Goal: Task Accomplishment & Management: Use online tool/utility

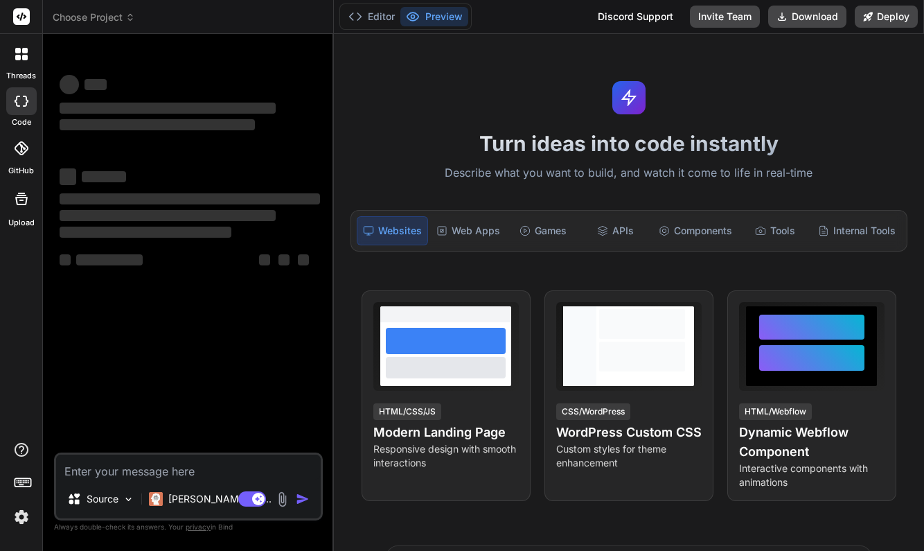
type textarea "x"
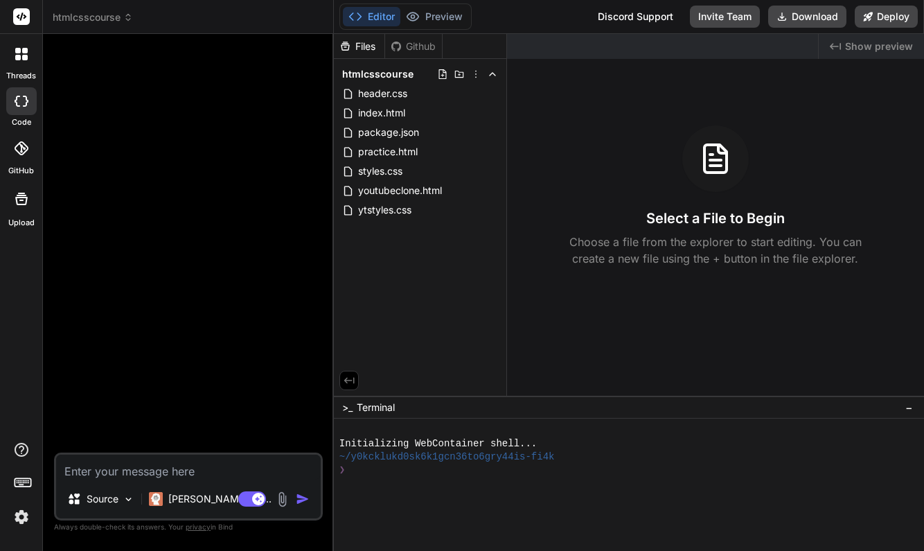
click at [531, 211] on div "Select a File to Begin Choose a file from the explorer to start editing. You ca…" at bounding box center [715, 195] width 417 height 141
click at [394, 191] on span "youtubeclone.html" at bounding box center [400, 190] width 87 height 17
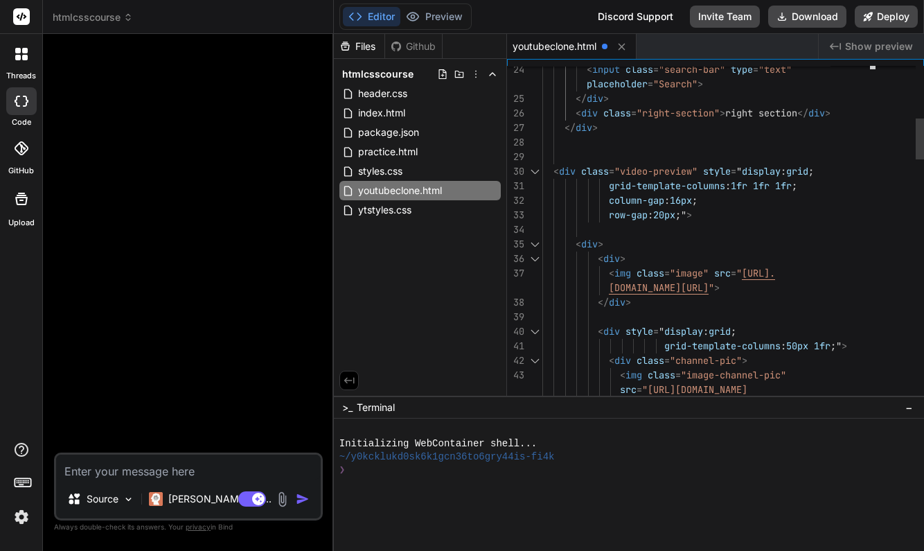
click at [609, 272] on span "<" at bounding box center [612, 273] width 6 height 12
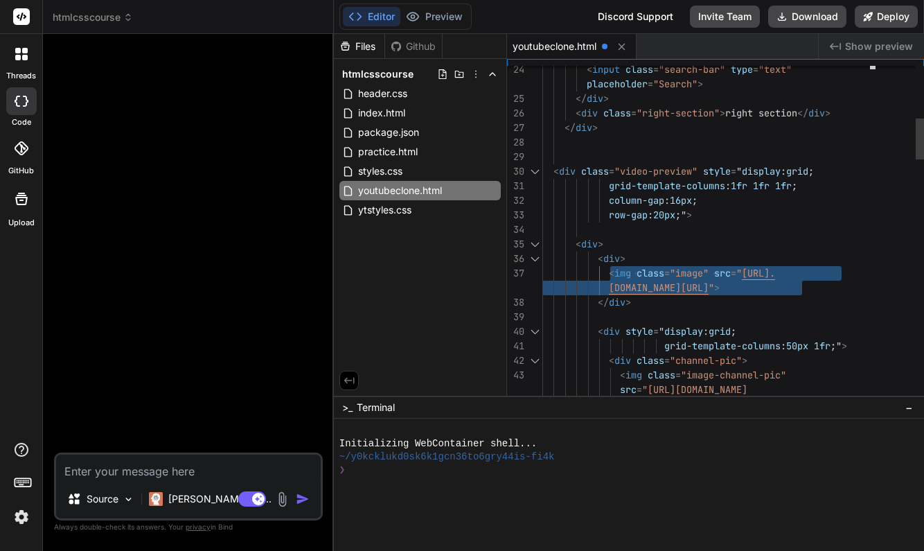
drag, startPoint x: 609, startPoint y: 272, endPoint x: 804, endPoint y: 285, distance: 195.0
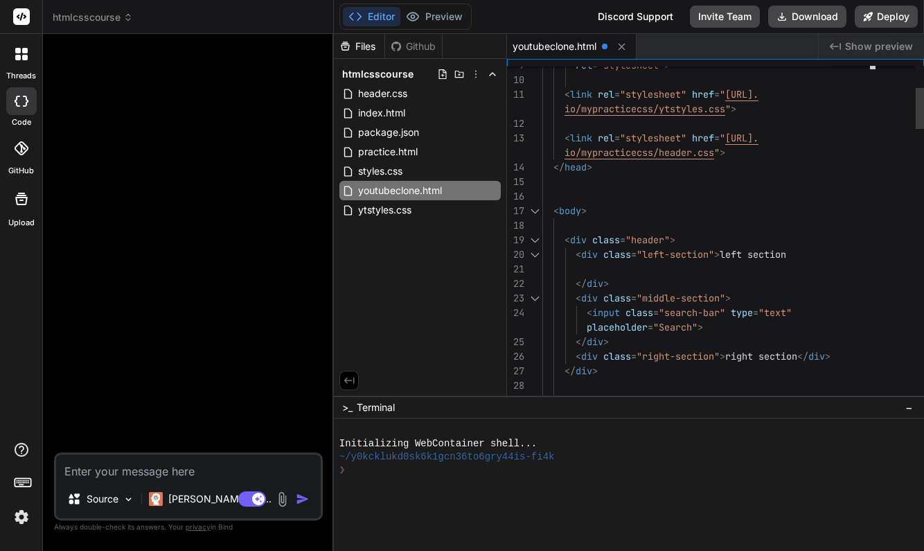
click at [582, 265] on span at bounding box center [564, 268] width 44 height 12
click at [574, 268] on span at bounding box center [564, 268] width 44 height 12
click at [597, 263] on div at bounding box center [710, 269] width 336 height 15
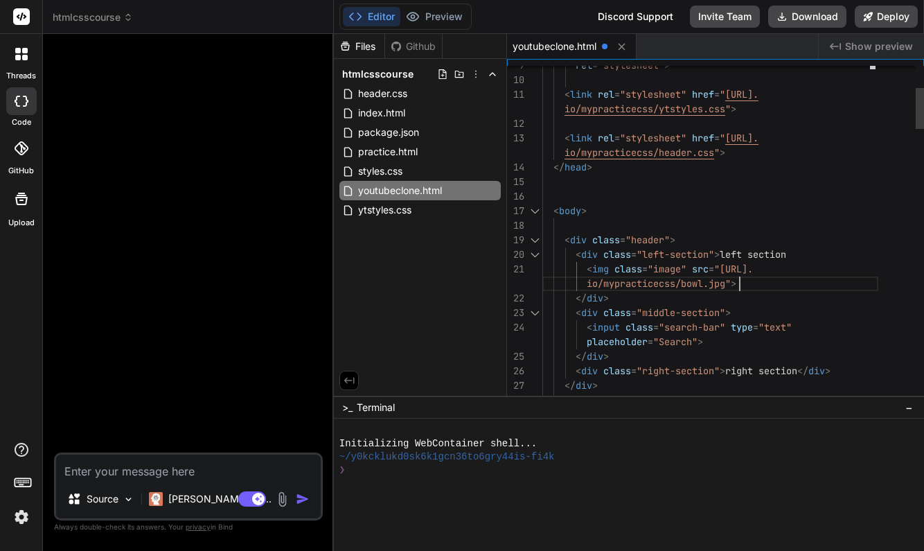
scroll to position [102, 0]
click at [725, 283] on span "io/mypracticecss/bowl.jpg" at bounding box center [656, 283] width 138 height 12
drag, startPoint x: 686, startPoint y: 283, endPoint x: 727, endPoint y: 283, distance: 41.6
click at [725, 283] on span "io/mypracticecss/bowl.jpg" at bounding box center [656, 283] width 138 height 12
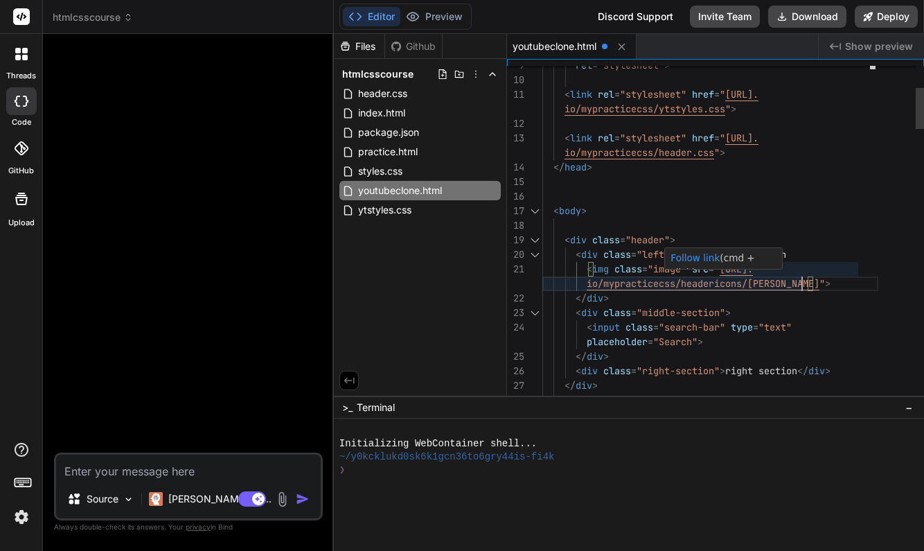
click at [777, 281] on span "io/mypracticecss/headericons/[PERSON_NAME]" at bounding box center [703, 283] width 233 height 12
click at [785, 283] on span "io/mypracticecss/headericons/[PERSON_NAME]" at bounding box center [703, 283] width 233 height 12
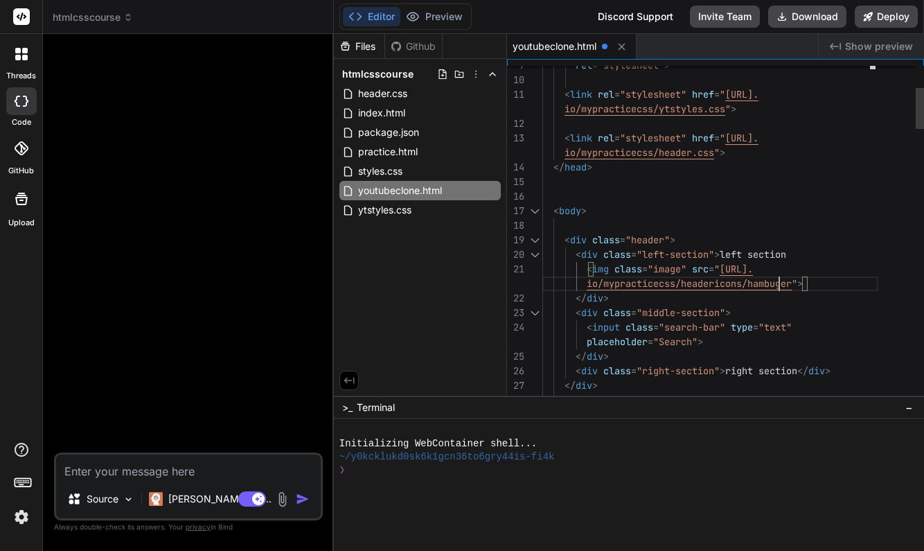
click at [836, 312] on div "< div class = "middle-section" >" at bounding box center [710, 312] width 336 height 15
click at [841, 312] on div "< div class = "middle-section" >" at bounding box center [710, 312] width 336 height 15
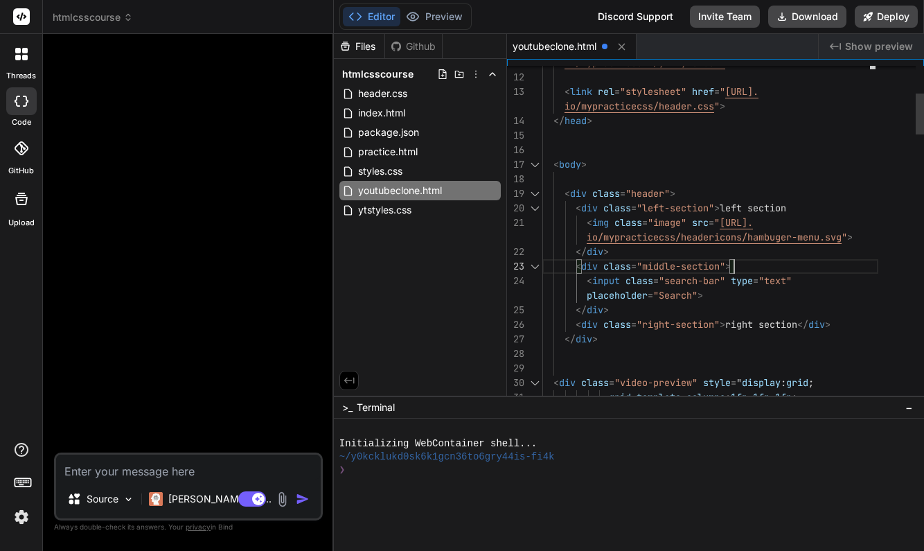
click at [859, 240] on div "io/mypracticecss/headericons/hambuger-menu.svg " >" at bounding box center [710, 237] width 336 height 15
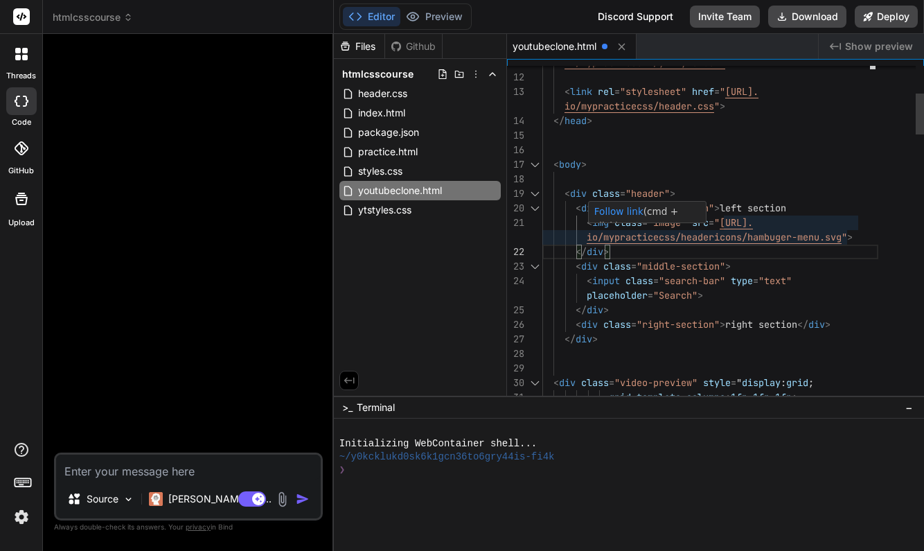
click at [656, 224] on span ""image"" at bounding box center [666, 222] width 39 height 12
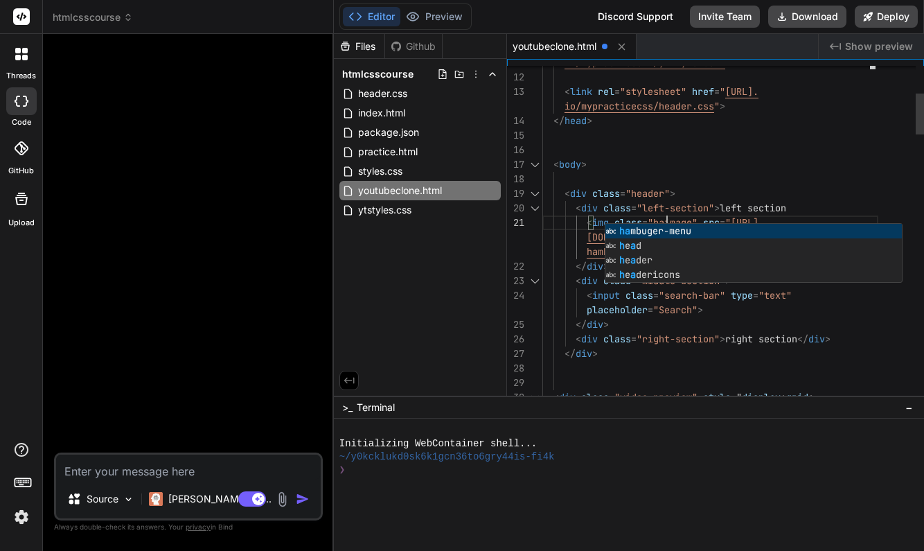
scroll to position [87, 0]
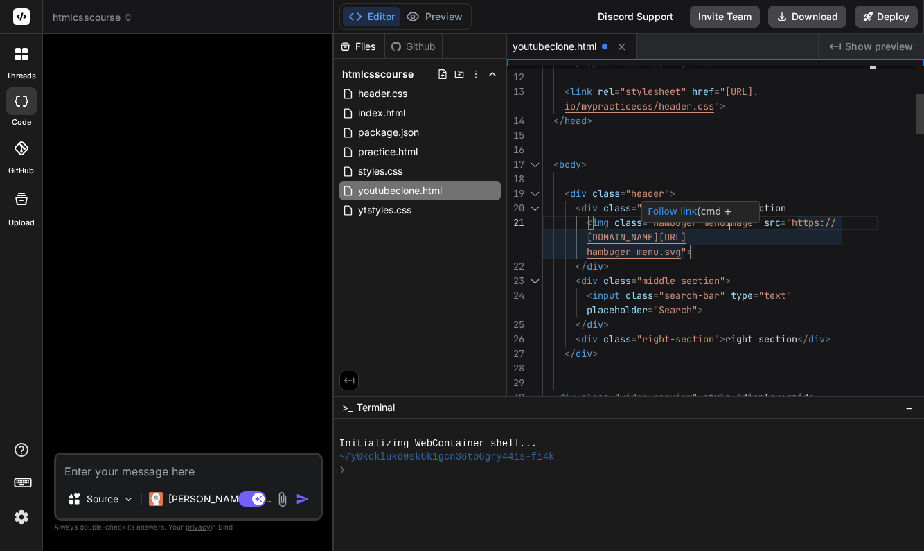
click at [755, 223] on span ""hambuger-menuimage"" at bounding box center [702, 222] width 111 height 12
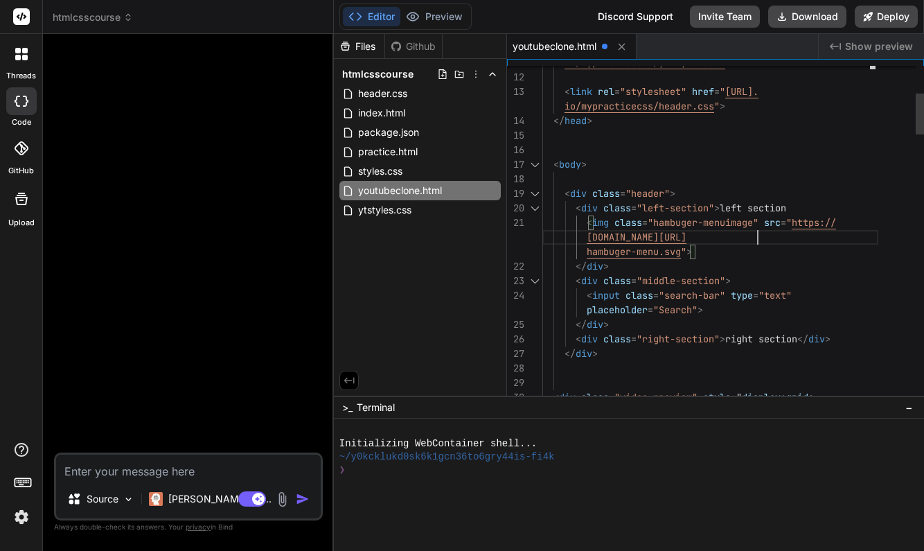
click at [755, 220] on span ""hambuger-menuimage"" at bounding box center [702, 222] width 111 height 12
click at [823, 256] on div "hambuger-menu.svg " >" at bounding box center [710, 251] width 336 height 15
click at [696, 252] on div "hambuger-menu.svg " >" at bounding box center [710, 251] width 336 height 15
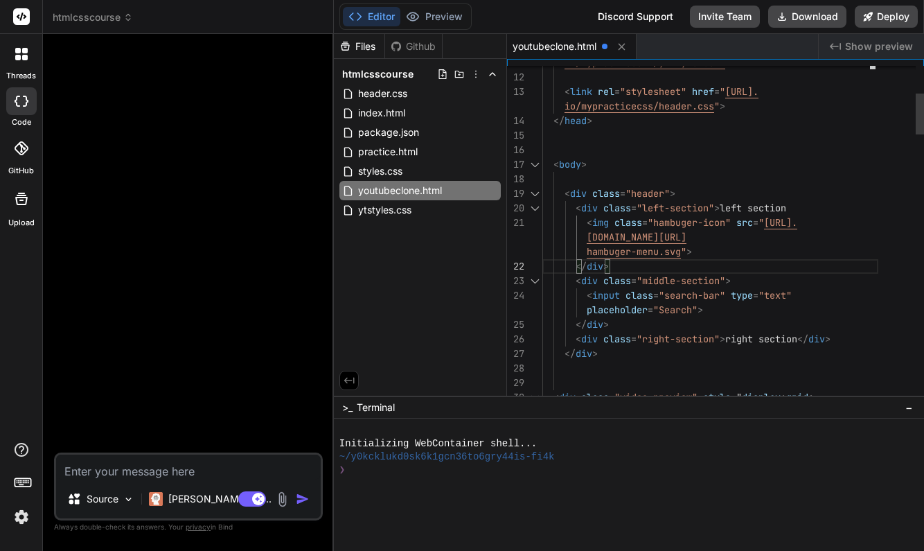
click at [699, 248] on div "hambuger-menu.svg " >" at bounding box center [710, 251] width 336 height 15
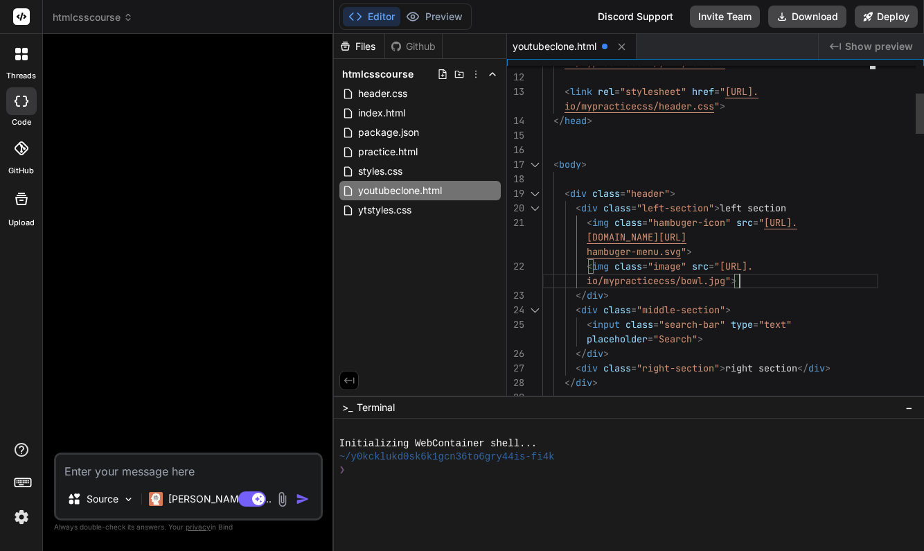
scroll to position [0, 0]
drag, startPoint x: 682, startPoint y: 280, endPoint x: 726, endPoint y: 280, distance: 43.6
click at [725, 280] on span "io/mypracticecss/bowl.jpg" at bounding box center [656, 280] width 138 height 12
click at [793, 350] on div "</ div >" at bounding box center [710, 353] width 336 height 15
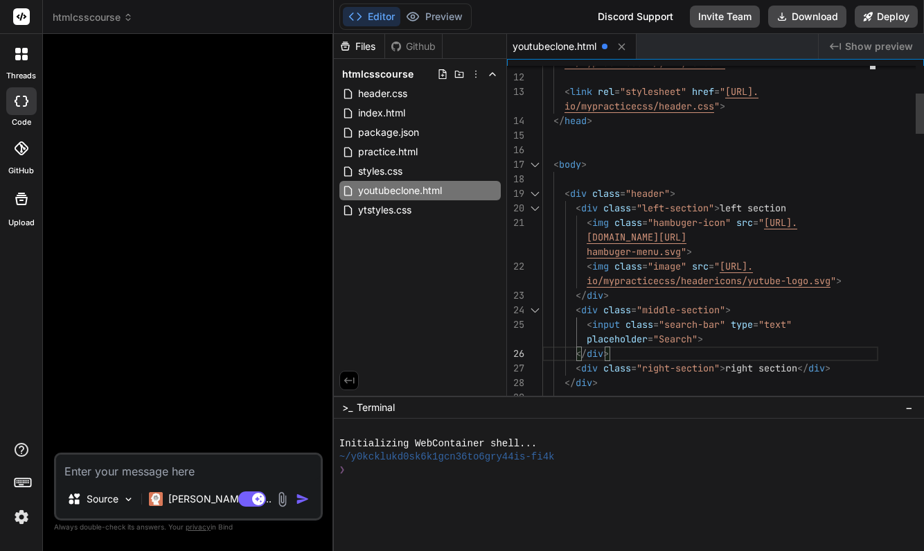
click at [757, 281] on span "io/mypracticecss/headericons/yutube-logo.svg" at bounding box center [709, 280] width 244 height 12
click at [758, 283] on span "io/mypracticecss/headericons/yutube-logo.svg" at bounding box center [709, 280] width 244 height 12
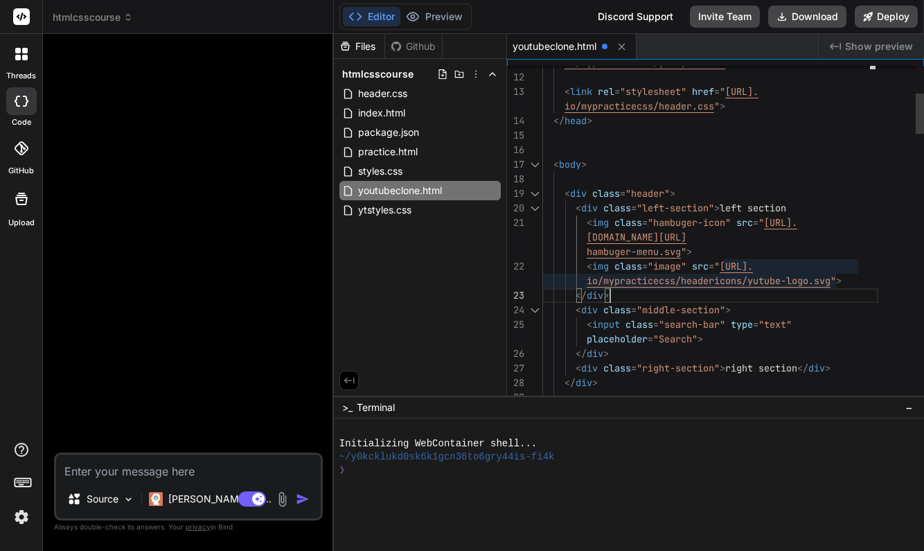
click at [758, 278] on span "io/mypracticecss/headericons/yutube-logo.svg" at bounding box center [709, 280] width 244 height 12
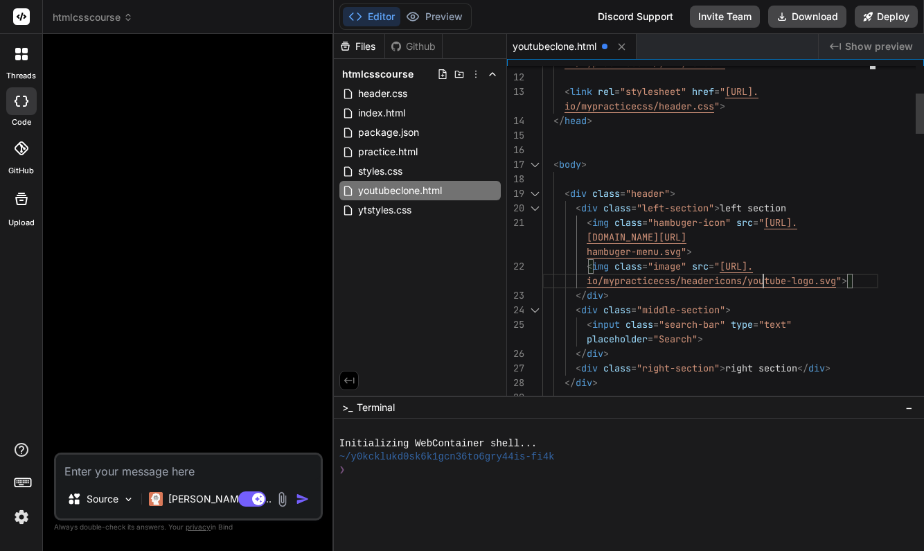
click at [786, 300] on div "</ div >" at bounding box center [710, 295] width 336 height 15
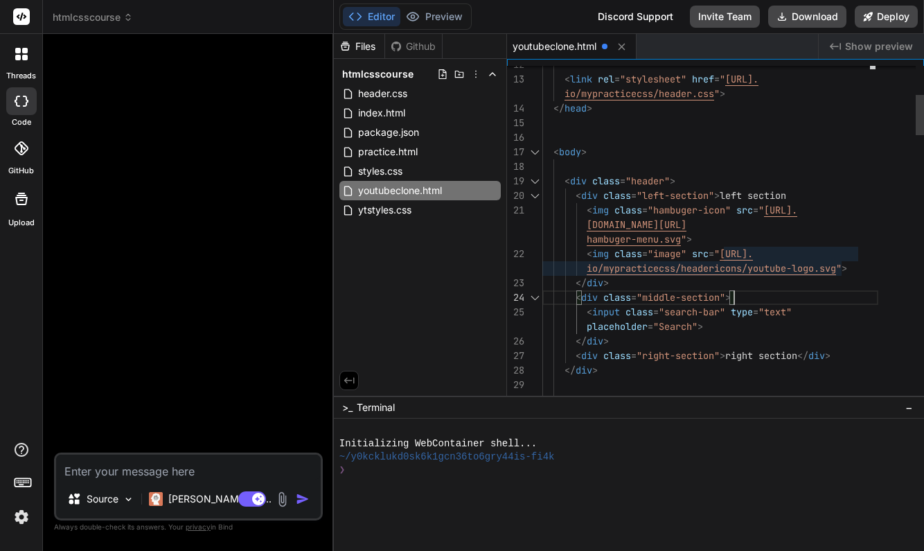
click at [675, 256] on span ""image"" at bounding box center [666, 253] width 39 height 12
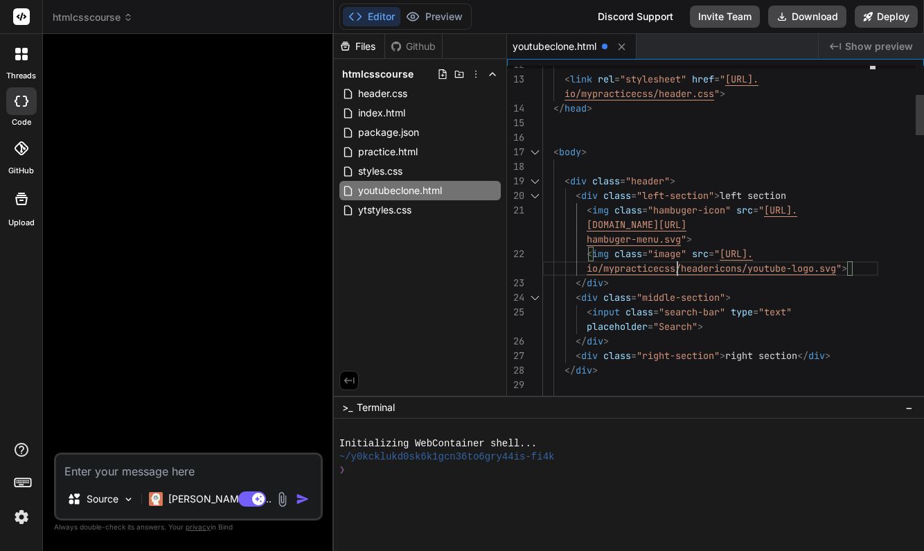
click at [681, 251] on span ""image"" at bounding box center [666, 253] width 39 height 12
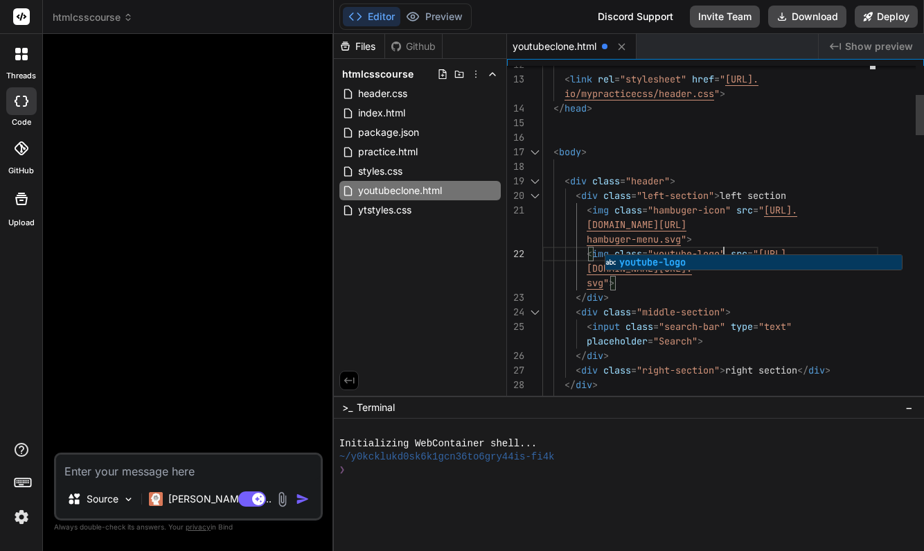
scroll to position [131, 0]
click at [778, 296] on div "</ div >" at bounding box center [710, 297] width 336 height 15
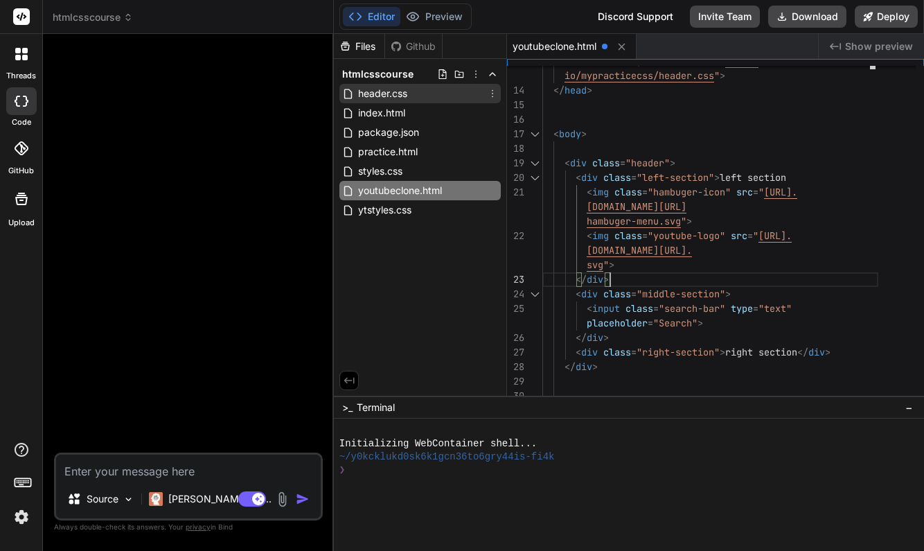
click at [397, 94] on span "header.css" at bounding box center [383, 93] width 52 height 17
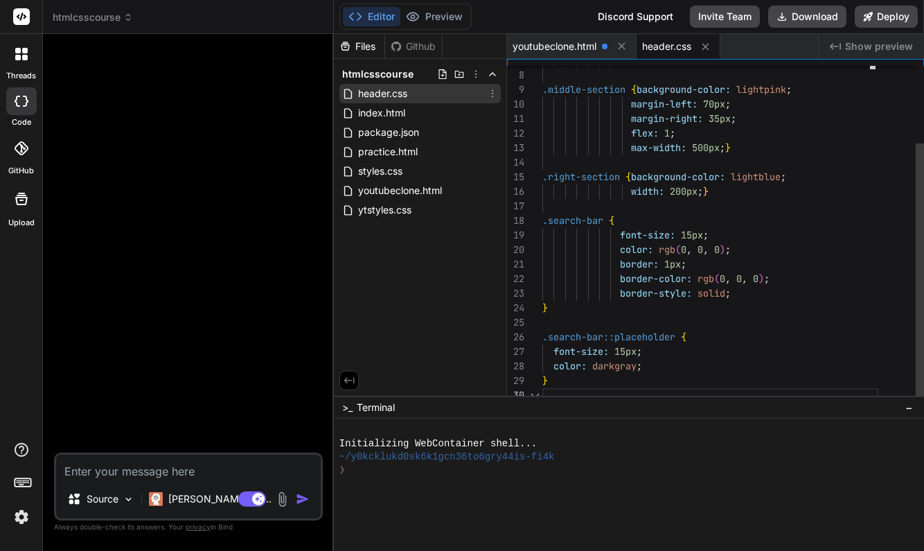
scroll to position [131, 0]
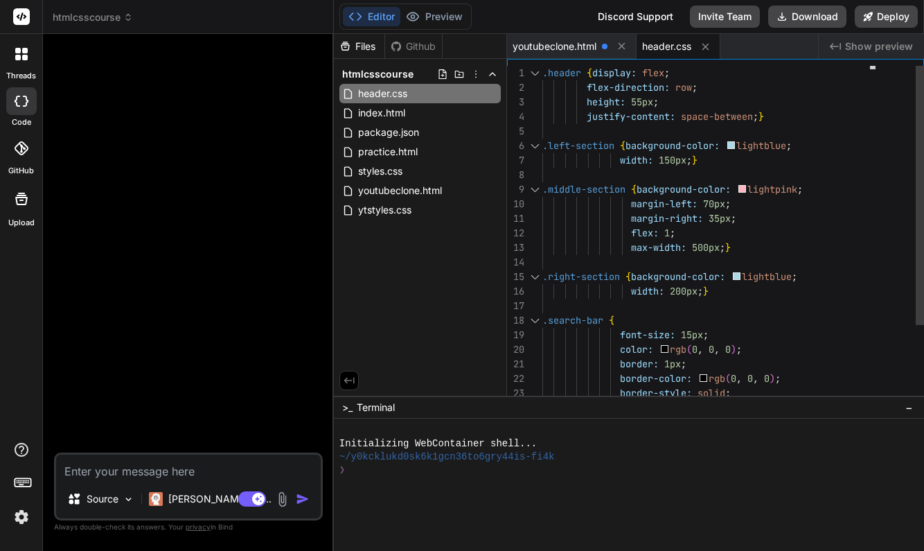
click at [802, 141] on div ".left-section { background-color: lightblue ;" at bounding box center [710, 145] width 336 height 15
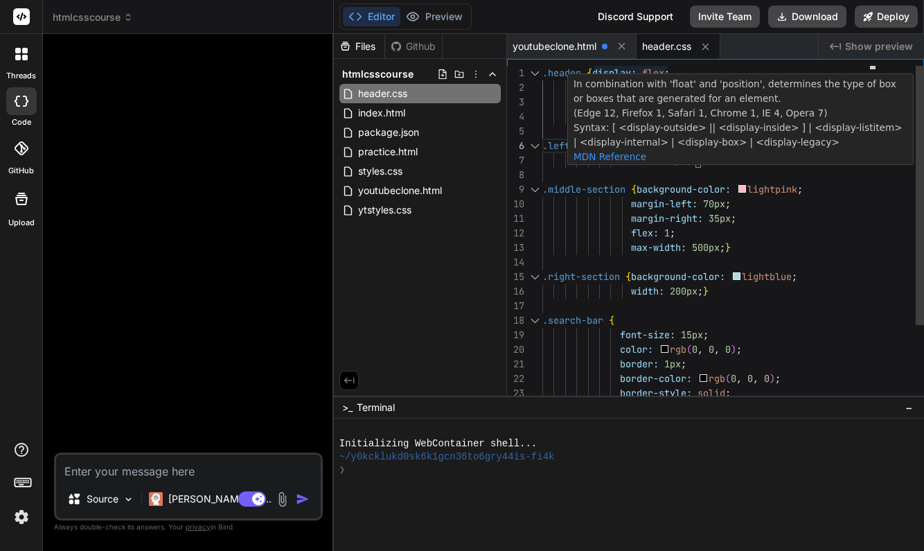
click at [593, 73] on span "display:" at bounding box center [614, 72] width 44 height 12
click at [553, 98] on span at bounding box center [564, 102] width 44 height 12
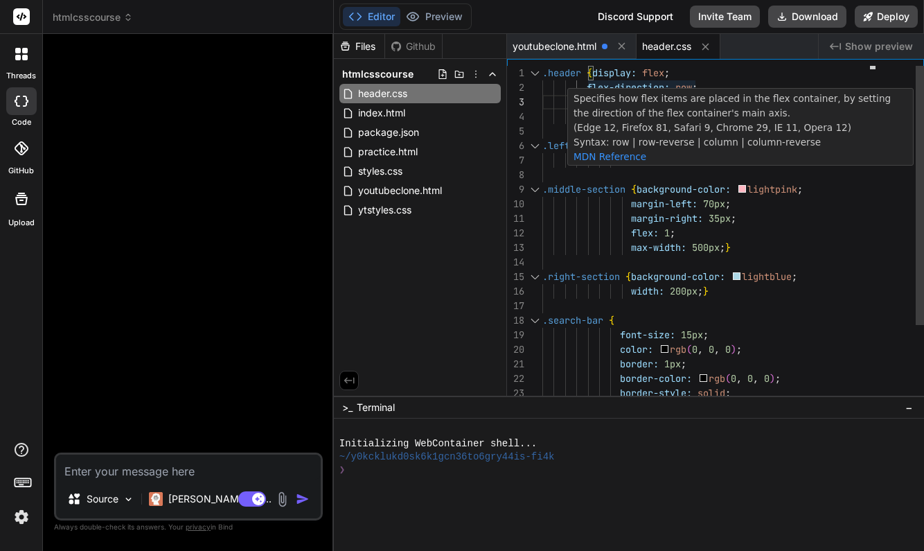
scroll to position [15, 0]
drag, startPoint x: 594, startPoint y: 74, endPoint x: 627, endPoint y: 75, distance: 32.6
click at [641, 80] on div "} border-style: solid ; color: rgb ( 0 , 0 , 0 ) ; border: 1px ; .search-bar { …" at bounding box center [710, 284] width 336 height 436
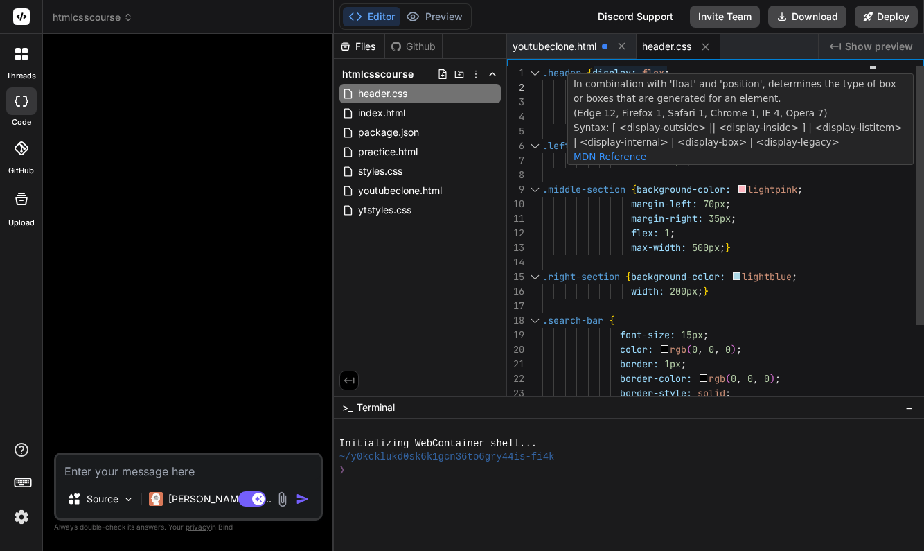
click at [593, 72] on span "display:" at bounding box center [614, 72] width 44 height 12
click at [596, 70] on span "display:" at bounding box center [614, 72] width 44 height 12
drag, startPoint x: 596, startPoint y: 70, endPoint x: 780, endPoint y: 77, distance: 185.0
click at [780, 77] on div "24 23 20 21 18 19 16 17 15 22 14 13 7 8 9 10 11 12 6 5 4 3 2 1 } border-style: …" at bounding box center [715, 227] width 417 height 337
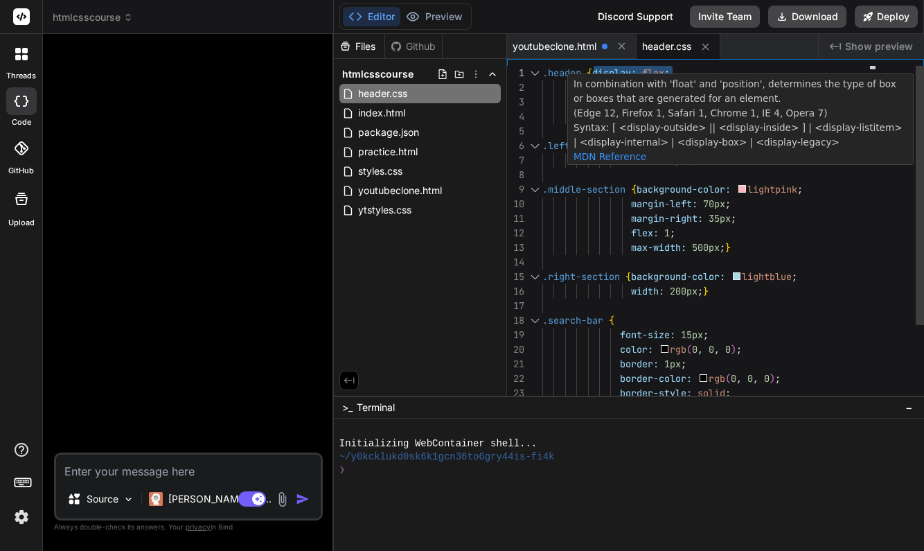
click at [774, 71] on div ".header { display: flex ;" at bounding box center [710, 73] width 336 height 15
click at [594, 72] on span "display:" at bounding box center [614, 72] width 44 height 12
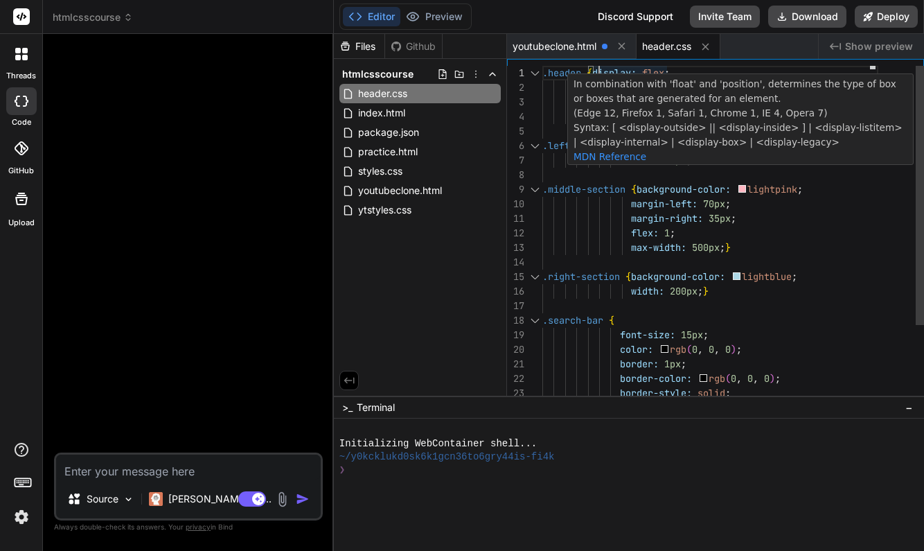
scroll to position [0, 0]
drag, startPoint x: 593, startPoint y: 69, endPoint x: 676, endPoint y: 64, distance: 83.2
click at [676, 65] on div "24 23 20 21 18 19 16 17 15 22 14 13 7 8 9 10 11 12 6 5 4 3 2 1 } border-style: …" at bounding box center [715, 227] width 417 height 337
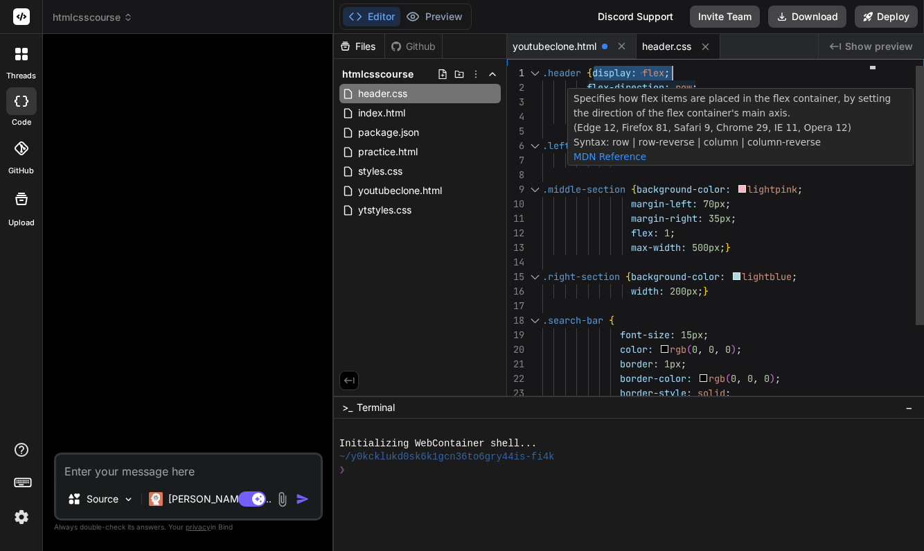
click at [670, 75] on span ";" at bounding box center [667, 72] width 6 height 12
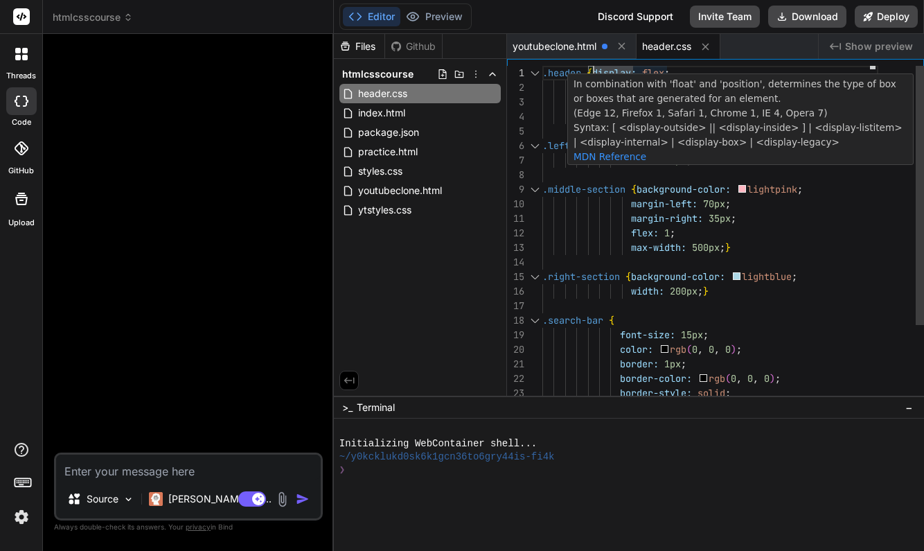
drag, startPoint x: 595, startPoint y: 73, endPoint x: 706, endPoint y: 78, distance: 110.9
click at [706, 78] on div "24 23 20 21 18 19 16 17 15 22 14 13 7 8 9 10 11 12 6 5 4 3 2 1 } border-style: …" at bounding box center [715, 227] width 417 height 337
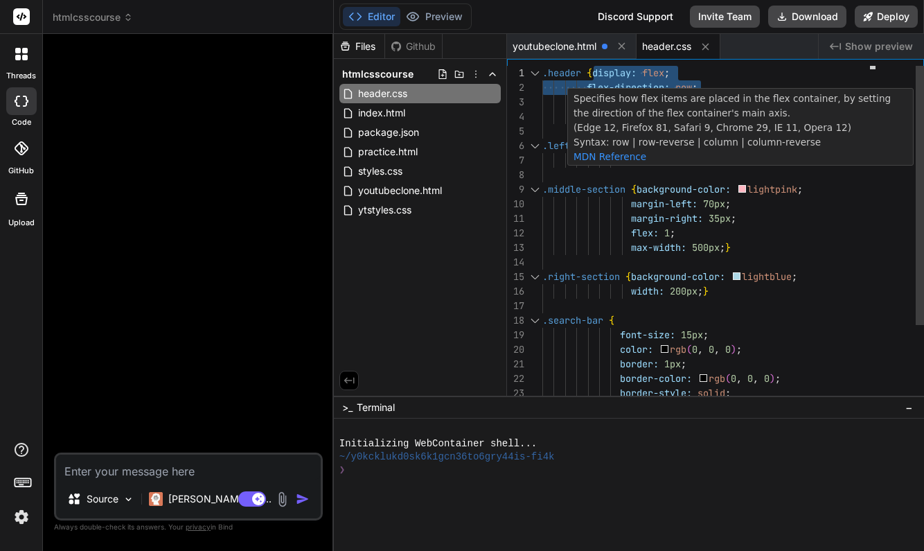
drag, startPoint x: 699, startPoint y: 87, endPoint x: 596, endPoint y: 69, distance: 105.3
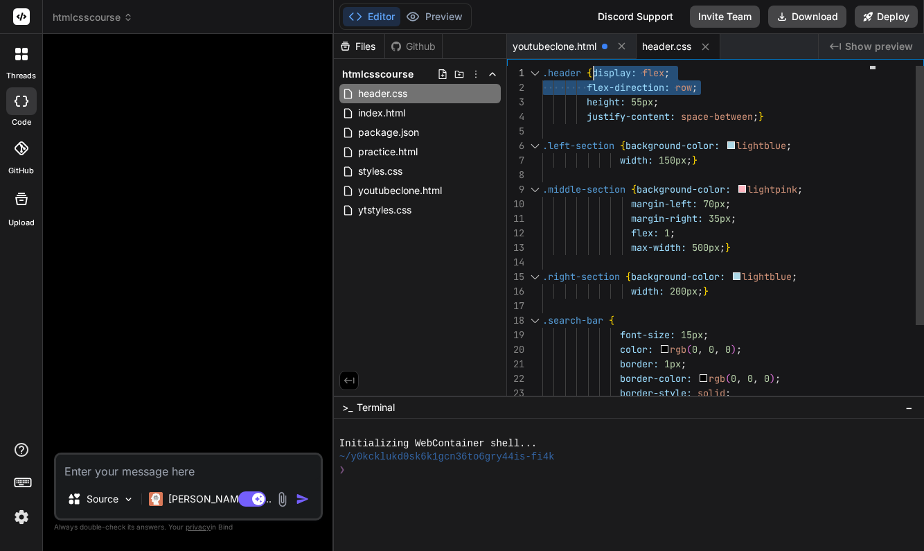
click at [805, 144] on div ".left-section { background-color: lightblue ;" at bounding box center [710, 145] width 336 height 15
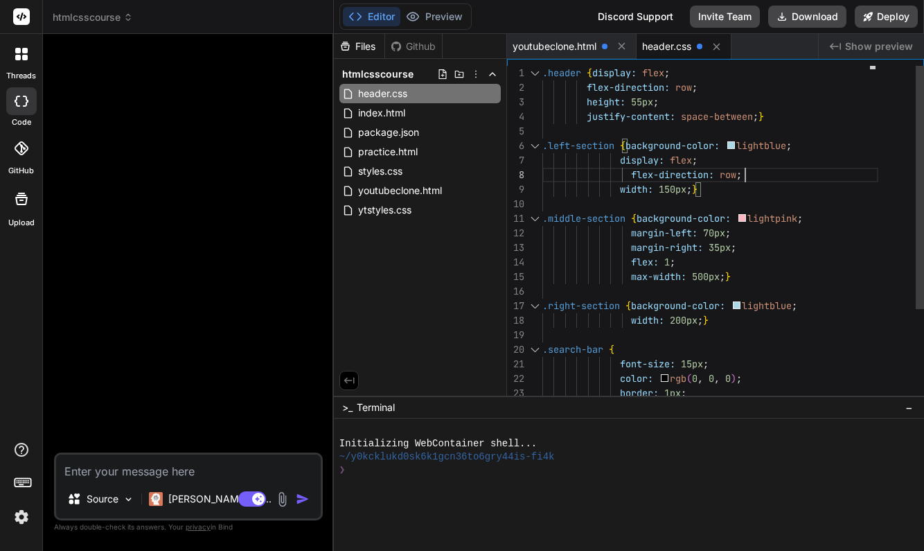
scroll to position [102, 0]
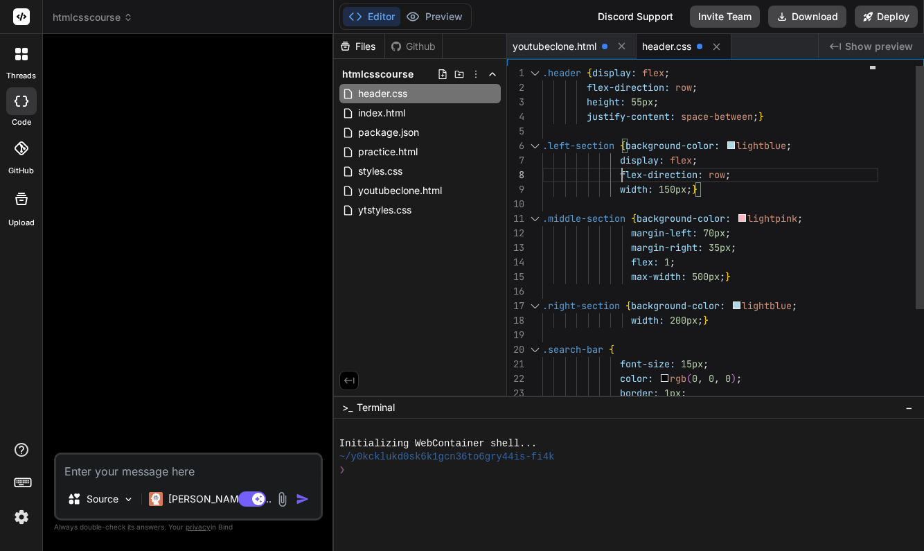
click at [774, 174] on div "flex-direction: row ;" at bounding box center [710, 175] width 336 height 15
click at [565, 46] on span "youtubeclone.html" at bounding box center [554, 46] width 84 height 14
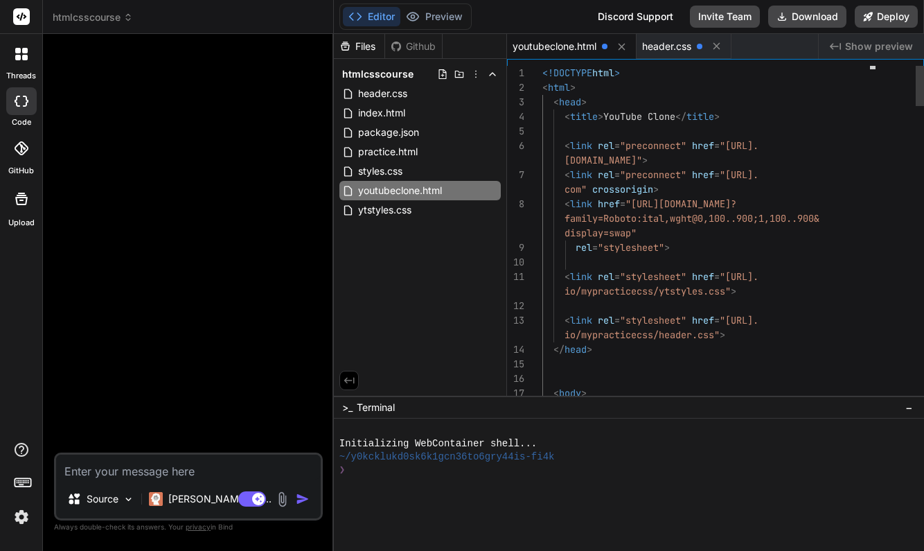
scroll to position [29, 0]
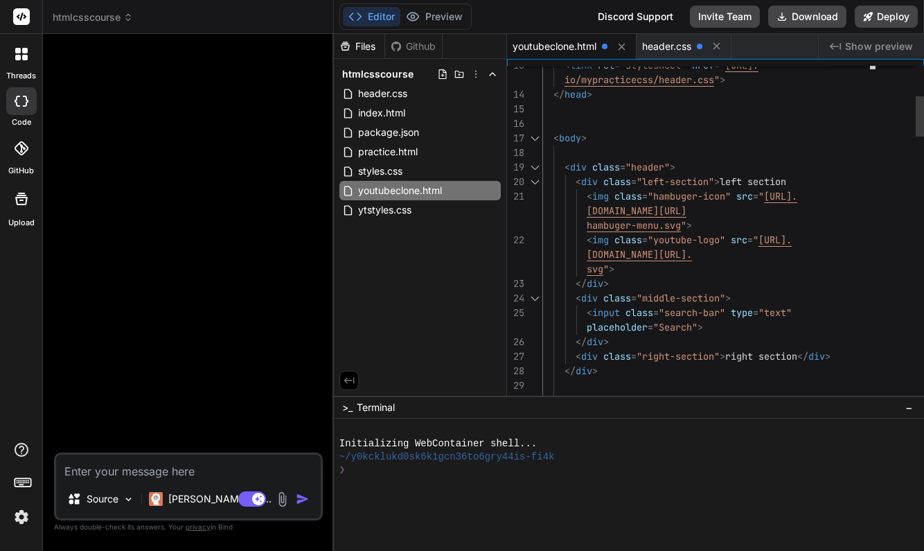
click at [806, 178] on div "< div class = "left-section" > left section" at bounding box center [710, 181] width 336 height 15
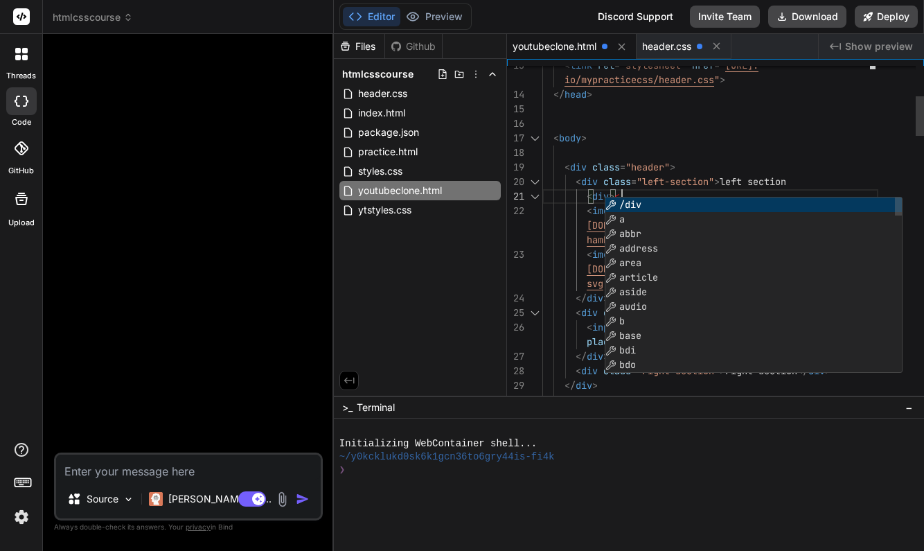
scroll to position [87, 0]
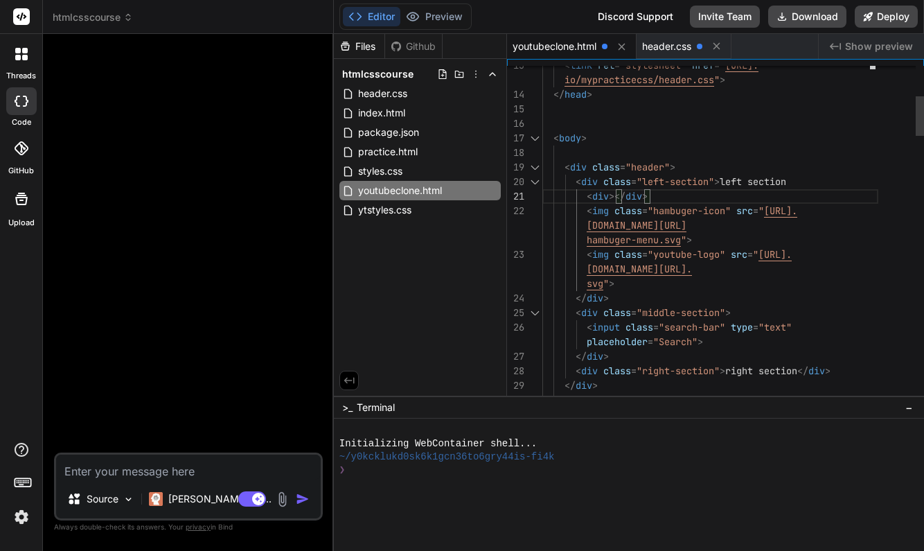
click at [706, 241] on div "hambuger-menu.svg " >" at bounding box center [710, 240] width 336 height 15
click at [697, 238] on div "hambuger-menu.svg " >" at bounding box center [710, 240] width 336 height 15
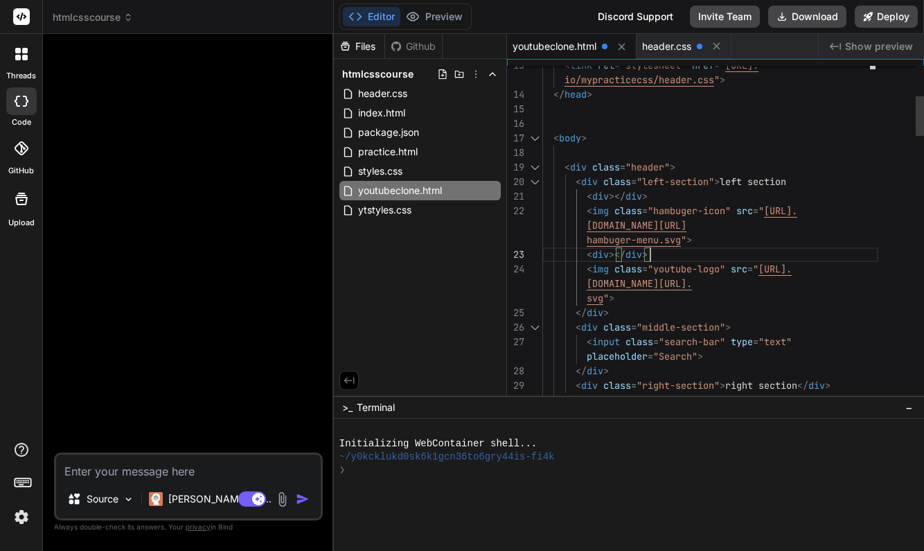
click at [616, 195] on span "></" at bounding box center [617, 196] width 17 height 12
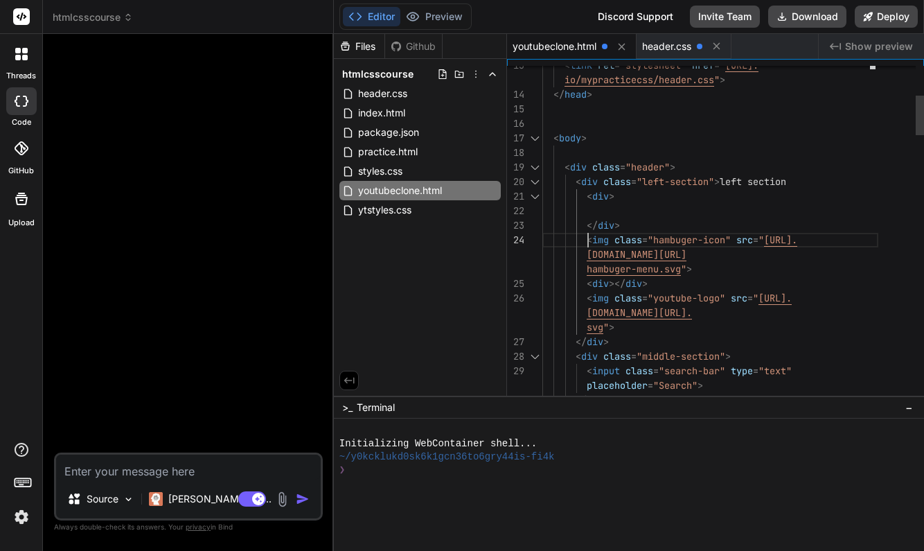
scroll to position [131, 0]
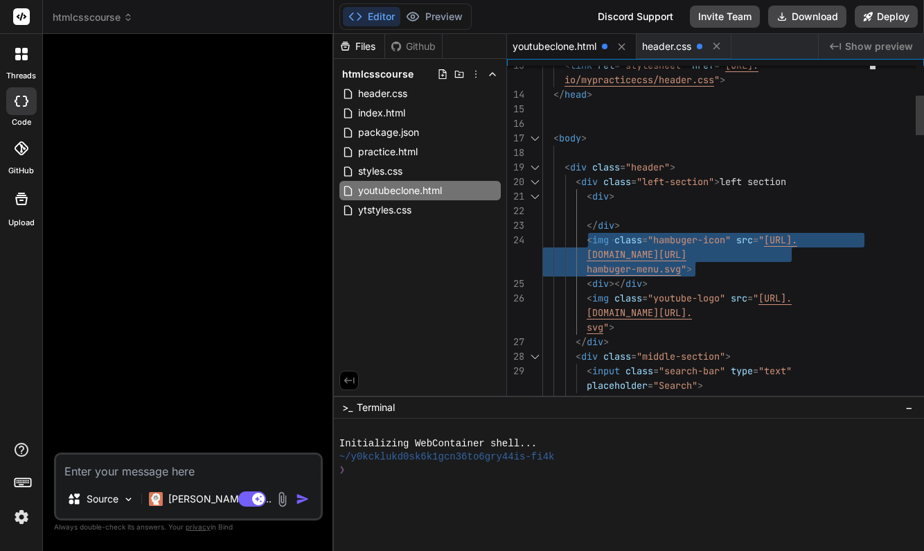
drag, startPoint x: 587, startPoint y: 237, endPoint x: 695, endPoint y: 267, distance: 112.1
click at [686, 253] on span "[DOMAIN_NAME][URL]" at bounding box center [637, 254] width 100 height 12
drag, startPoint x: 589, startPoint y: 237, endPoint x: 694, endPoint y: 260, distance: 107.9
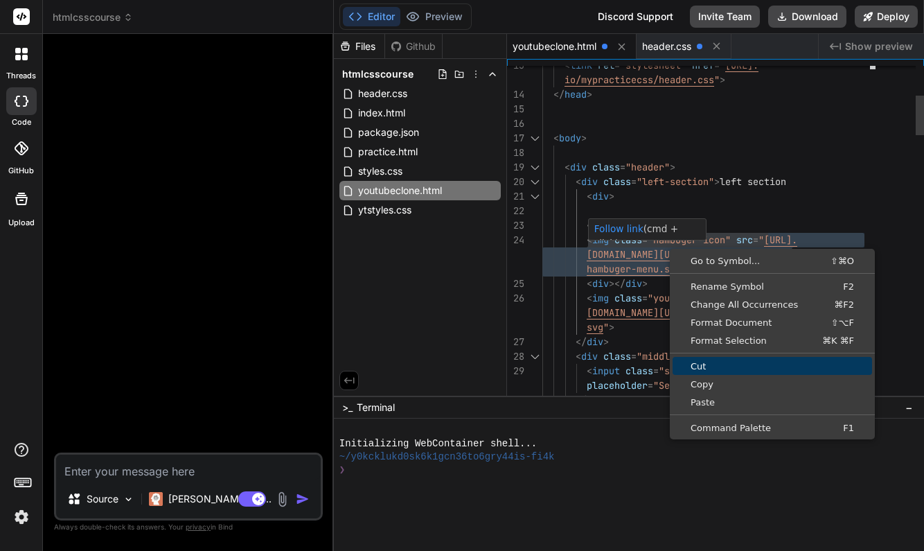
click at [713, 364] on span "Cut" at bounding box center [771, 365] width 199 height 9
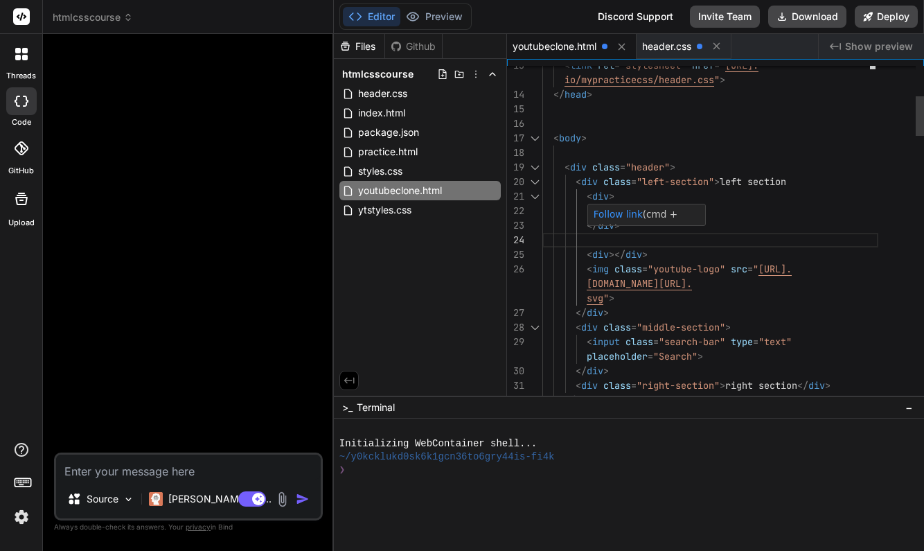
click at [746, 206] on div at bounding box center [710, 211] width 336 height 15
click at [602, 208] on div at bounding box center [710, 211] width 336 height 15
click at [598, 207] on div at bounding box center [710, 211] width 336 height 15
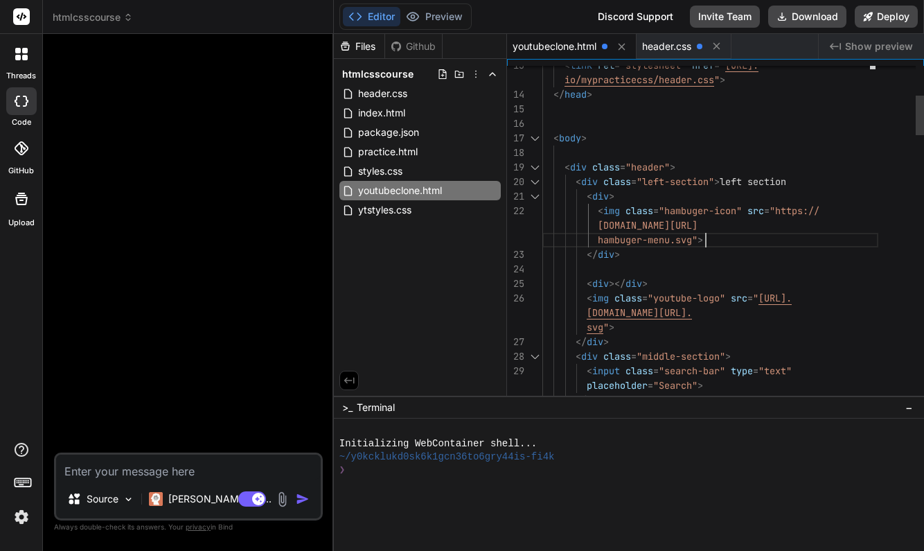
scroll to position [131, 0]
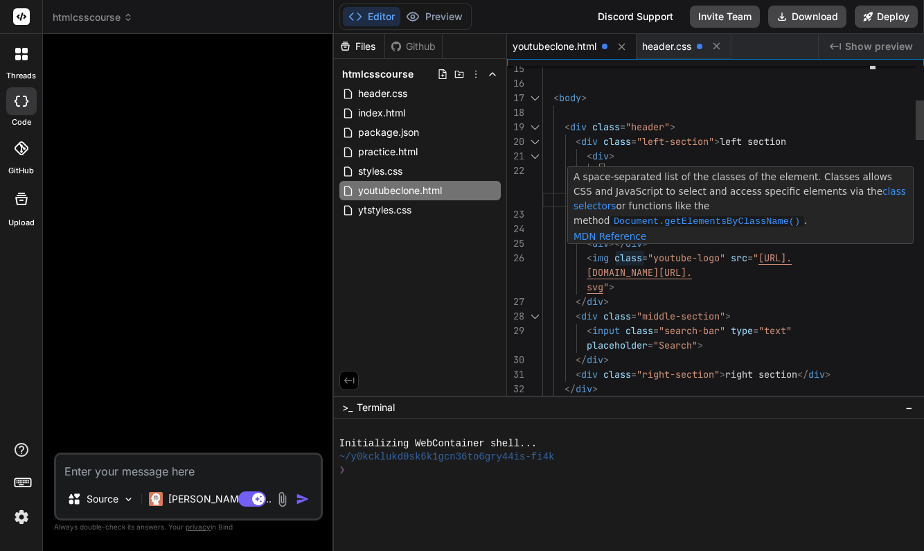
click at [616, 244] on span "></" at bounding box center [617, 243] width 17 height 12
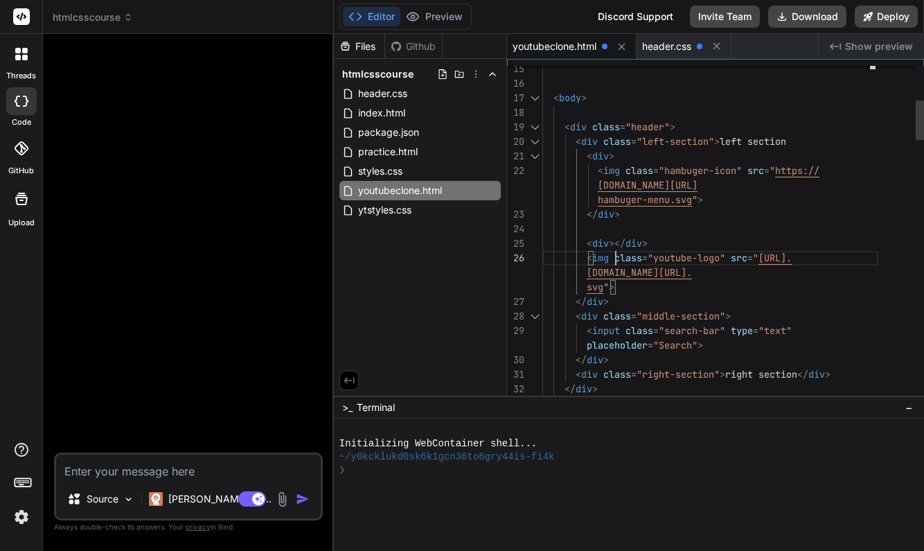
click at [768, 297] on div "</ div >" at bounding box center [710, 301] width 336 height 15
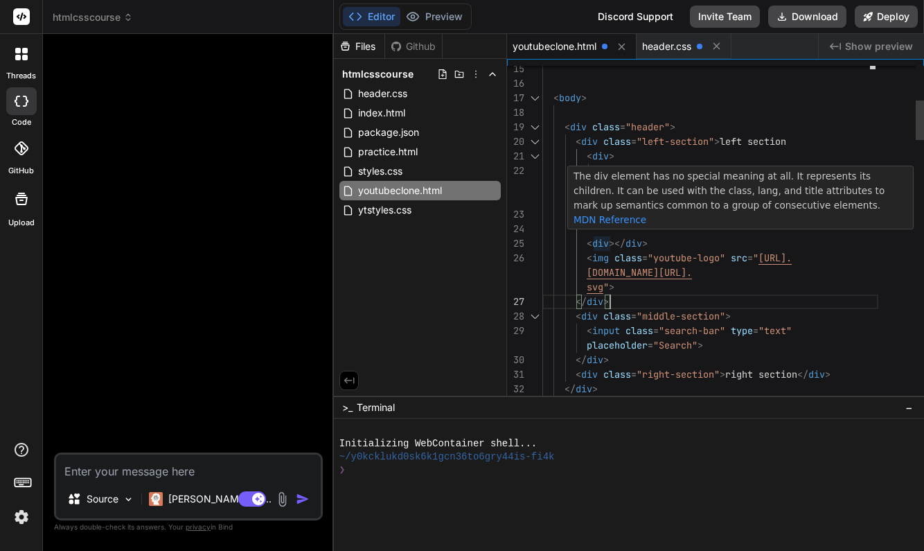
click at [613, 241] on span "></" at bounding box center [617, 243] width 17 height 12
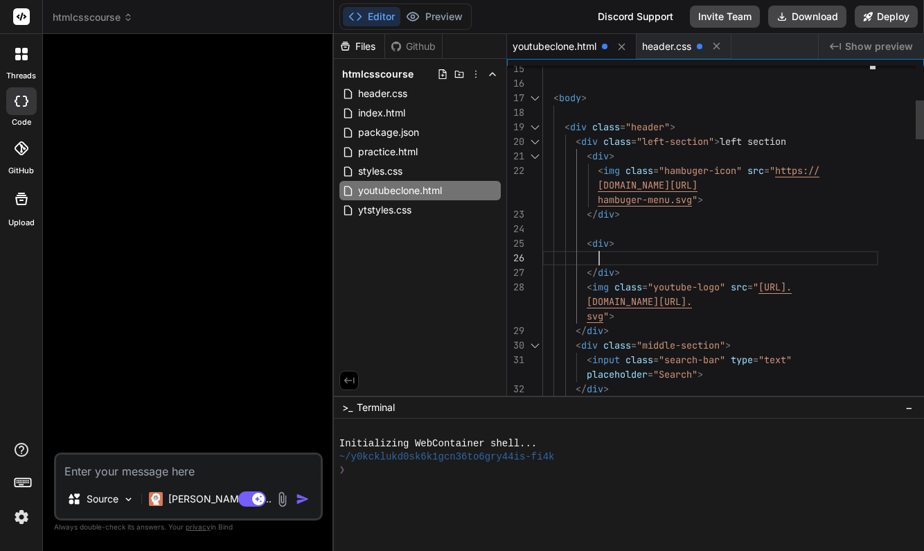
scroll to position [44, 0]
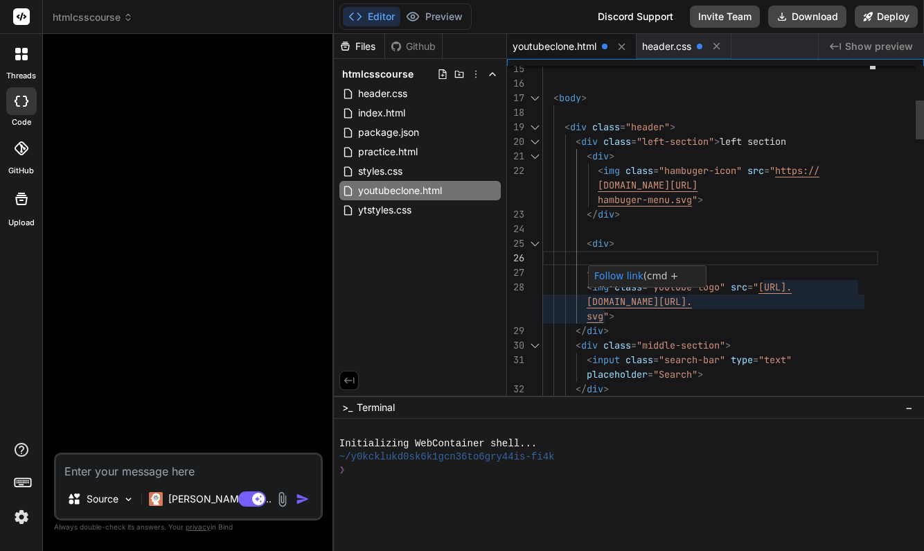
click at [737, 272] on div "</ div >" at bounding box center [710, 272] width 336 height 15
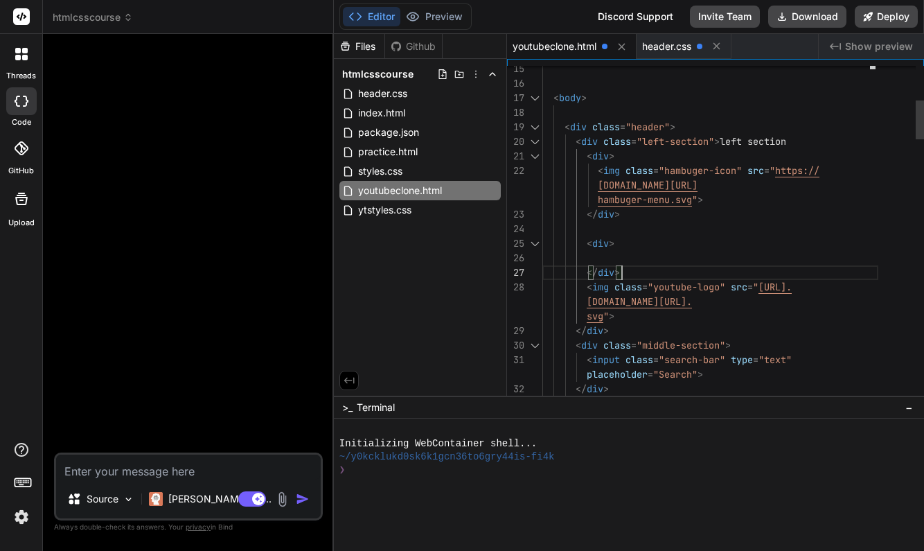
scroll to position [58, 0]
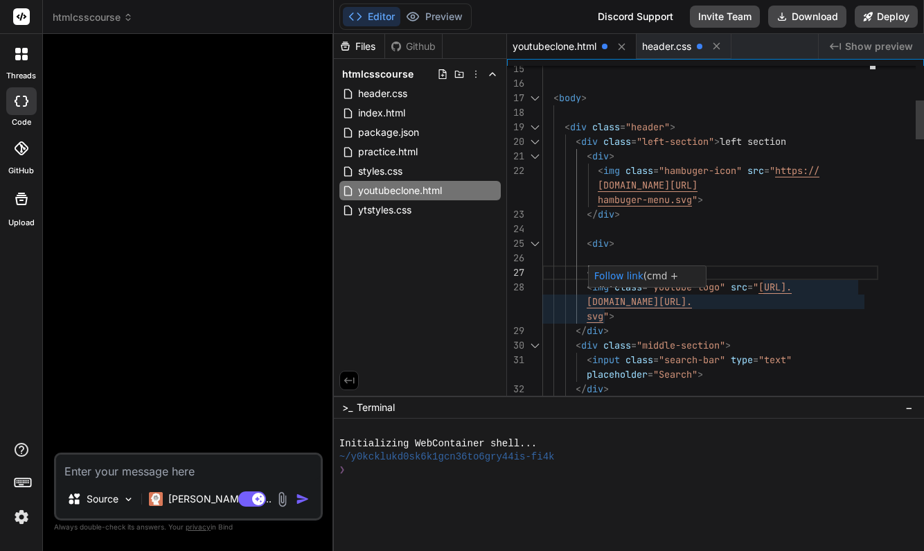
click at [587, 287] on span "<" at bounding box center [590, 286] width 6 height 12
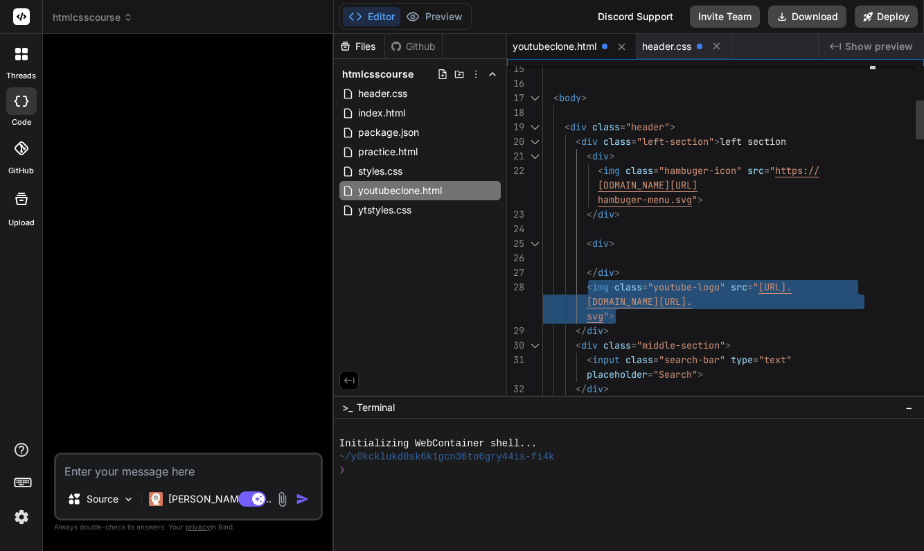
drag, startPoint x: 587, startPoint y: 287, endPoint x: 669, endPoint y: 307, distance: 84.1
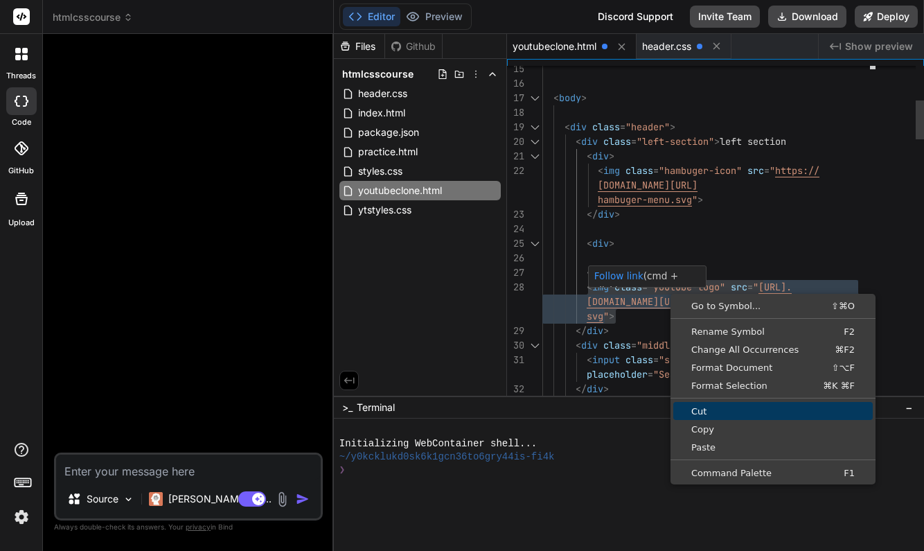
click at [710, 409] on span "Cut" at bounding box center [772, 410] width 199 height 9
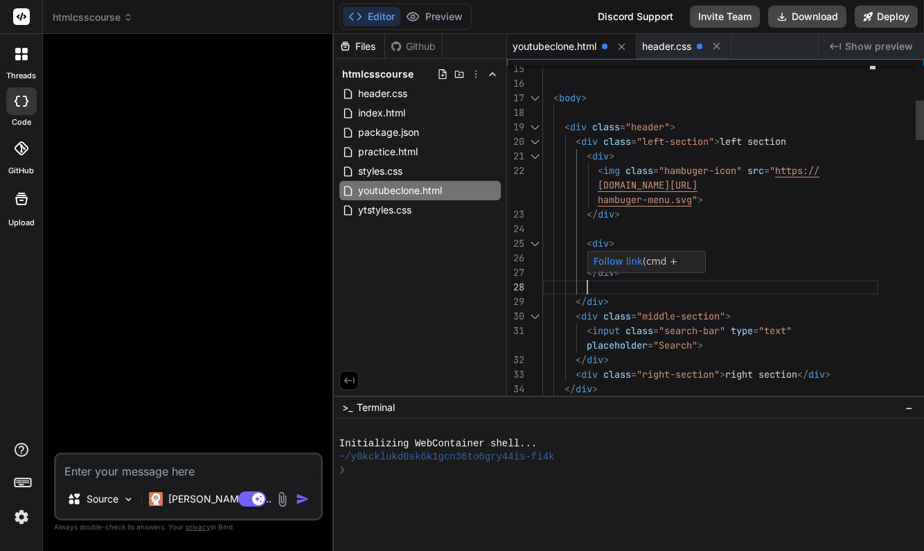
click at [687, 228] on div at bounding box center [710, 229] width 336 height 15
click at [582, 256] on div at bounding box center [710, 258] width 336 height 15
click at [598, 255] on div at bounding box center [710, 258] width 336 height 15
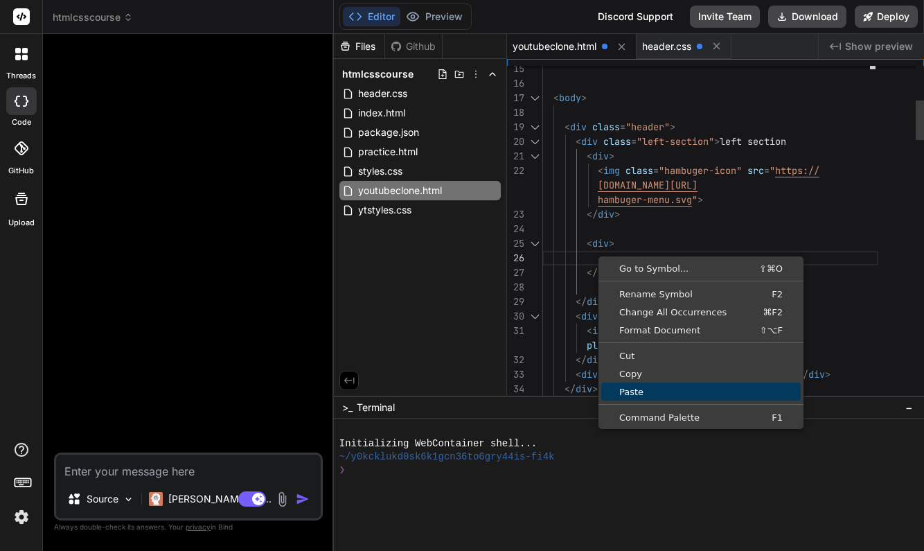
click at [638, 389] on span "Paste" at bounding box center [700, 391] width 199 height 9
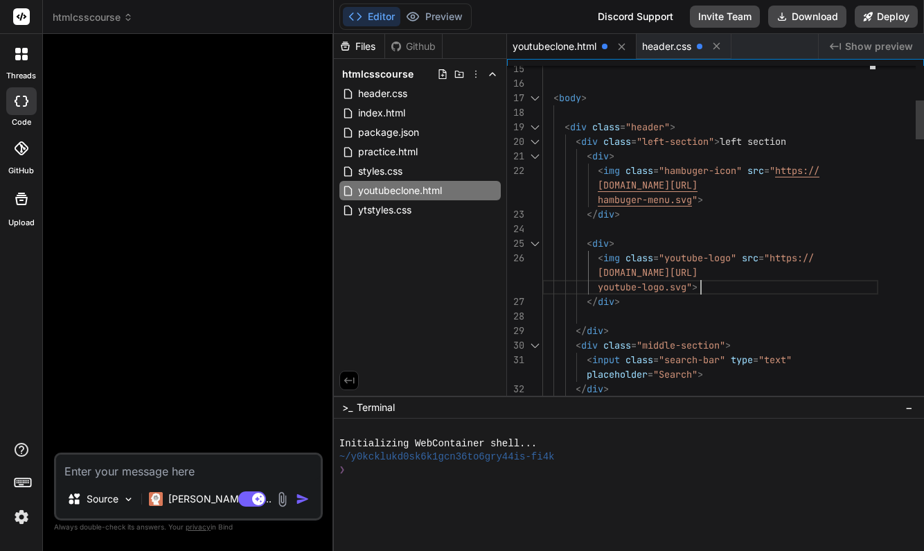
scroll to position [73, 0]
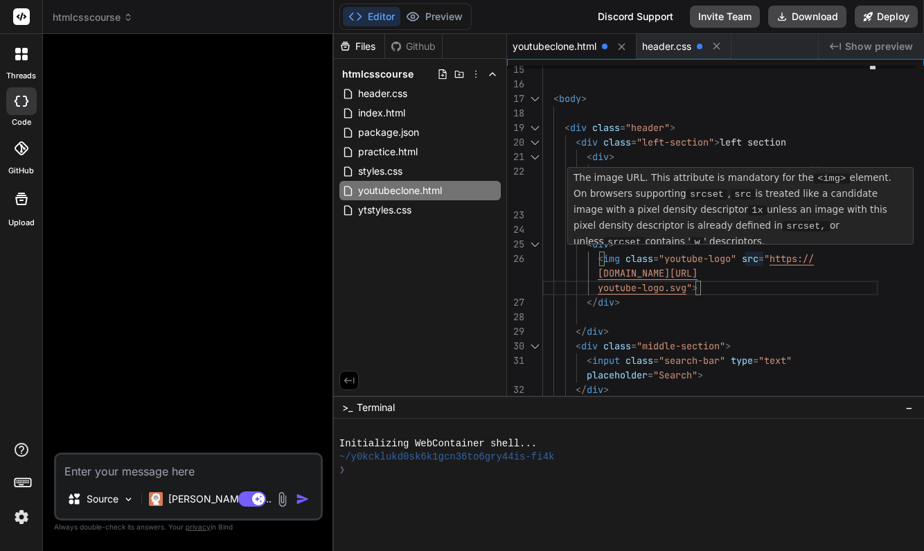
click at [814, 423] on div at bounding box center [629, 484] width 590 height 132
click at [778, 436] on div at bounding box center [622, 430] width 566 height 13
click at [773, 93] on div "< body >" at bounding box center [710, 98] width 336 height 15
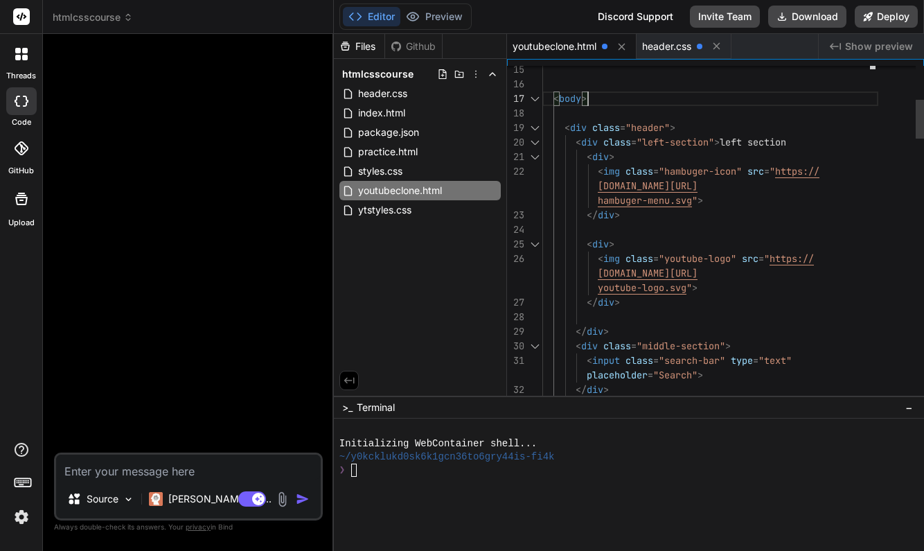
click at [589, 154] on span "<" at bounding box center [590, 156] width 6 height 12
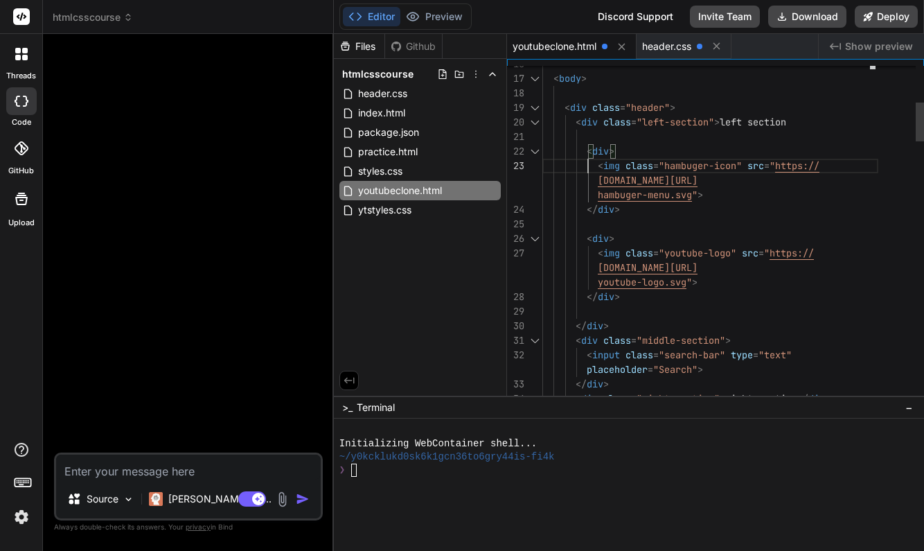
scroll to position [116, 0]
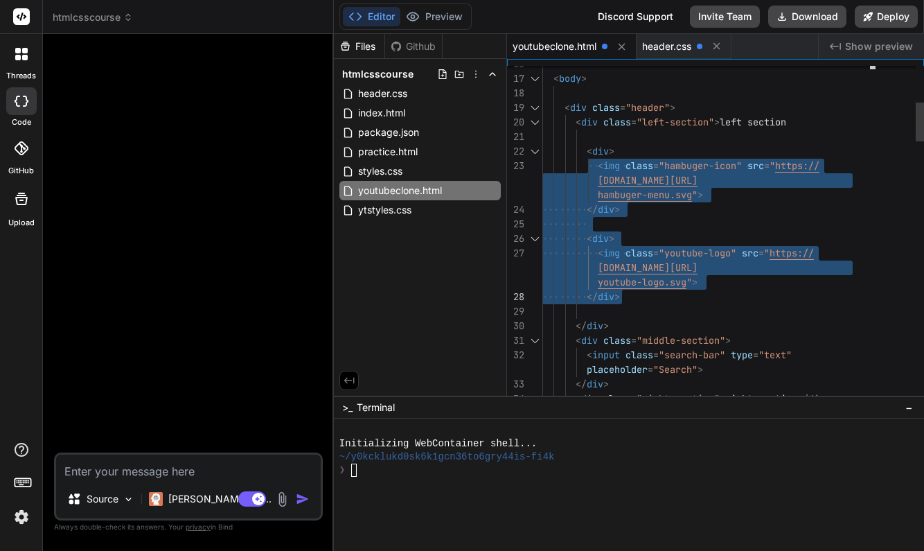
drag, startPoint x: 588, startPoint y: 152, endPoint x: 643, endPoint y: 288, distance: 146.6
click at [832, 110] on div "< div class = "header" >" at bounding box center [710, 107] width 336 height 15
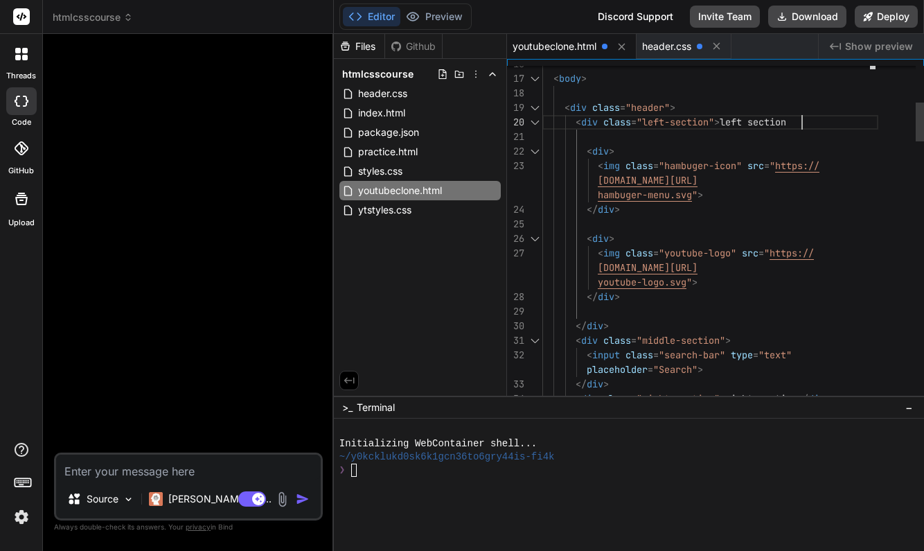
scroll to position [73, 0]
click at [671, 44] on span "header.css" at bounding box center [666, 46] width 49 height 14
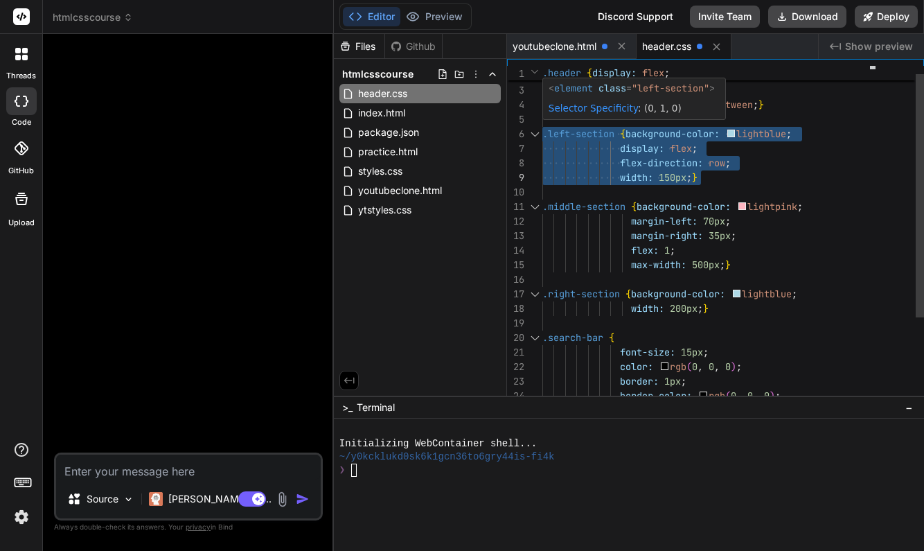
drag, startPoint x: 544, startPoint y: 134, endPoint x: 704, endPoint y: 175, distance: 165.3
click at [704, 175] on div ".search-bar { font-size: 15px ; border: 1px ; border-color: rgb ( 0 , 0 , 0 ) ;…" at bounding box center [710, 286] width 336 height 465
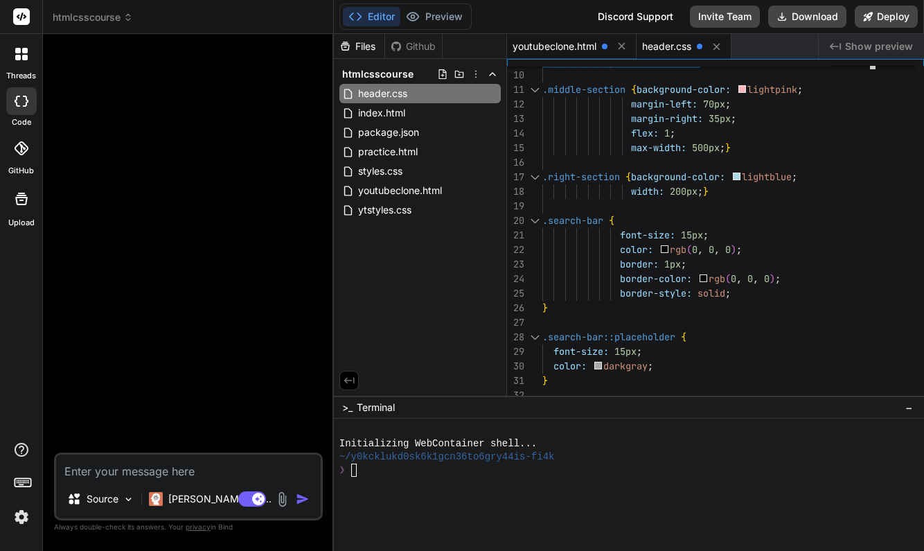
click at [579, 42] on span "youtubeclone.html" at bounding box center [554, 46] width 84 height 14
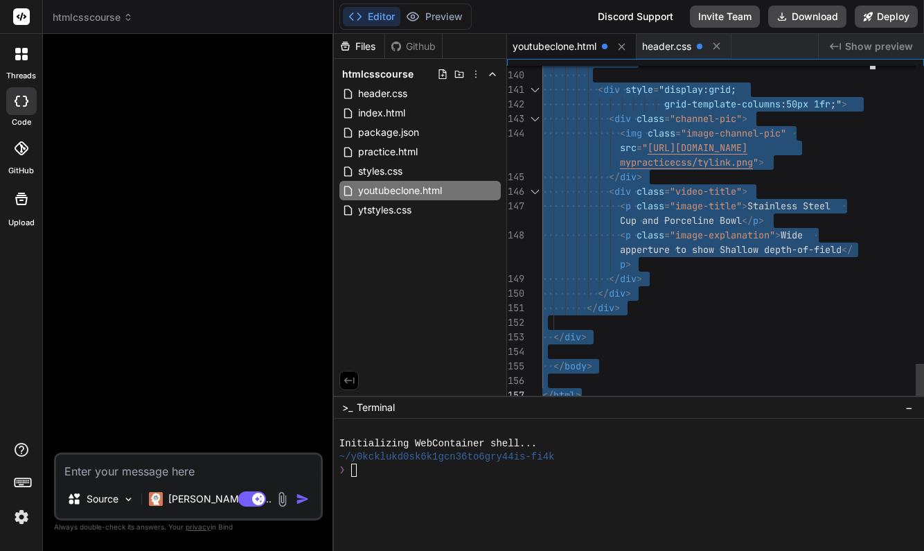
drag, startPoint x: 542, startPoint y: 73, endPoint x: 623, endPoint y: 494, distance: 428.7
click at [673, 144] on span "[URL][DOMAIN_NAME]" at bounding box center [697, 147] width 100 height 12
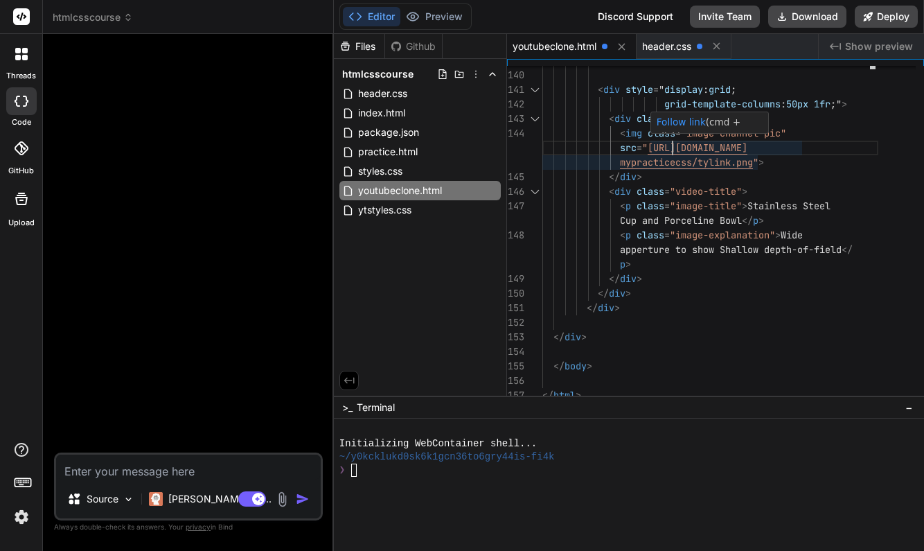
scroll to position [29, 0]
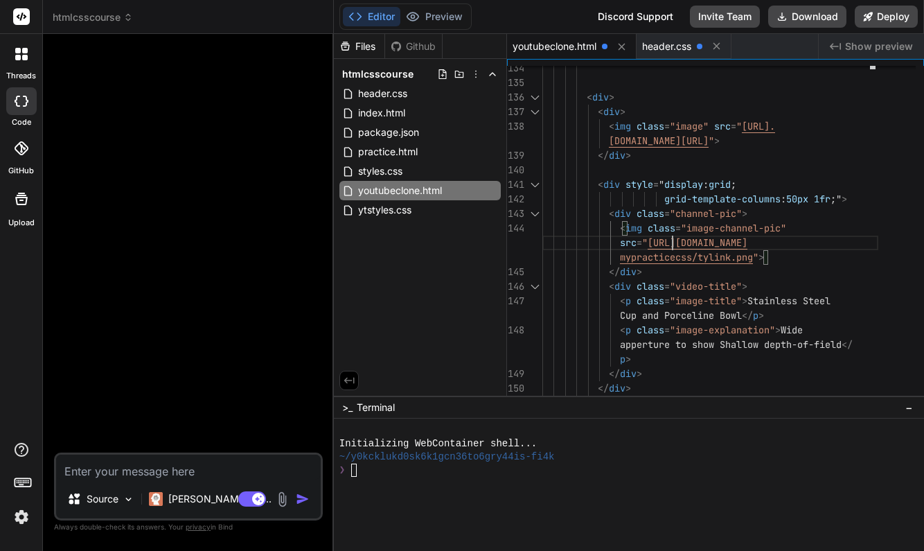
click at [566, 45] on span "youtubeclone.html" at bounding box center [554, 46] width 84 height 14
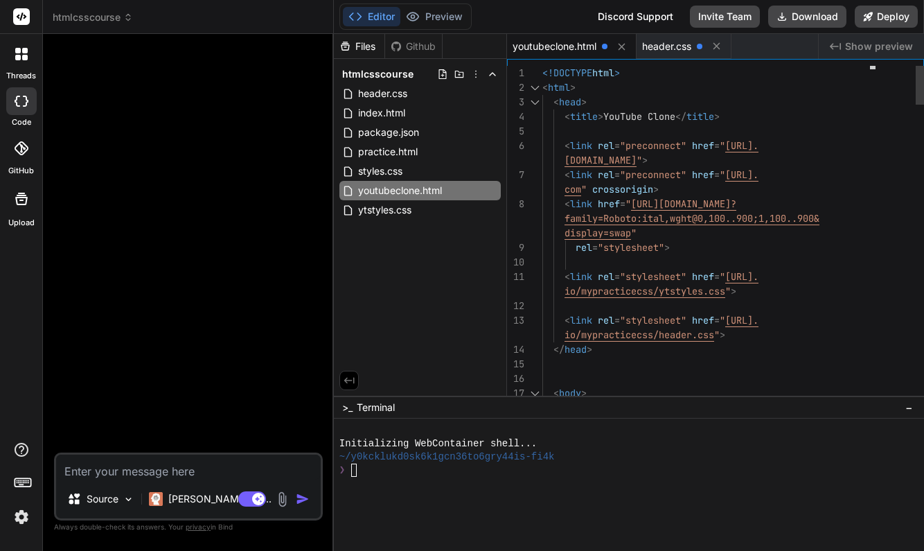
click at [682, 96] on div "< head >" at bounding box center [710, 102] width 336 height 15
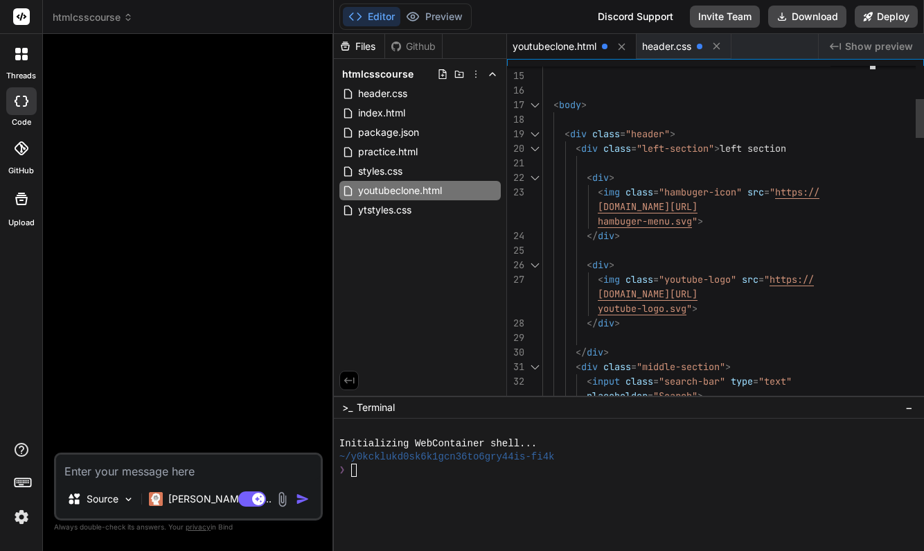
click at [786, 147] on span "left section" at bounding box center [752, 148] width 66 height 12
click at [822, 170] on div at bounding box center [710, 163] width 336 height 15
click at [832, 330] on div "</ div >" at bounding box center [710, 323] width 336 height 15
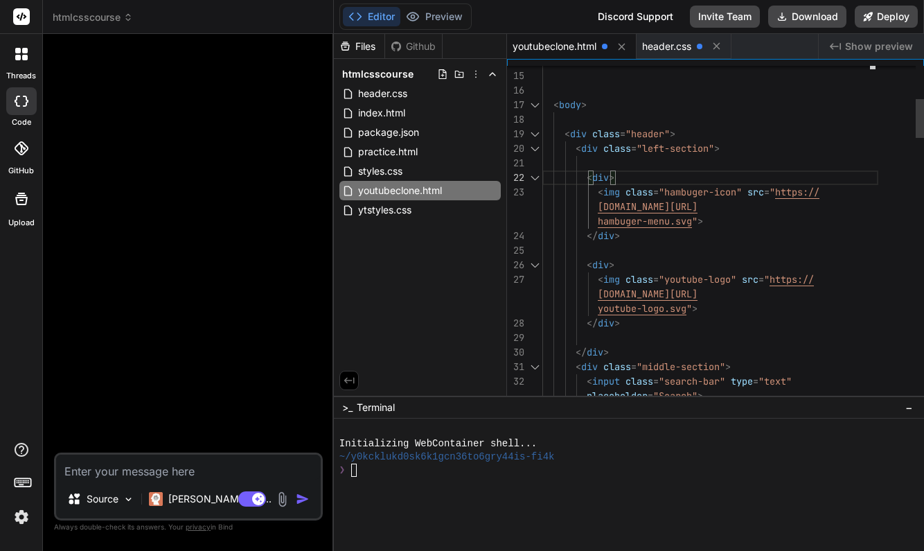
scroll to position [116, 0]
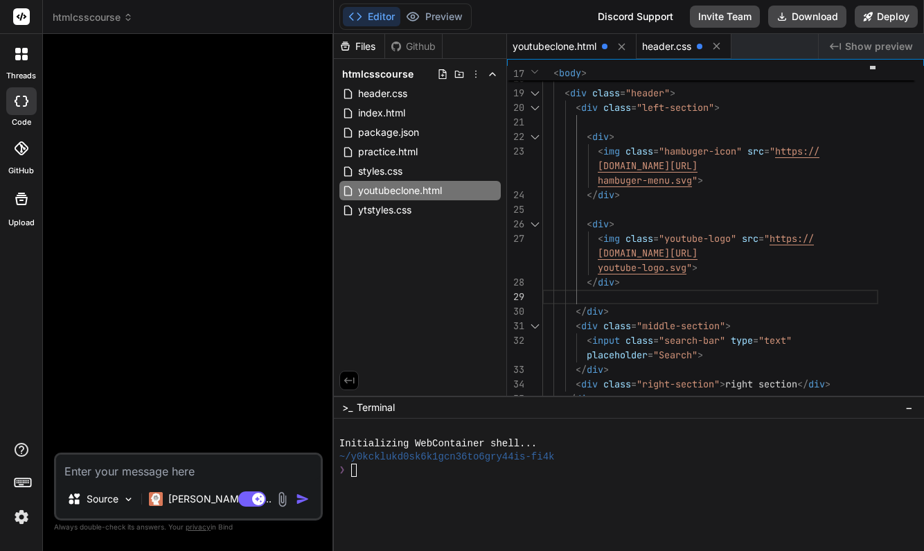
click at [656, 46] on span "header.css" at bounding box center [666, 46] width 49 height 14
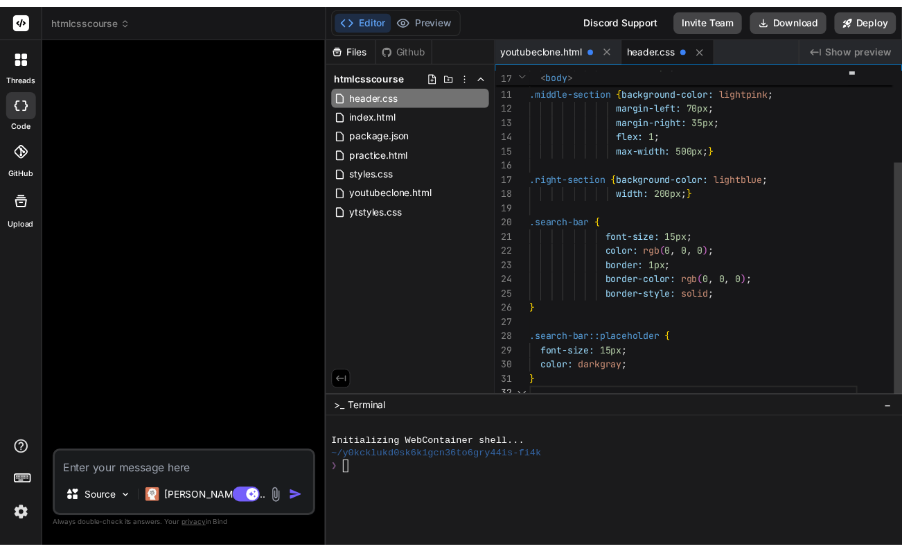
scroll to position [15, 0]
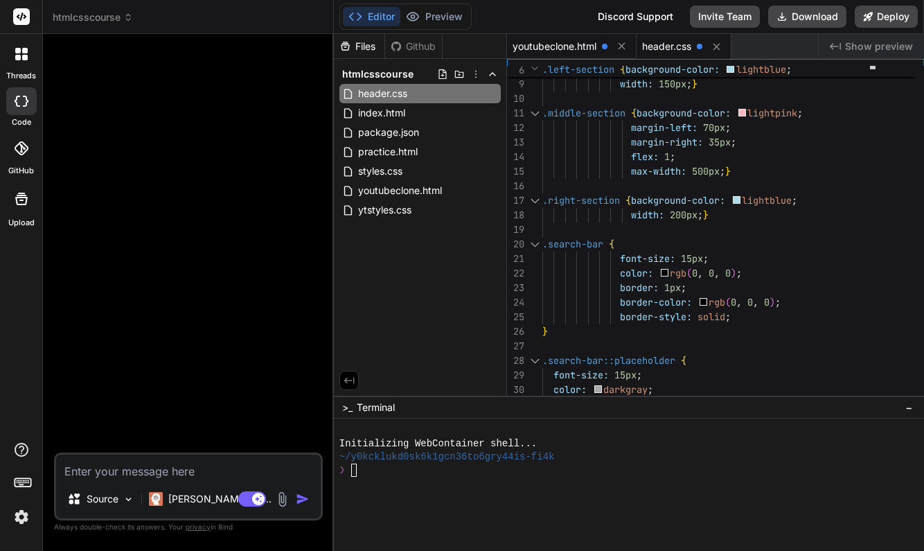
click at [584, 44] on span "youtubeclone.html" at bounding box center [554, 46] width 84 height 14
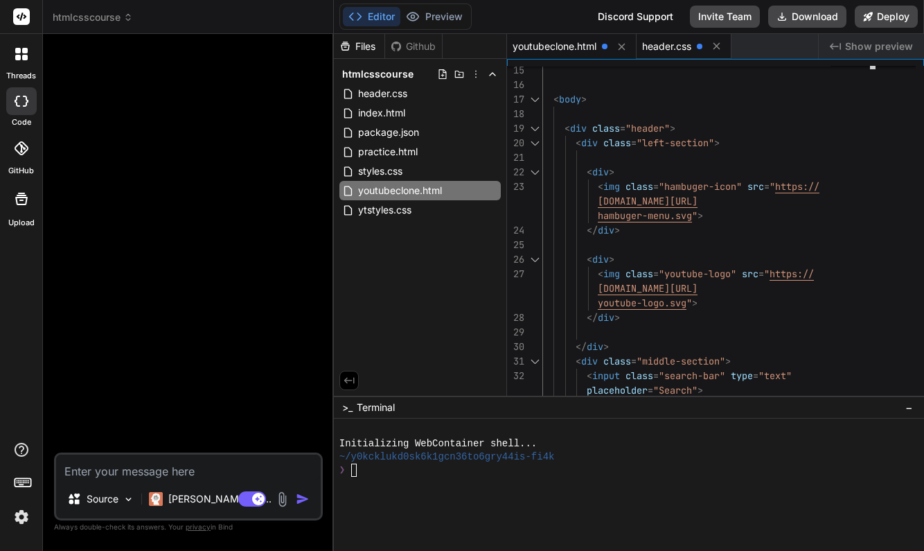
click at [683, 53] on span "header.css" at bounding box center [666, 46] width 49 height 14
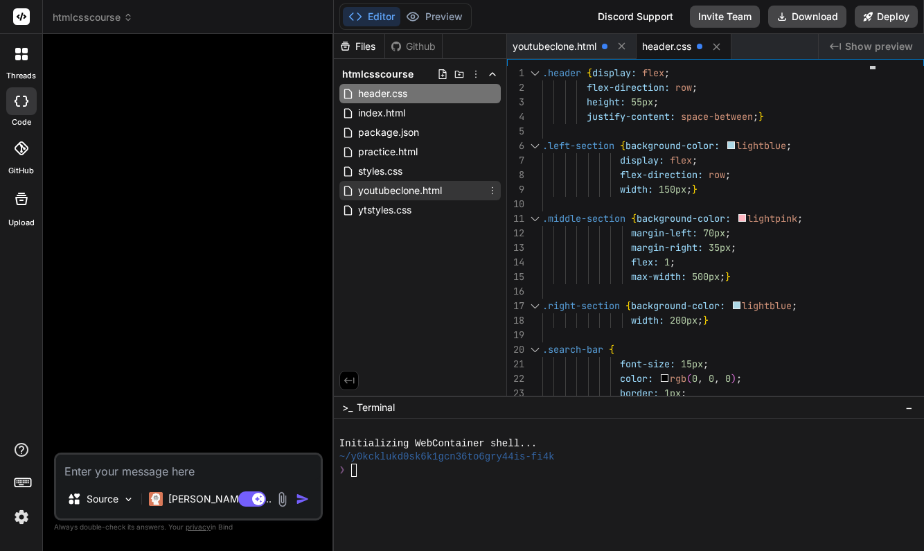
click at [431, 195] on span "youtubeclone.html" at bounding box center [400, 190] width 87 height 17
type textarea "p> </div> </div> </div> </div> </body> </html>"
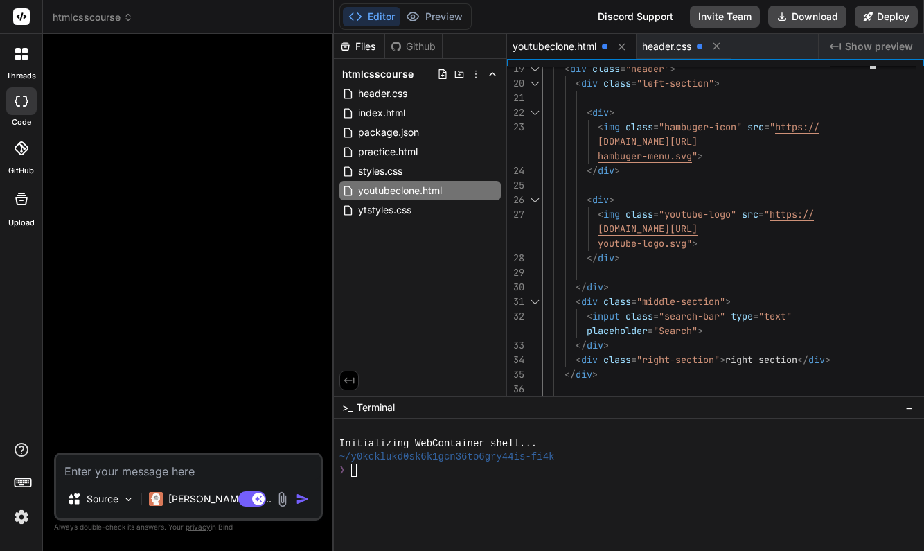
type textarea "x"
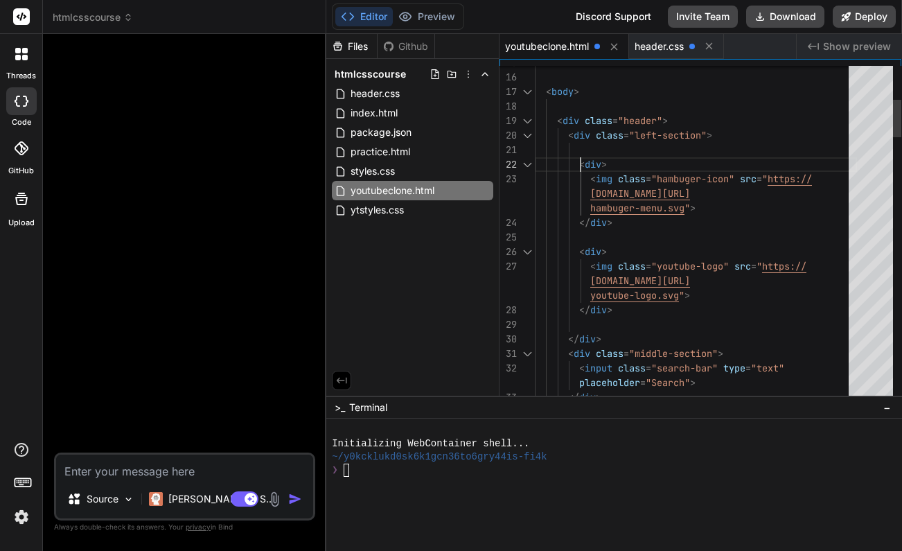
scroll to position [102, 0]
drag, startPoint x: 581, startPoint y: 163, endPoint x: 611, endPoint y: 160, distance: 29.9
click at [611, 160] on div "< div >" at bounding box center [696, 164] width 322 height 15
drag, startPoint x: 614, startPoint y: 223, endPoint x: 580, endPoint y: 221, distance: 34.7
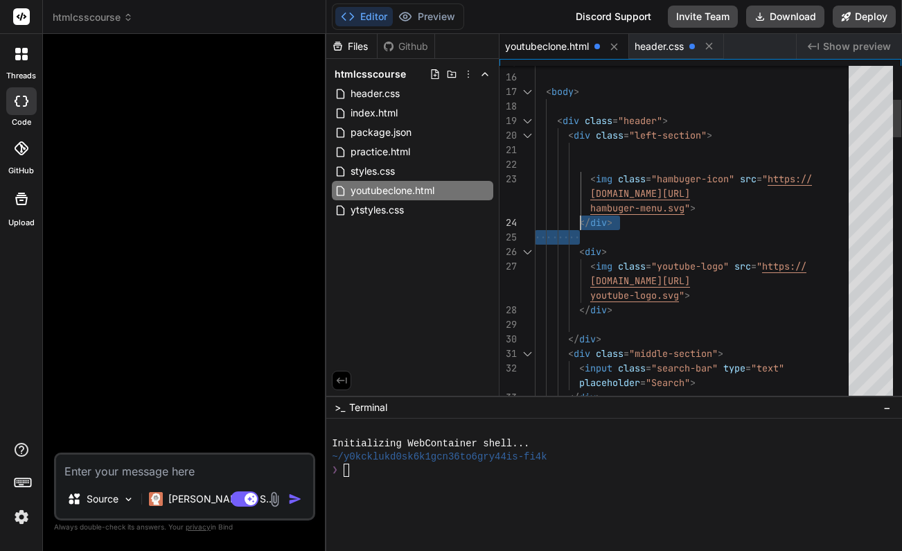
click at [580, 222] on span "</ div >" at bounding box center [574, 222] width 78 height 15
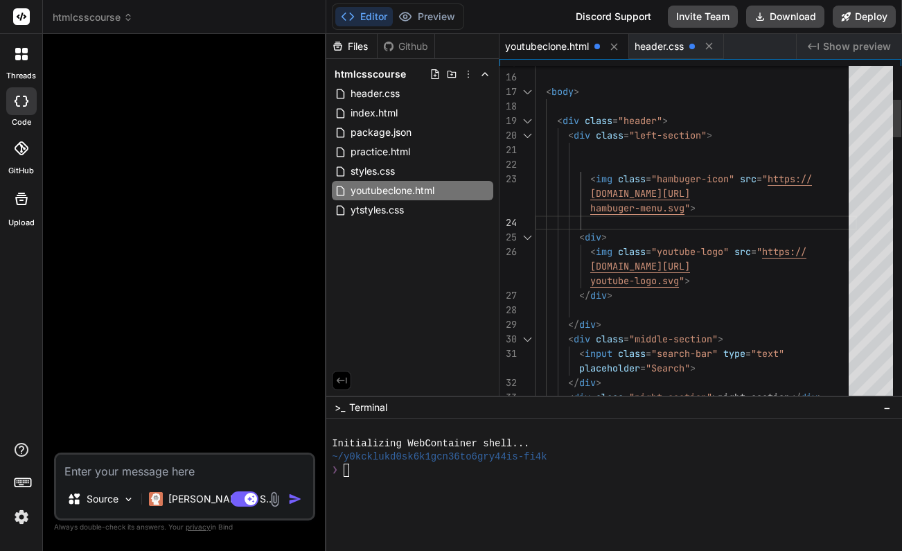
scroll to position [29, 0]
drag, startPoint x: 610, startPoint y: 234, endPoint x: 581, endPoint y: 235, distance: 29.1
click at [581, 235] on div "< div >" at bounding box center [696, 237] width 322 height 15
drag, startPoint x: 616, startPoint y: 295, endPoint x: 580, endPoint y: 292, distance: 36.2
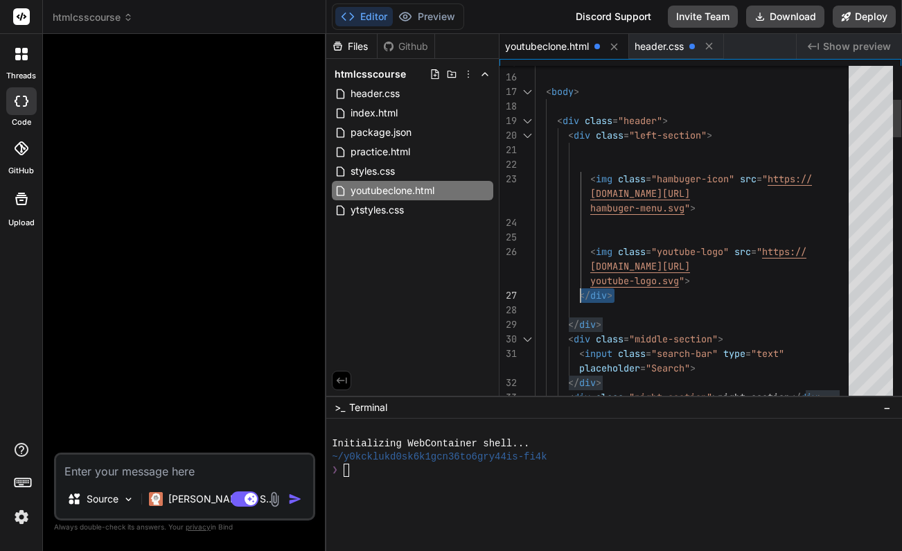
click at [636, 301] on div "</ div >" at bounding box center [696, 295] width 322 height 15
drag, startPoint x: 618, startPoint y: 293, endPoint x: 582, endPoint y: 293, distance: 36.7
click at [582, 293] on div "</ div >" at bounding box center [696, 295] width 322 height 15
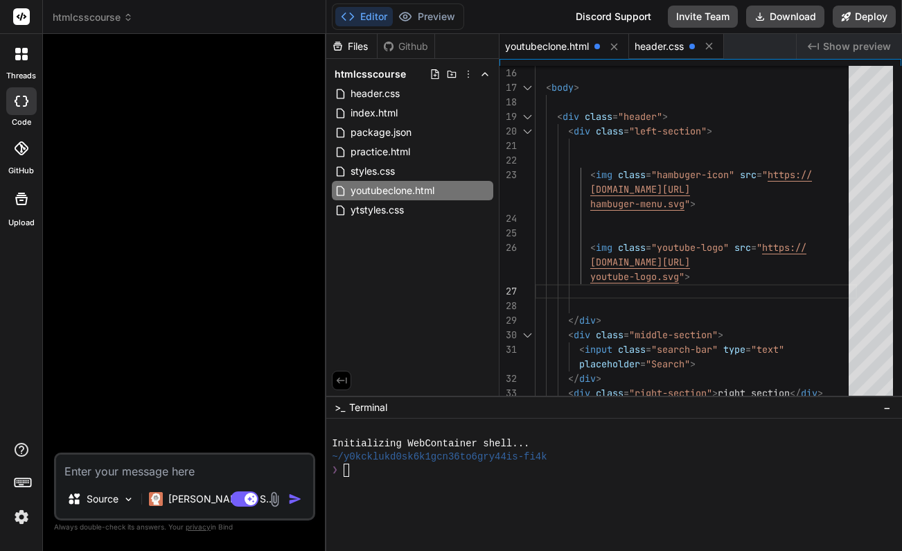
click at [668, 51] on span "header.css" at bounding box center [658, 46] width 49 height 14
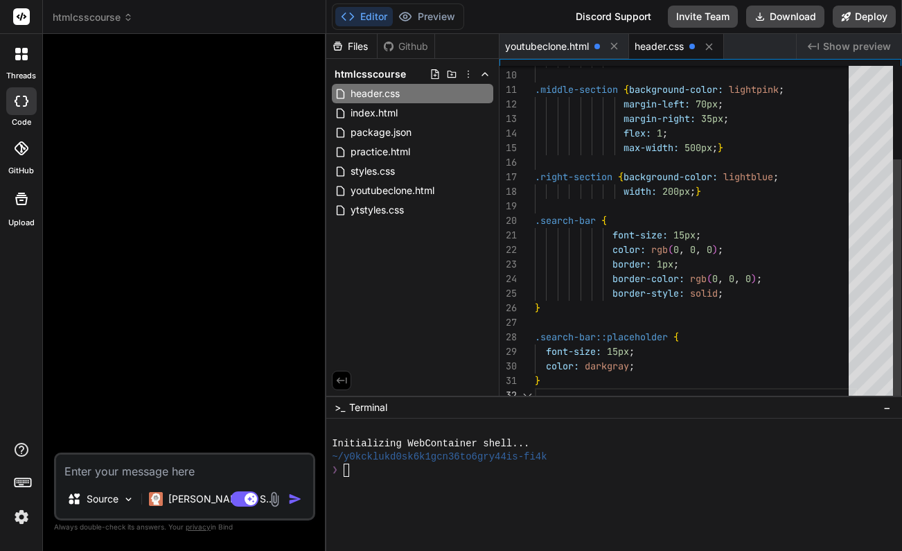
scroll to position [15, 0]
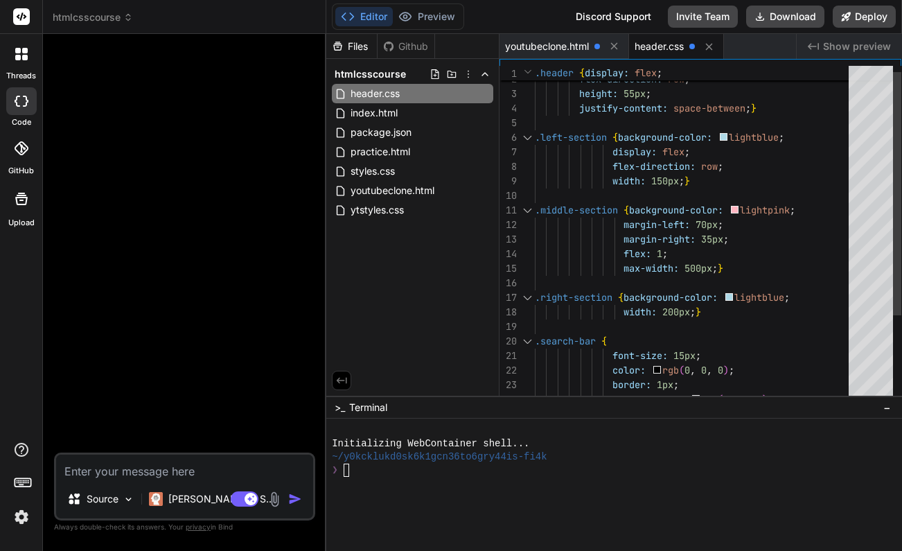
click at [713, 182] on div "width: 150px ; }" at bounding box center [696, 181] width 322 height 15
click at [701, 181] on div "width: 150px ; }" at bounding box center [696, 181] width 322 height 15
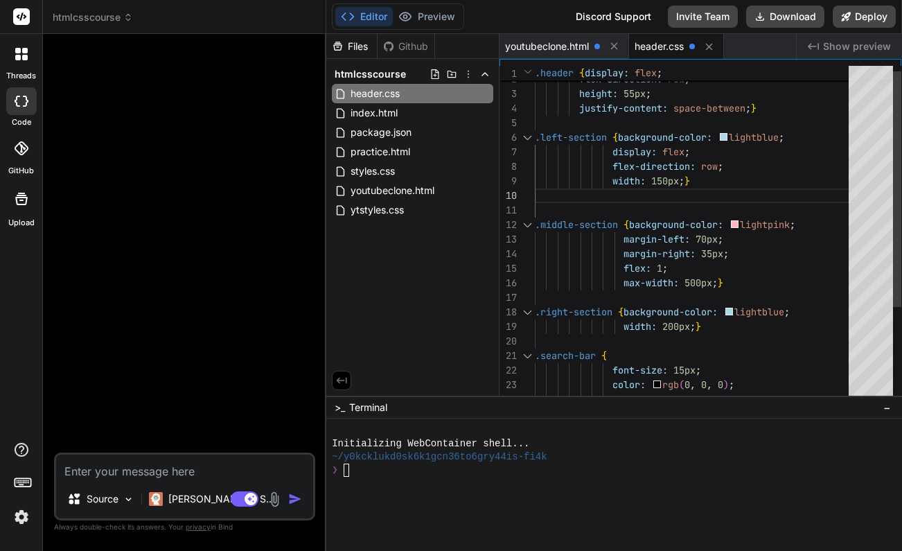
scroll to position [0, 0]
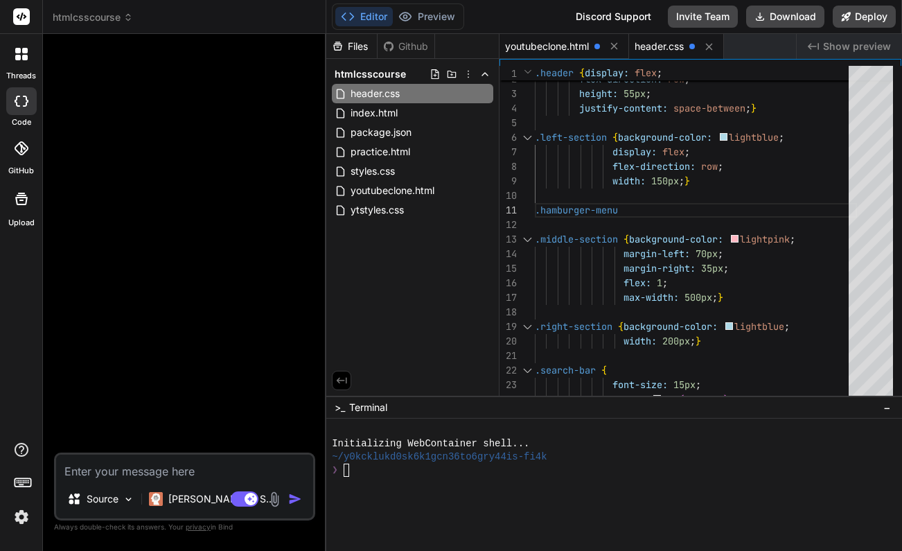
click at [582, 48] on span "youtubeclone.html" at bounding box center [547, 46] width 84 height 14
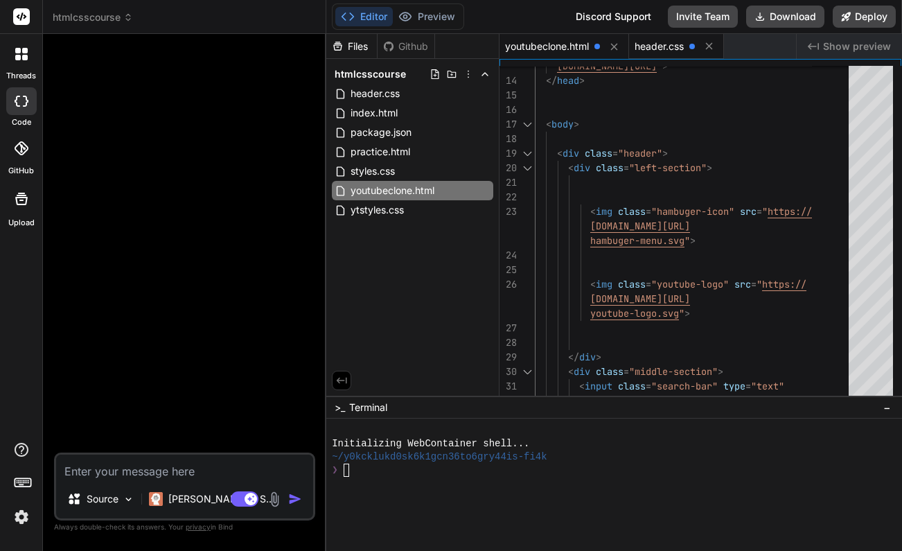
click at [677, 45] on span "header.css" at bounding box center [658, 46] width 49 height 14
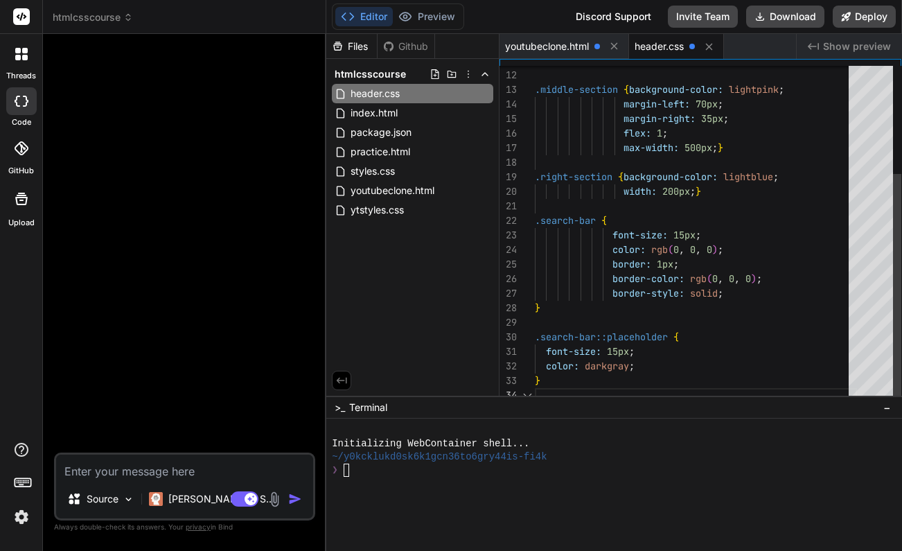
scroll to position [44, 0]
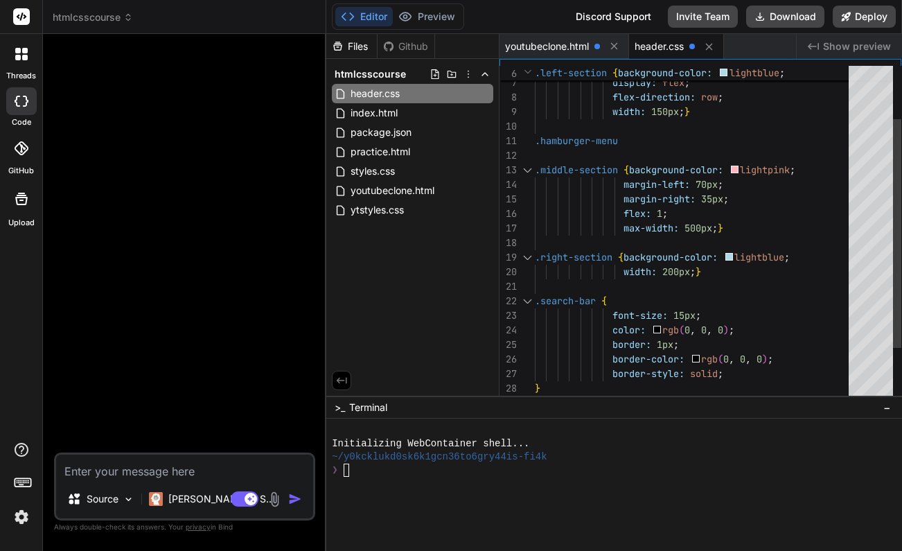
click at [573, 141] on span ".hamburger-menu" at bounding box center [576, 140] width 83 height 12
click at [575, 141] on span ".hamburger-menu" at bounding box center [576, 140] width 83 height 12
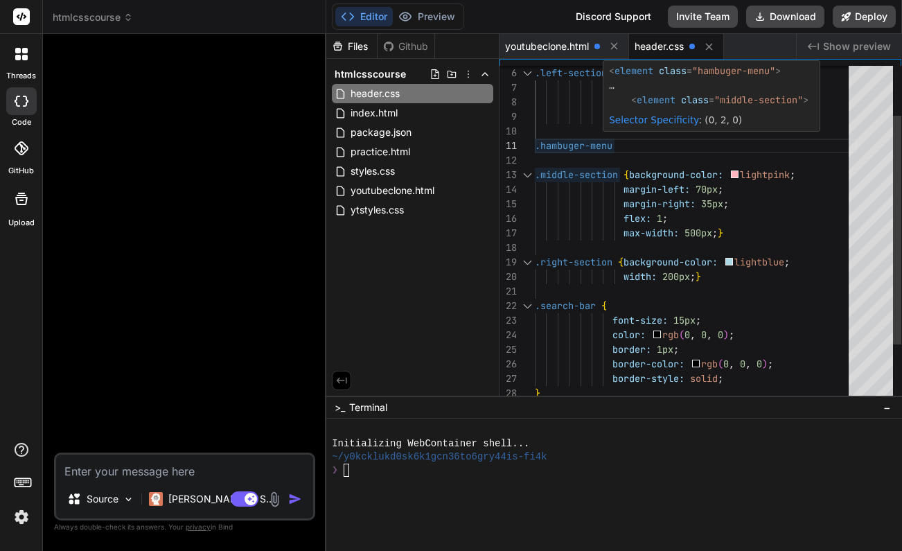
click at [615, 143] on div ".hambuger-menu" at bounding box center [696, 145] width 322 height 15
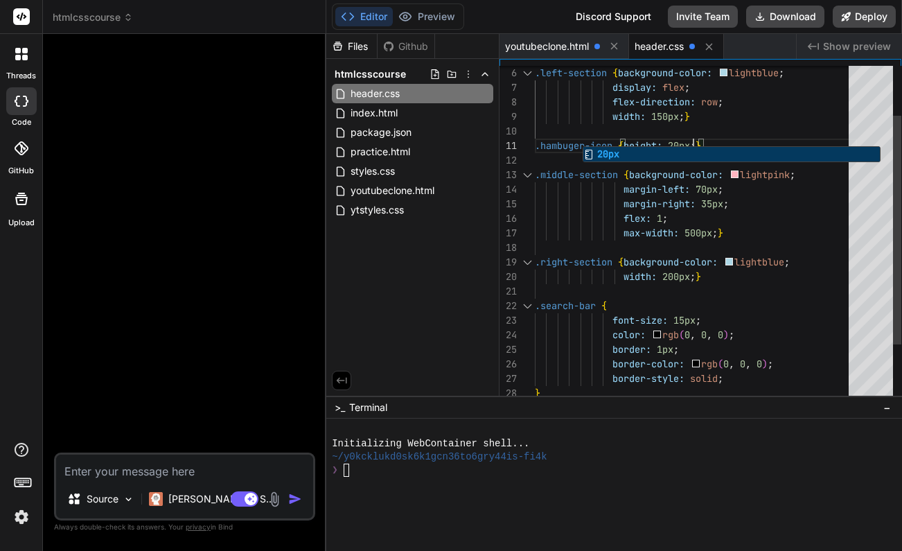
click at [796, 215] on div "flex: 1 ;" at bounding box center [696, 218] width 322 height 15
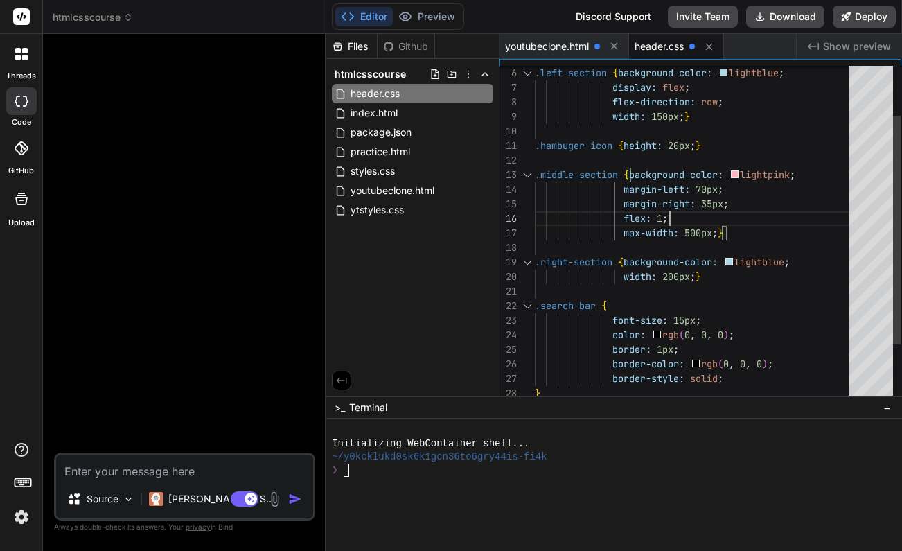
click at [741, 150] on div ".hambuger-icon { height: 20px ; }" at bounding box center [696, 145] width 322 height 15
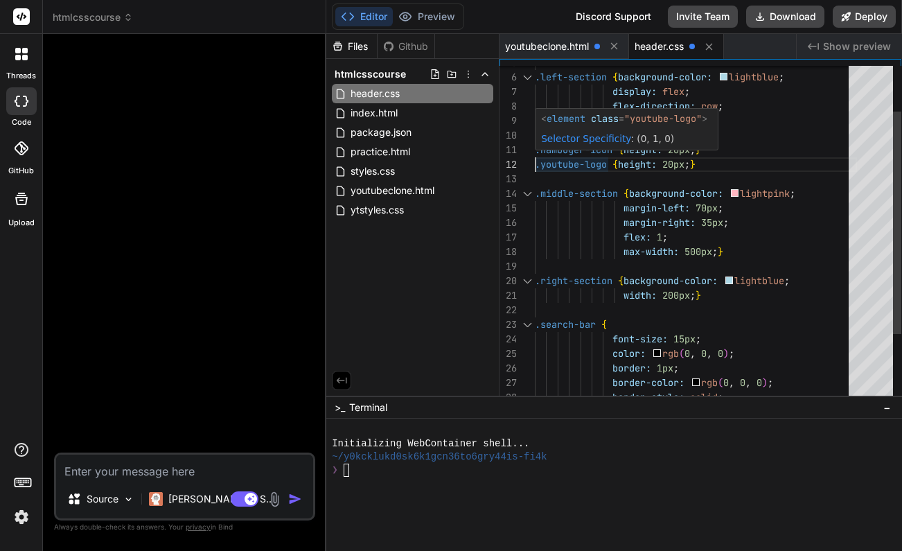
scroll to position [15, 0]
drag, startPoint x: 535, startPoint y: 152, endPoint x: 672, endPoint y: 163, distance: 136.9
click at [672, 163] on div "margin-left: 70px ; margin-right: 35px ; flex: 1 ; max-width: 500px ; } .right-…" at bounding box center [696, 251] width 322 height 509
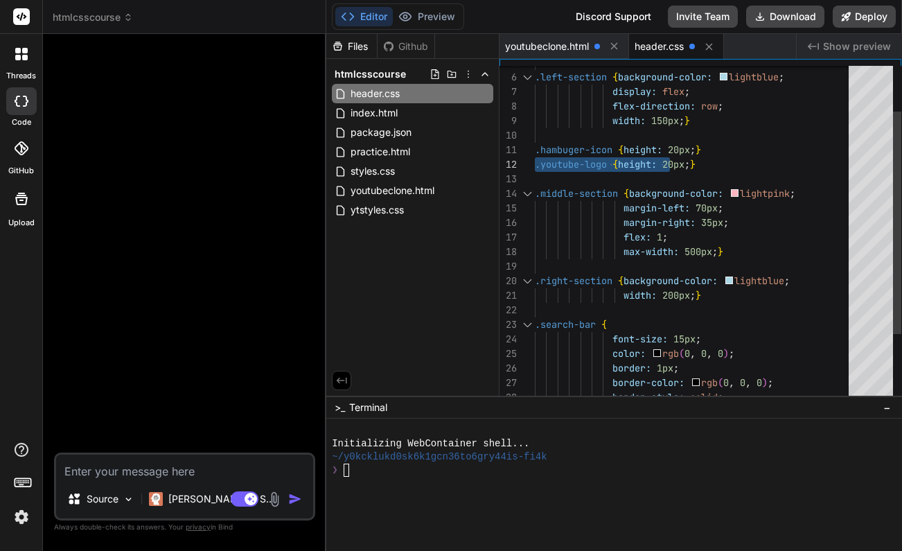
click at [769, 146] on div ".hambuger-icon { height: 20px ; }" at bounding box center [696, 150] width 322 height 15
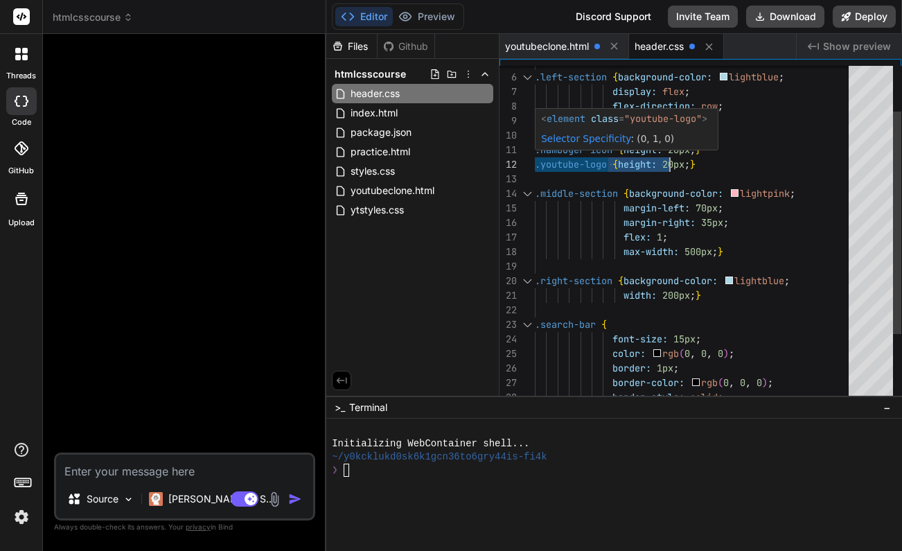
drag, startPoint x: 536, startPoint y: 152, endPoint x: 687, endPoint y: 151, distance: 151.0
click at [686, 151] on span ".hambuger-icon { height: 20px ; }" at bounding box center [618, 150] width 166 height 15
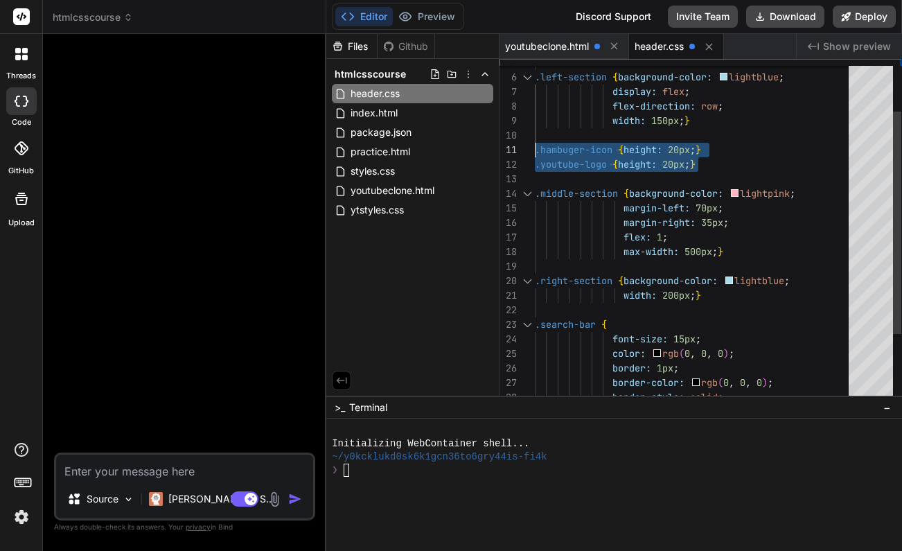
scroll to position [0, 0]
drag, startPoint x: 704, startPoint y: 161, endPoint x: 534, endPoint y: 147, distance: 170.9
click at [534, 147] on div "15 16 17 18 19 20 21 22 23 24 25 26 27 28 11 12 14 10 9 8 7 13 6 5 margin-left:…" at bounding box center [700, 234] width 402 height 337
click at [827, 231] on div "flex: 1 ;" at bounding box center [696, 237] width 322 height 15
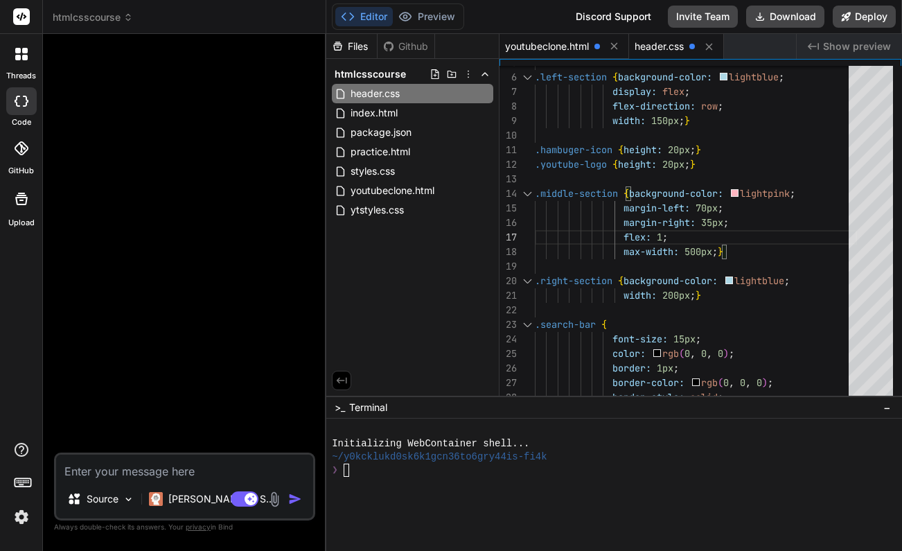
click at [576, 47] on span "youtubeclone.html" at bounding box center [547, 46] width 84 height 14
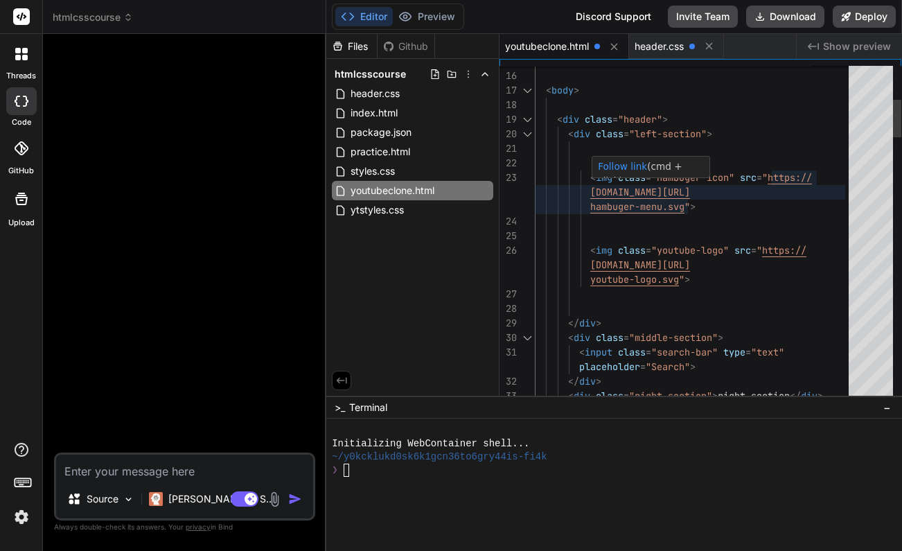
click at [688, 179] on span ""hambuger-icon"" at bounding box center [692, 177] width 83 height 12
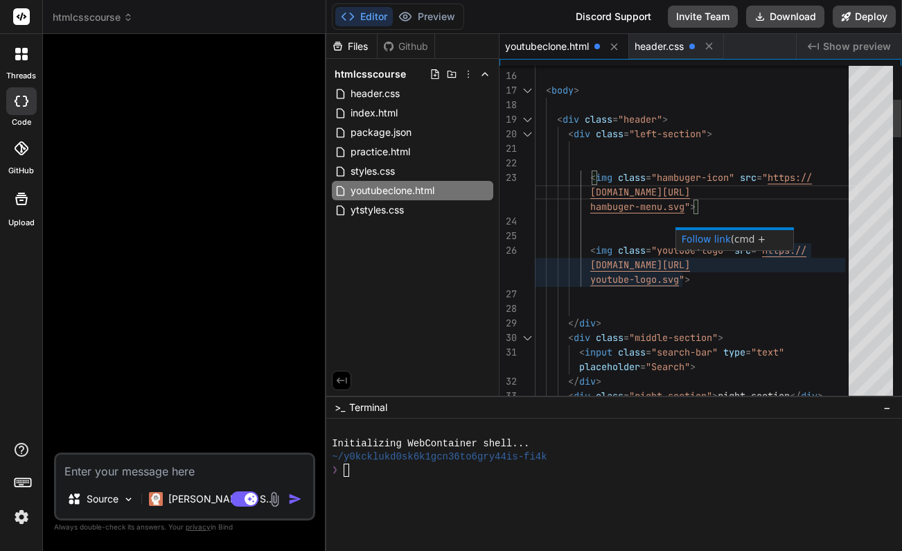
click at [767, 229] on div at bounding box center [734, 228] width 118 height 3
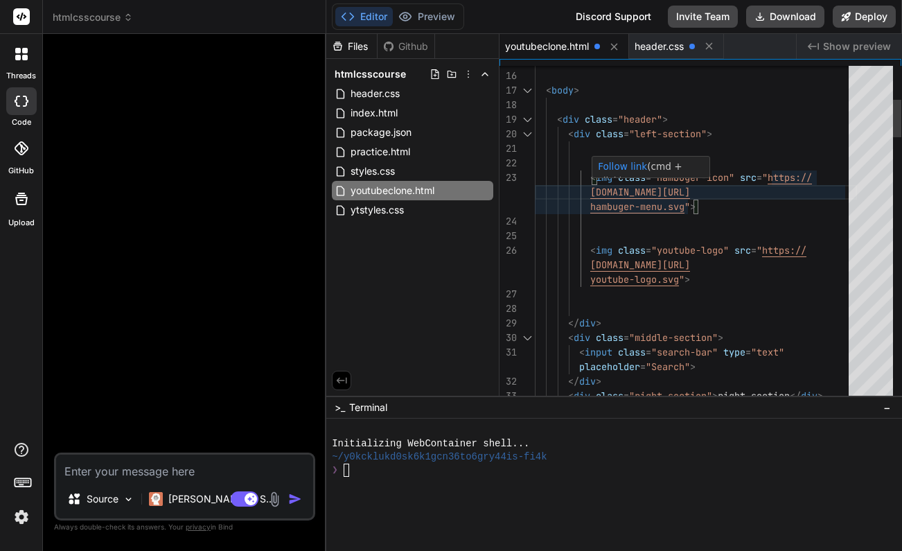
click at [688, 179] on span ""hambuger-icon"" at bounding box center [692, 177] width 83 height 12
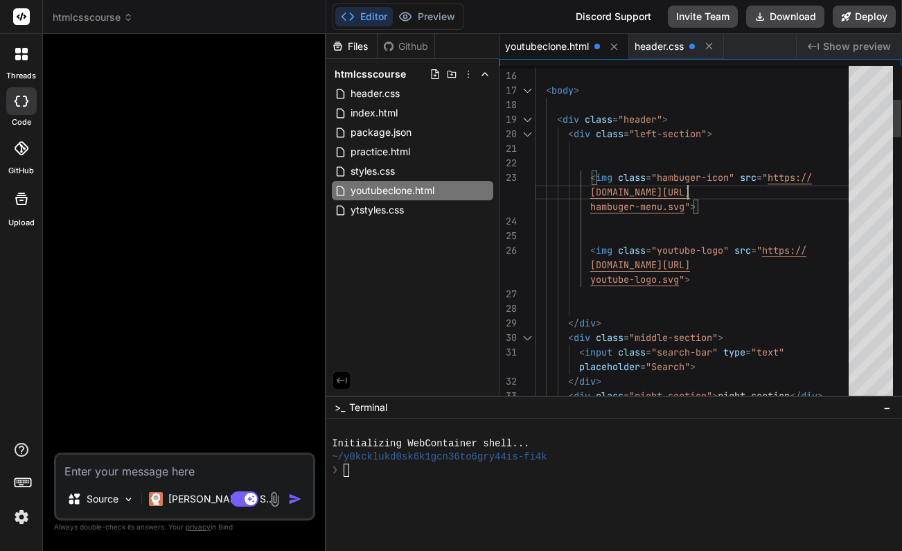
click at [619, 207] on span "hambuger-menu.svg" at bounding box center [637, 206] width 94 height 12
click at [623, 208] on span "hambuger-menu.svg" at bounding box center [637, 206] width 94 height 12
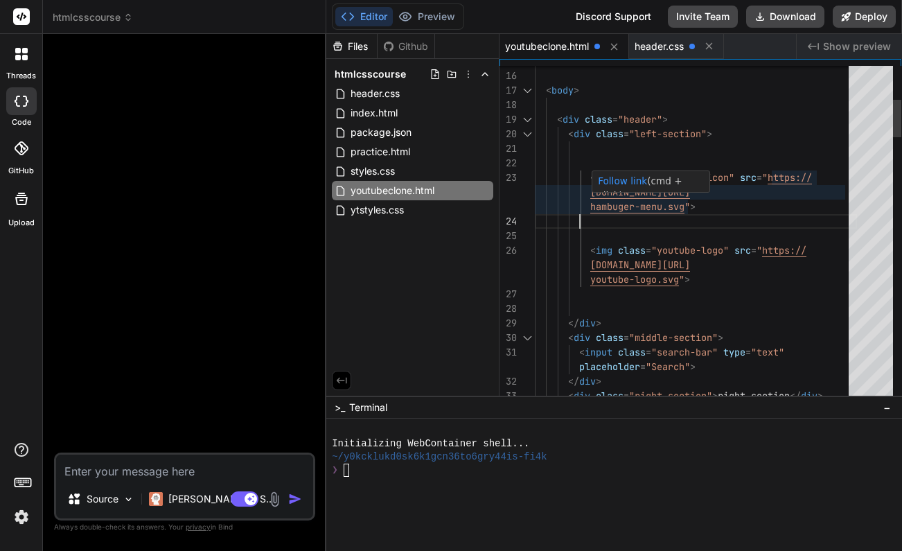
click at [618, 206] on span "hambuger-menu.svg" at bounding box center [637, 206] width 94 height 12
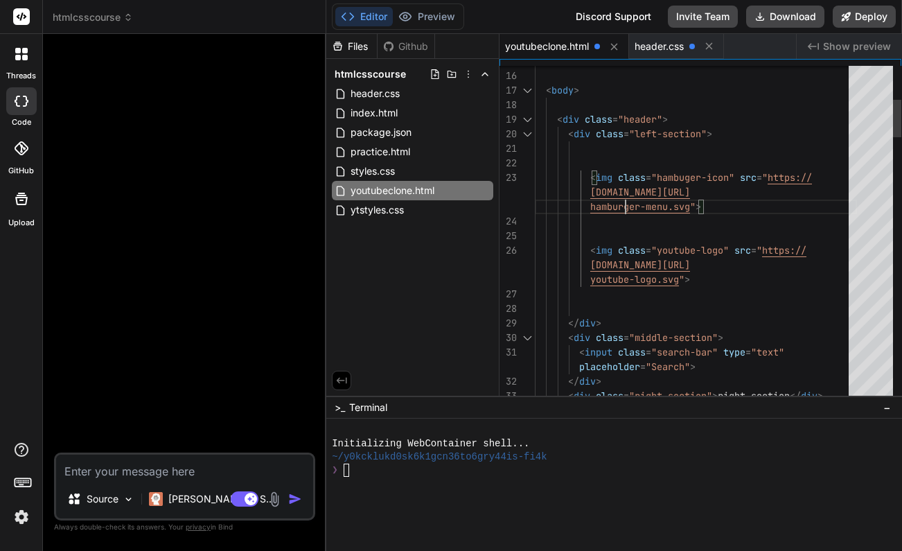
click at [727, 224] on div at bounding box center [696, 221] width 322 height 15
click at [687, 175] on span ""hambuger-icon"" at bounding box center [692, 177] width 83 height 12
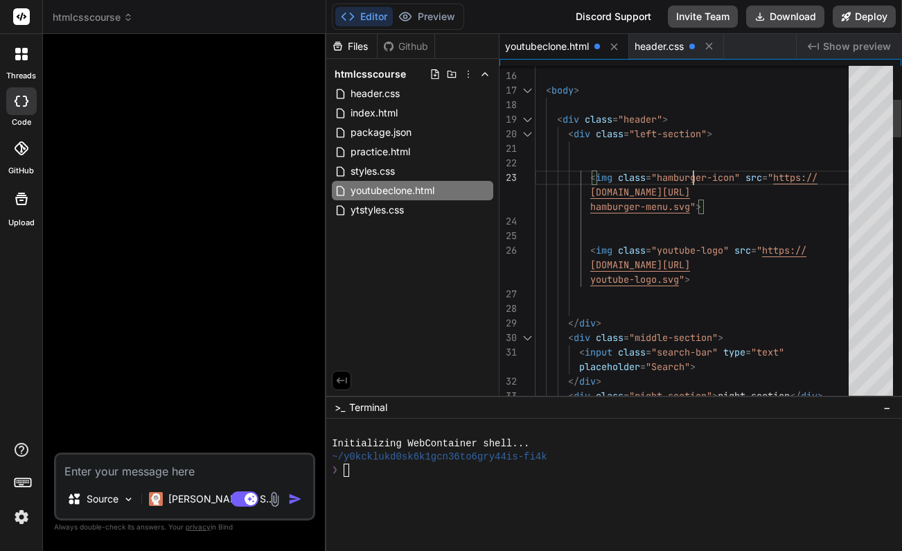
click at [749, 219] on div at bounding box center [696, 221] width 322 height 15
click at [668, 51] on span "header.css" at bounding box center [658, 46] width 49 height 14
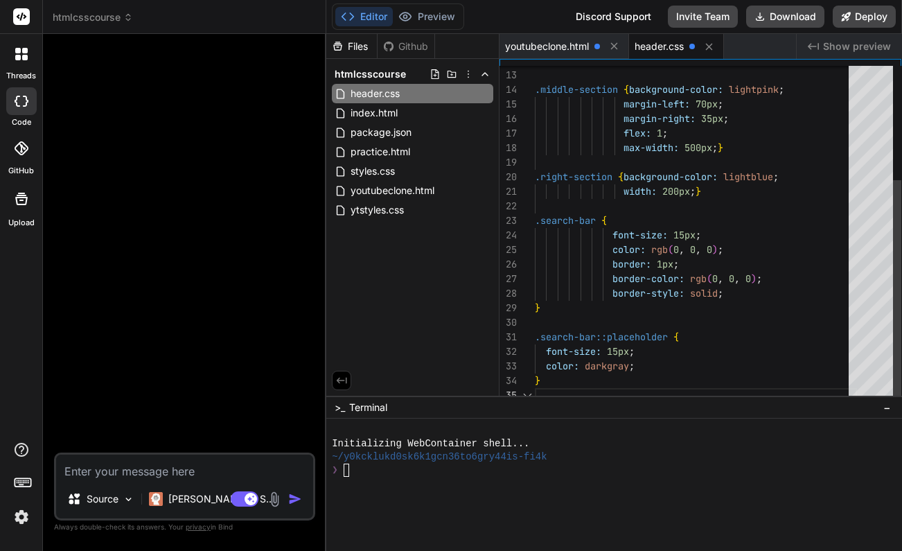
scroll to position [58, 0]
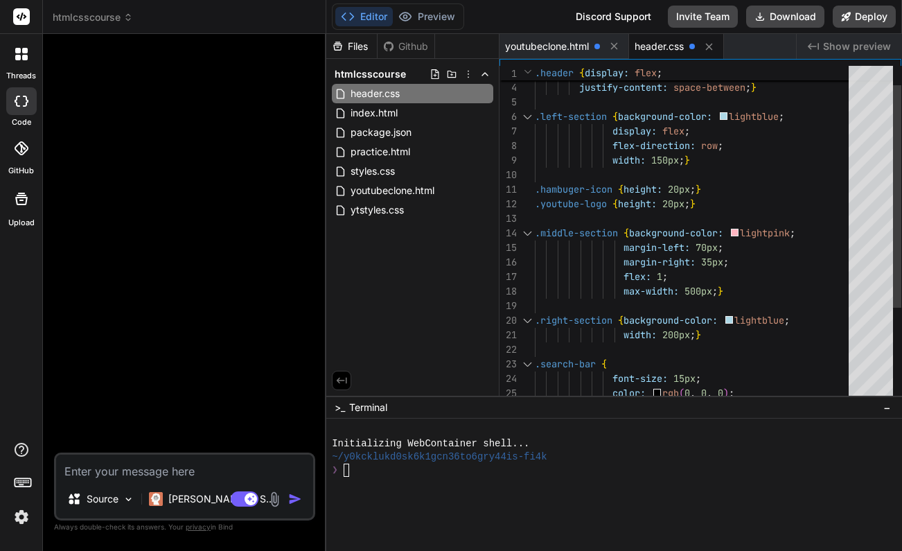
click at [741, 147] on div "flex-direction: row ;" at bounding box center [696, 145] width 322 height 15
click at [734, 142] on div "flex-direction: row ;" at bounding box center [696, 145] width 322 height 15
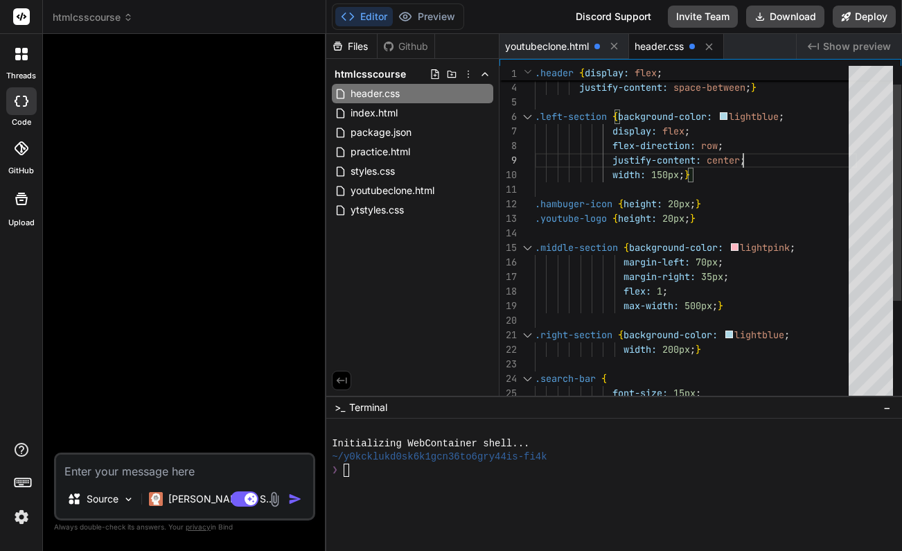
click at [755, 195] on div at bounding box center [696, 189] width 322 height 15
drag, startPoint x: 758, startPoint y: 159, endPoint x: 614, endPoint y: 159, distance: 144.7
click at [613, 159] on div "justify-content: center ;" at bounding box center [696, 160] width 322 height 15
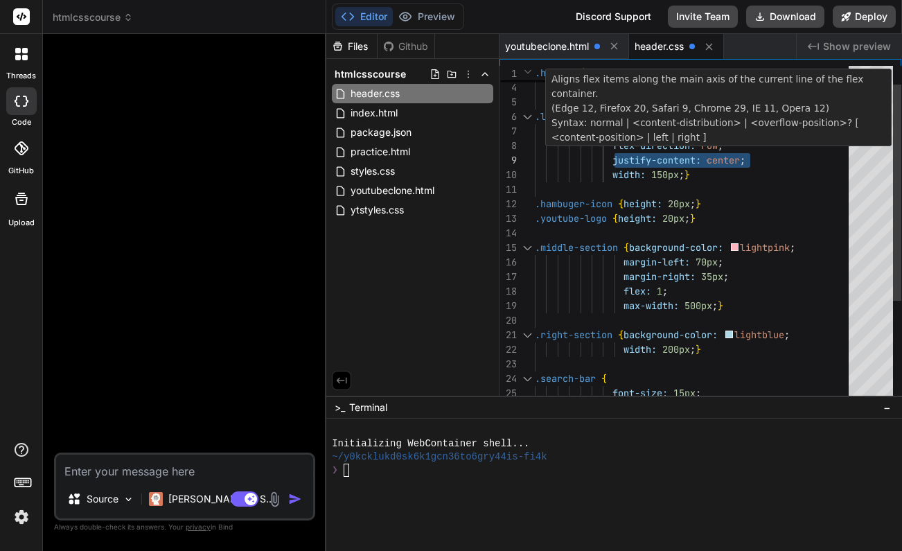
click at [699, 159] on span "justify-content:" at bounding box center [656, 160] width 89 height 12
drag, startPoint x: 699, startPoint y: 159, endPoint x: 615, endPoint y: 159, distance: 83.8
click at [615, 159] on span "justify-content:" at bounding box center [656, 160] width 89 height 12
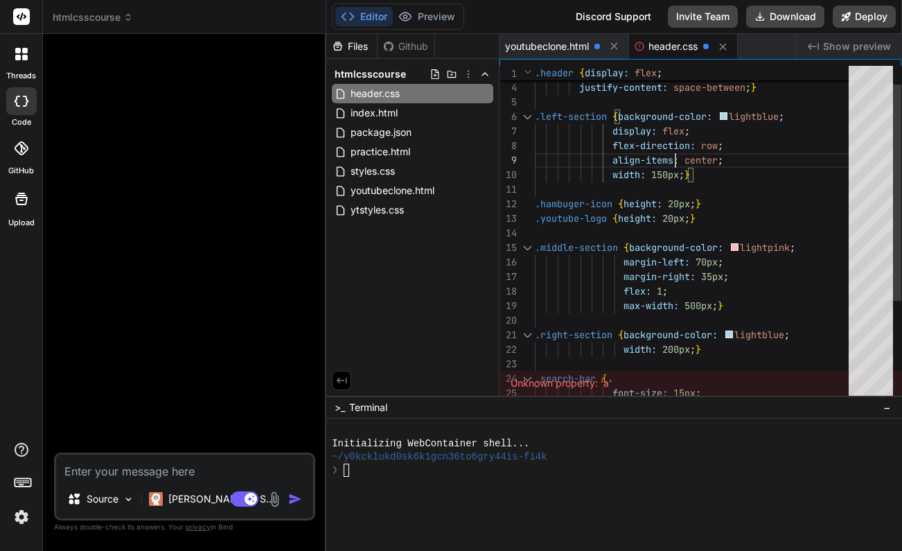
click at [746, 167] on div "align-items: center ;" at bounding box center [696, 160] width 322 height 15
drag, startPoint x: 730, startPoint y: 159, endPoint x: 614, endPoint y: 160, distance: 116.3
click at [614, 160] on div "align-items: center ;" at bounding box center [696, 160] width 322 height 15
click at [783, 172] on div "width: 150px ; }" at bounding box center [696, 175] width 322 height 15
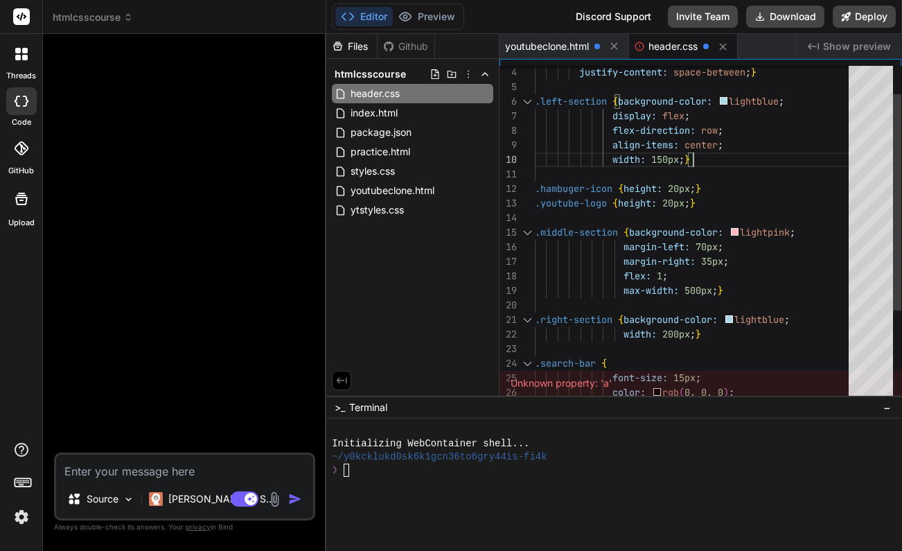
click at [699, 187] on span "}" at bounding box center [698, 188] width 6 height 12
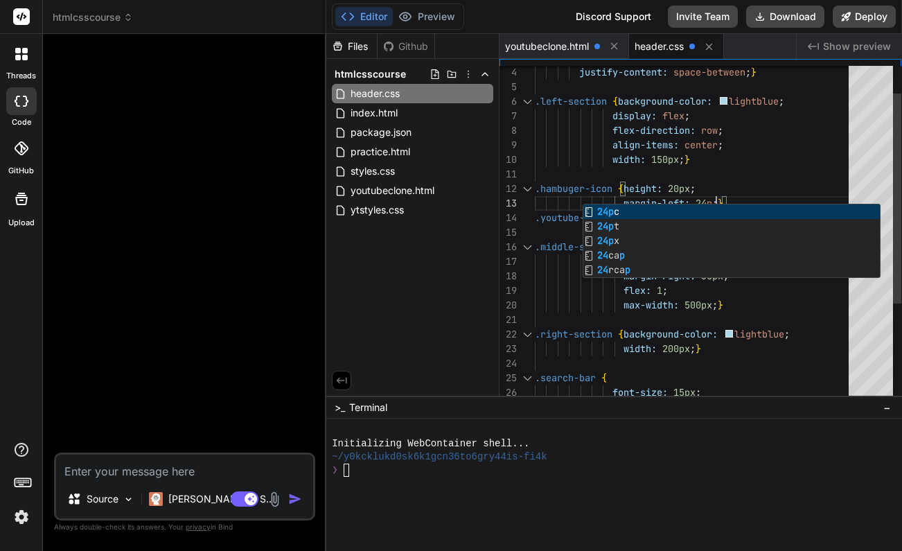
scroll to position [29, 0]
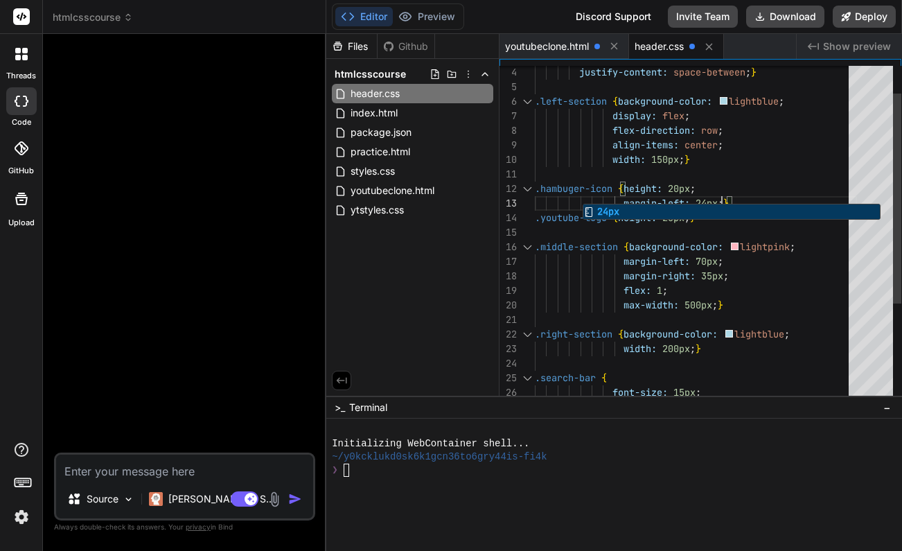
click at [755, 231] on div at bounding box center [696, 232] width 322 height 15
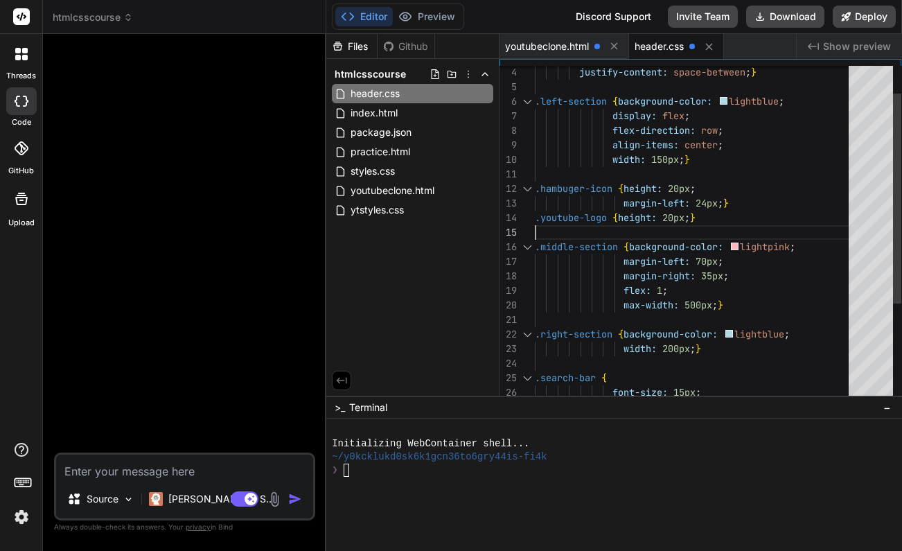
click at [727, 200] on span "}" at bounding box center [726, 203] width 6 height 12
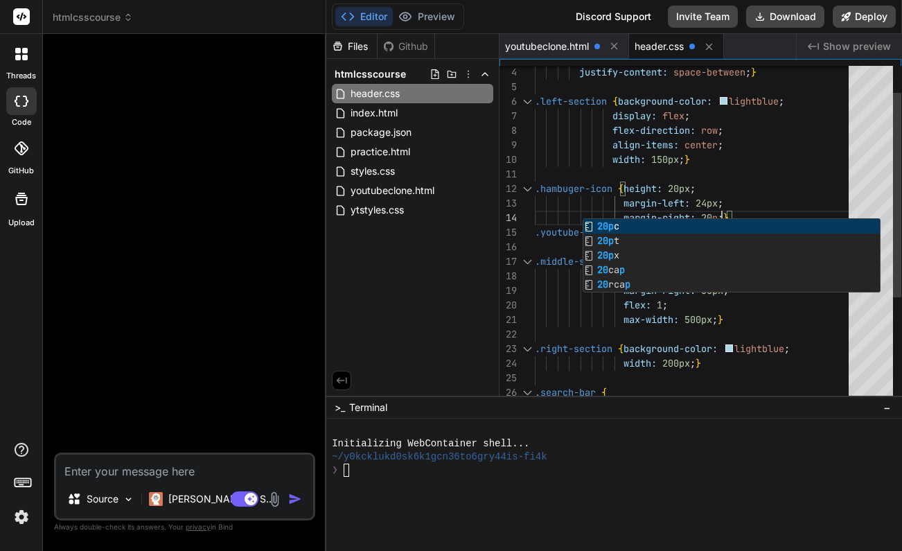
scroll to position [44, 0]
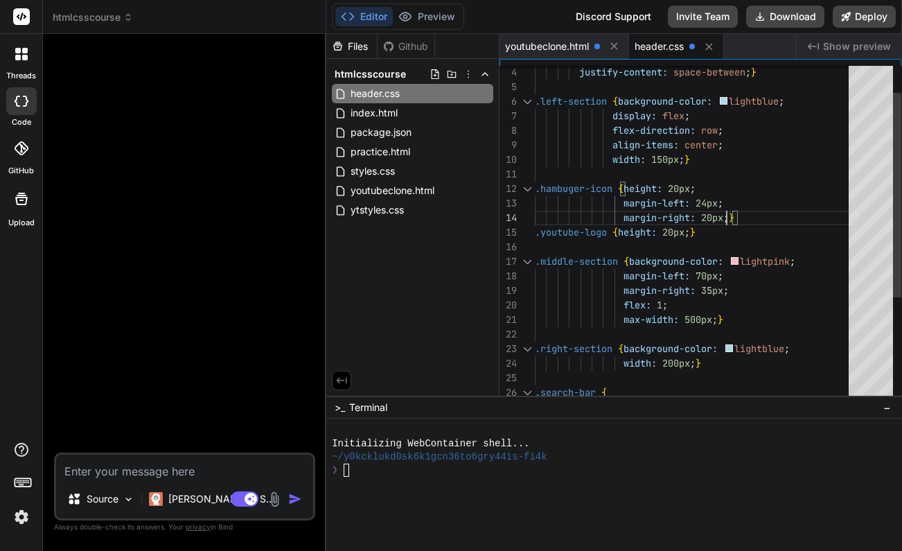
click at [830, 296] on div "margin-right: 35px ;" at bounding box center [696, 290] width 322 height 15
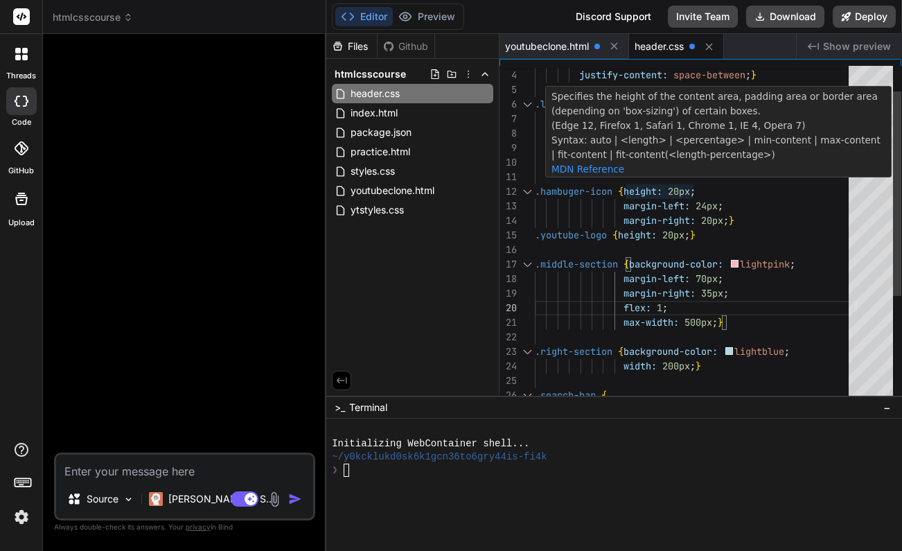
click at [681, 188] on span "20px" at bounding box center [679, 191] width 22 height 12
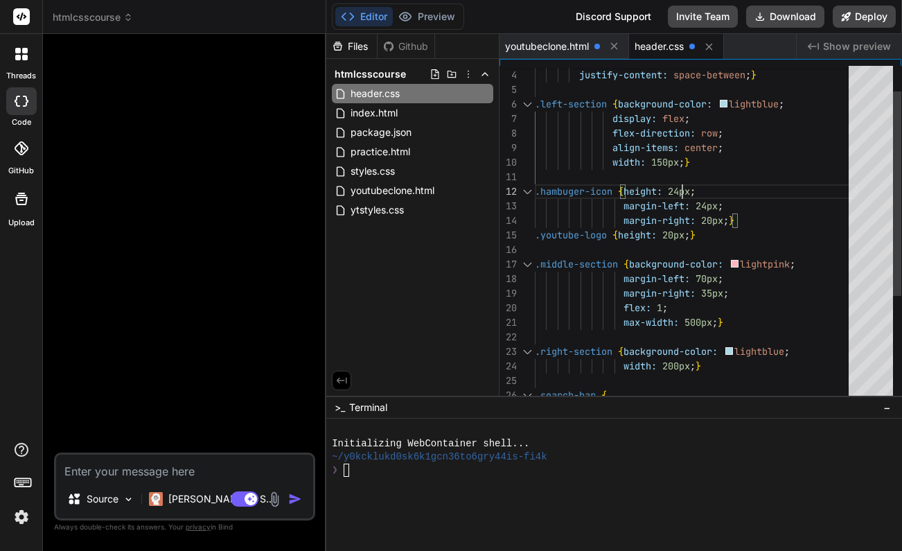
scroll to position [15, 0]
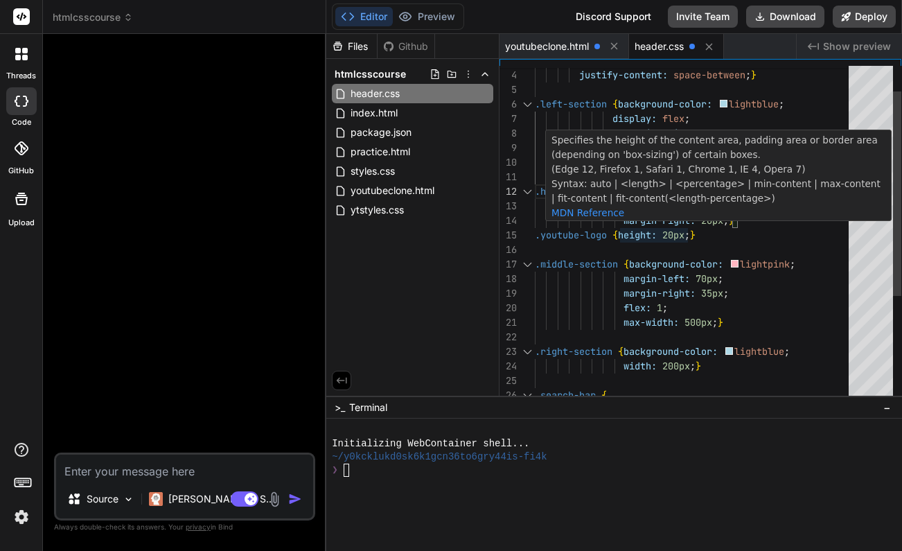
click at [675, 233] on span "20px" at bounding box center [673, 235] width 22 height 12
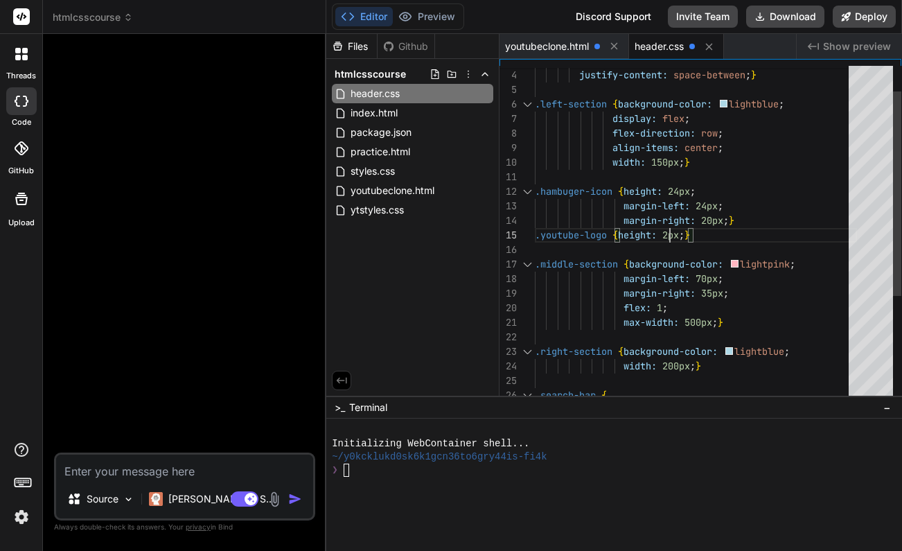
scroll to position [58, 0]
click at [819, 202] on div "margin-left: 24px ;" at bounding box center [696, 206] width 322 height 15
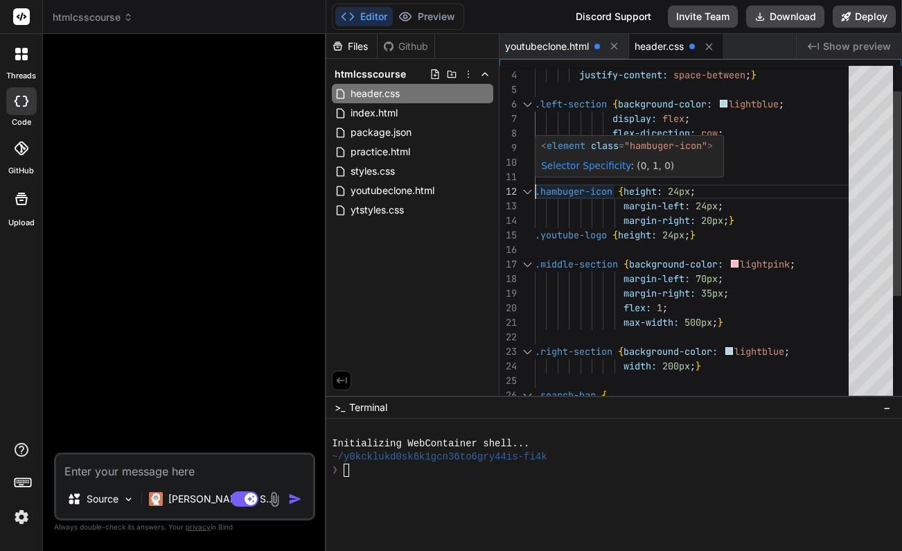
scroll to position [15, 0]
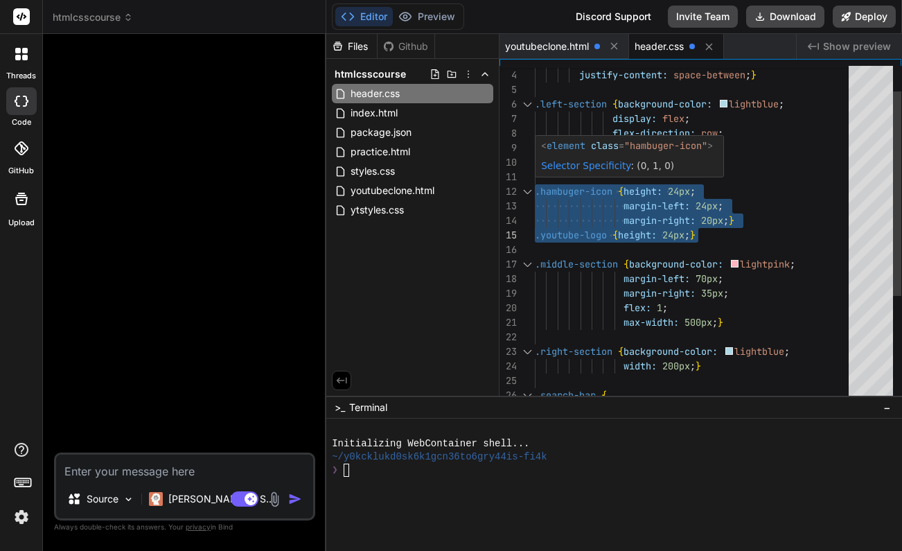
drag, startPoint x: 535, startPoint y: 190, endPoint x: 701, endPoint y: 224, distance: 169.8
click at [701, 224] on div "margin-right: 35px ; flex: 1 ; max-width: 500px ; } .right-section { background…" at bounding box center [696, 300] width 322 height 553
click at [843, 195] on div ".hambuger-icon { height: 24px ;" at bounding box center [696, 191] width 322 height 15
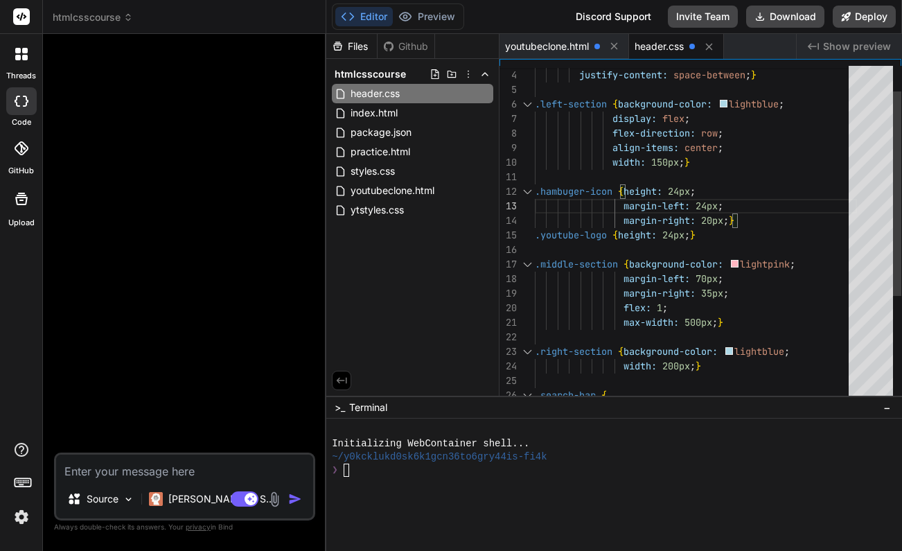
click at [789, 191] on div ".hambuger-icon { height: 24px ;" at bounding box center [696, 191] width 322 height 15
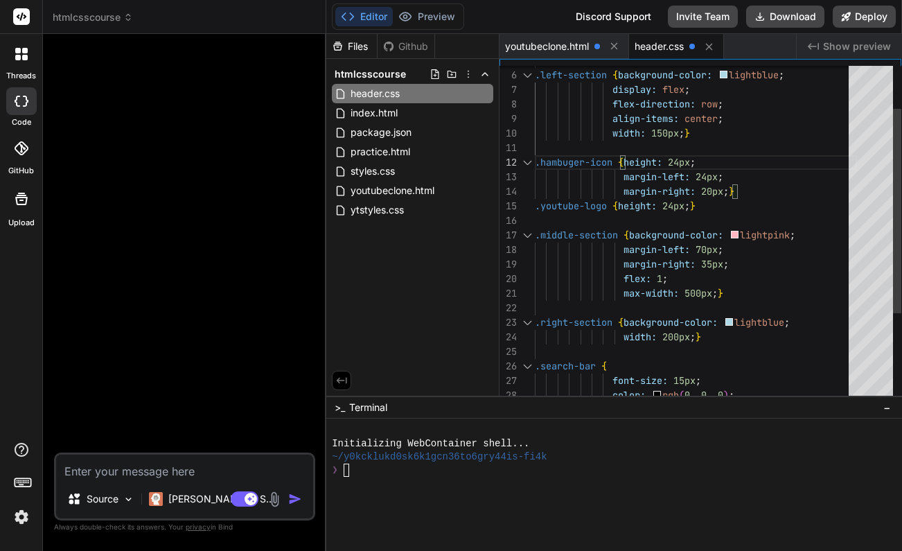
click at [769, 195] on div "margin-right: 20px ; }" at bounding box center [696, 191] width 322 height 15
click at [573, 45] on span "youtubeclone.html" at bounding box center [547, 46] width 84 height 14
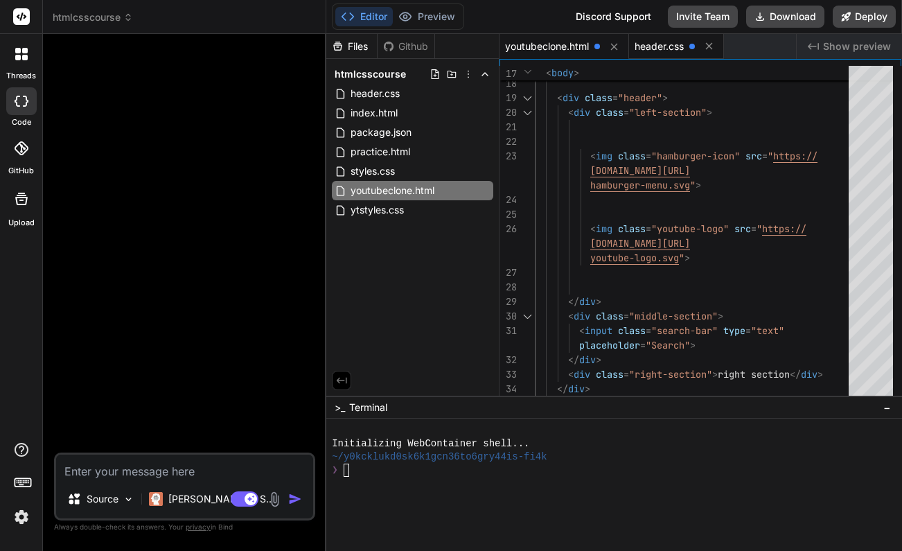
click at [663, 47] on span "header.css" at bounding box center [658, 46] width 49 height 14
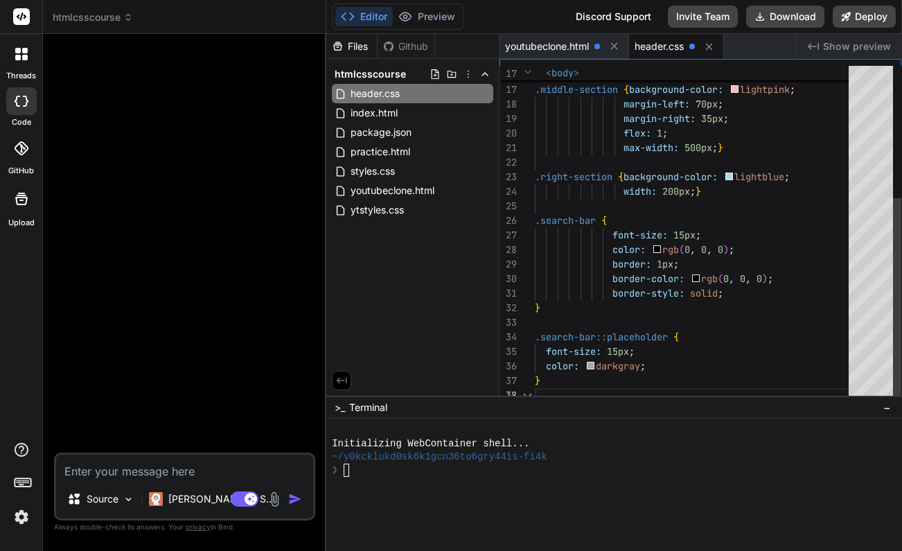
scroll to position [102, 0]
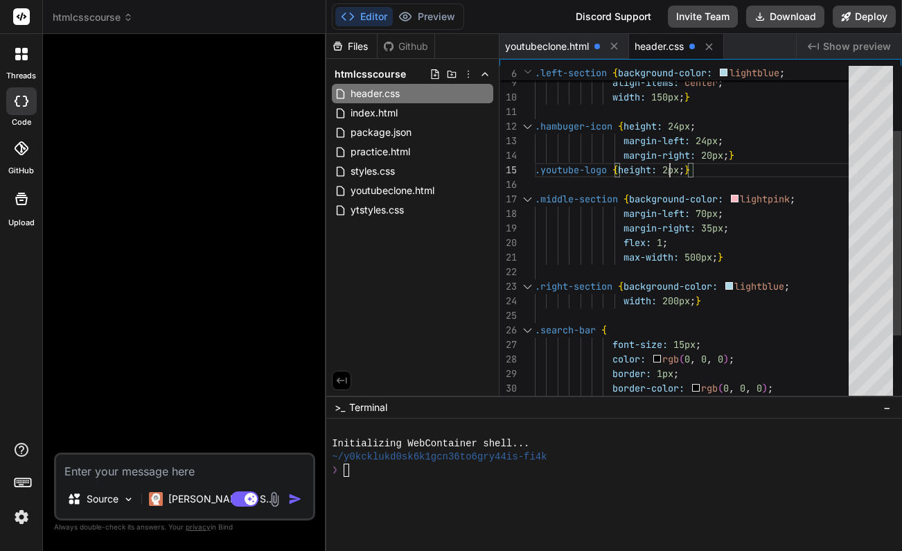
scroll to position [58, 0]
click at [777, 150] on div "margin-right: 20px ; }" at bounding box center [696, 155] width 322 height 15
click at [751, 136] on div "margin-left: 24px ;" at bounding box center [696, 141] width 322 height 15
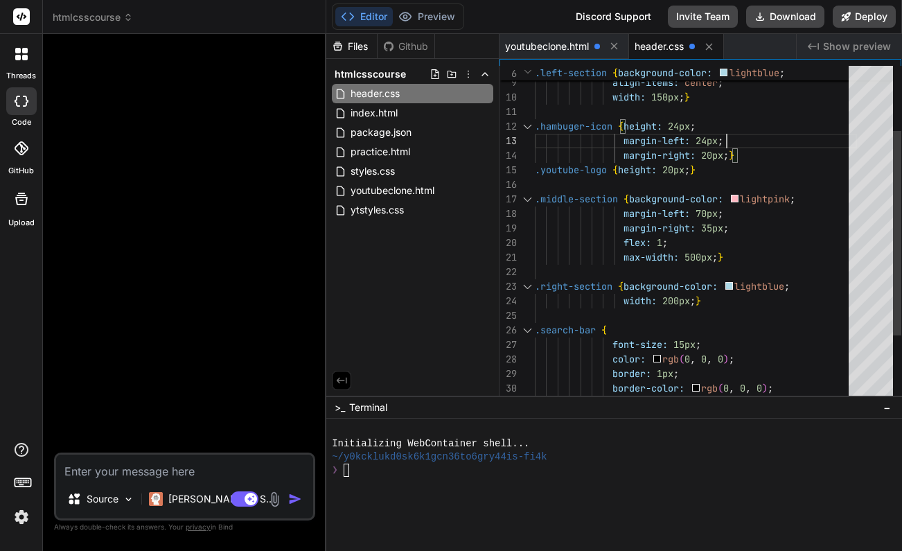
click at [759, 153] on div "margin-right: 20px ; }" at bounding box center [696, 155] width 322 height 15
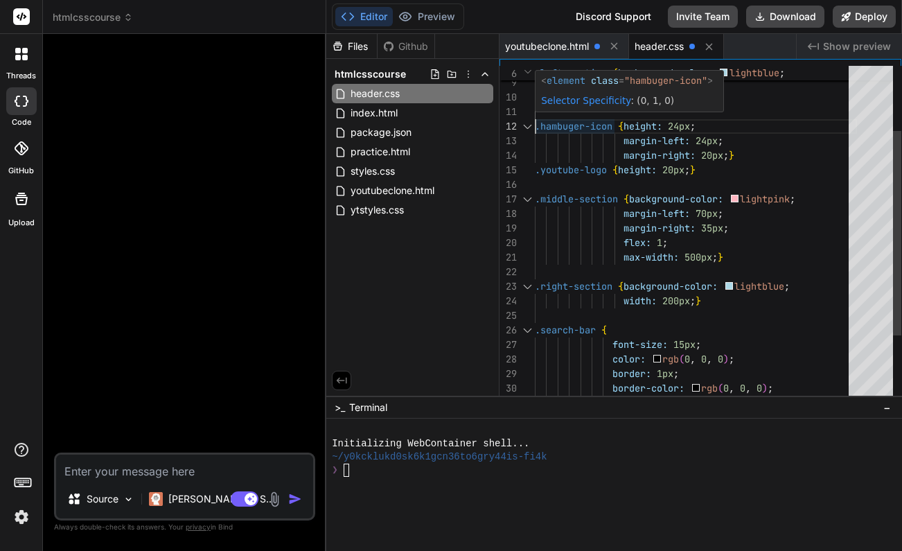
scroll to position [15, 0]
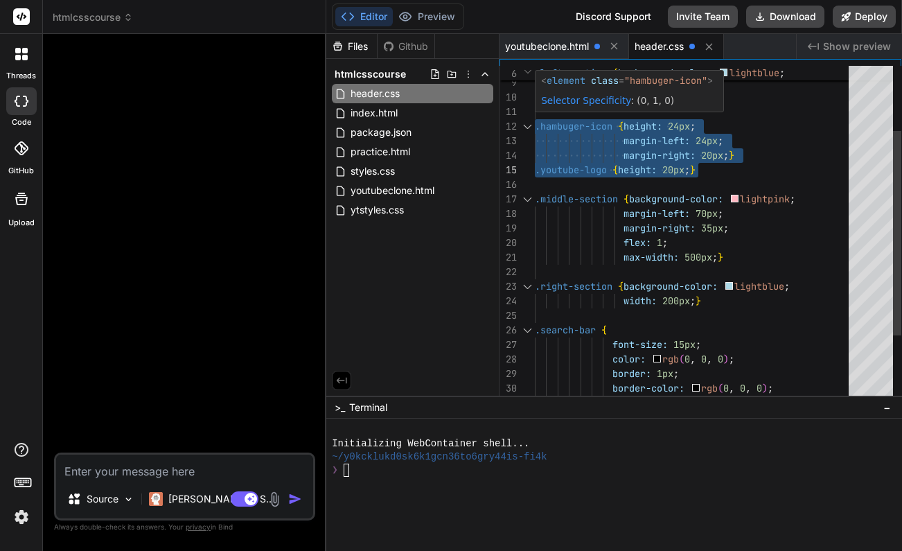
drag, startPoint x: 536, startPoint y: 126, endPoint x: 703, endPoint y: 168, distance: 172.0
click at [703, 168] on div "flex: 1 ; max-width: 500px ; } .right-section { background-color: lightblue ; w…" at bounding box center [696, 235] width 322 height 553
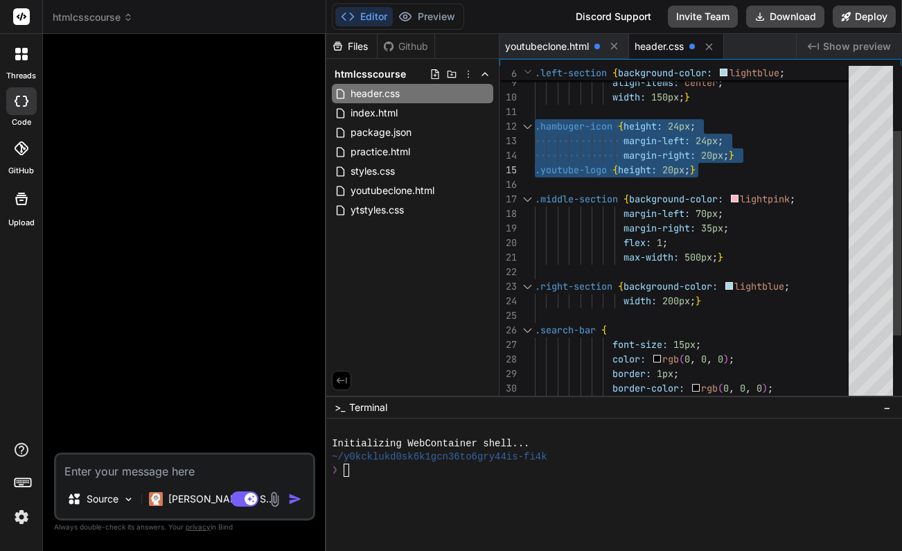
click at [790, 150] on div "margin-right: 20px ; }" at bounding box center [696, 155] width 322 height 15
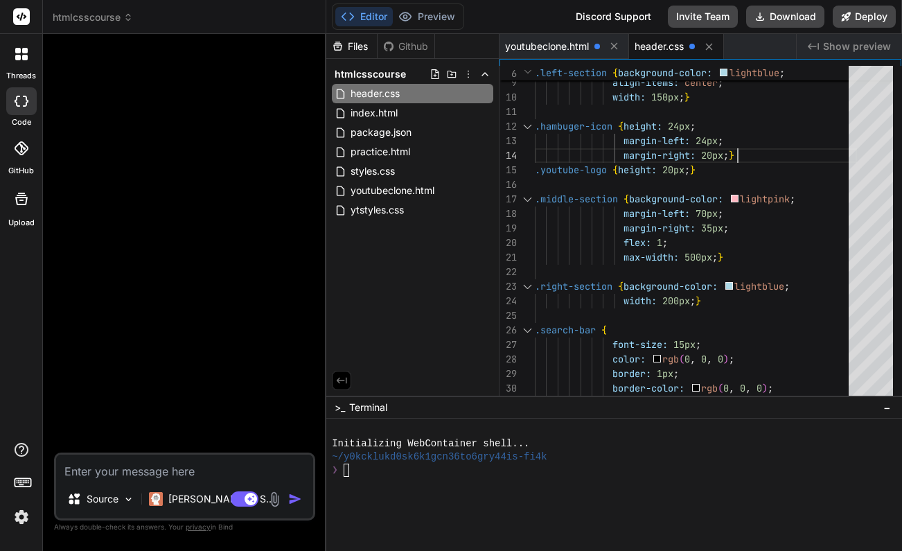
scroll to position [44, 0]
click at [569, 129] on span ".hambuger-icon" at bounding box center [574, 126] width 78 height 12
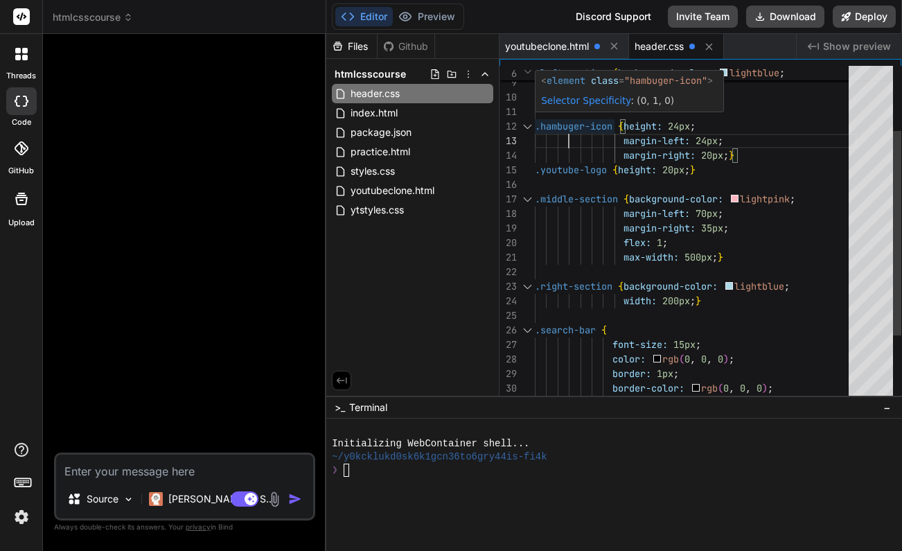
click at [568, 124] on span ".hambuger-icon" at bounding box center [574, 126] width 78 height 12
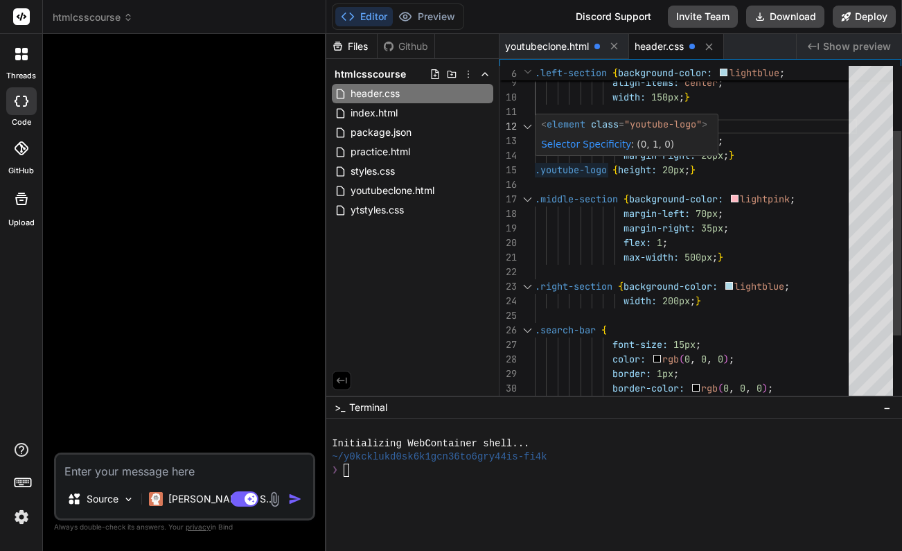
click at [582, 168] on span ".youtube-logo" at bounding box center [571, 169] width 72 height 12
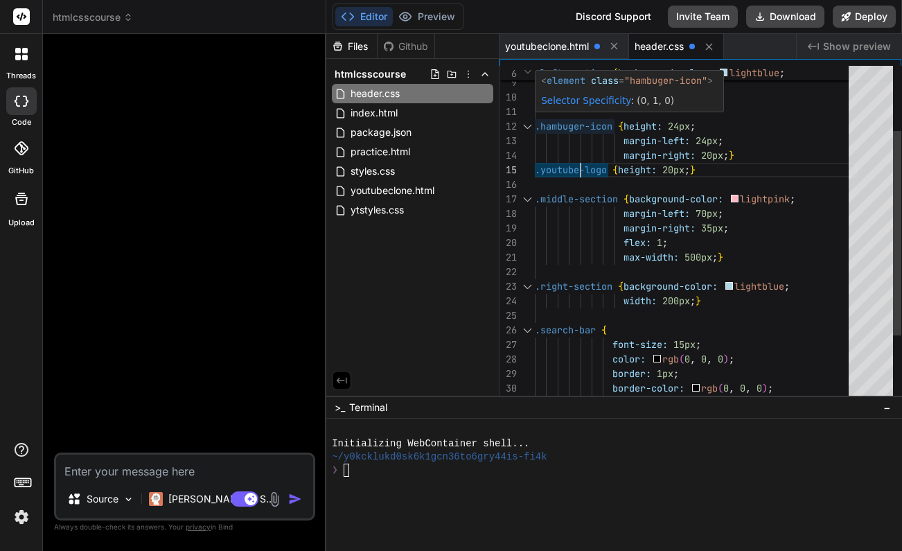
click at [570, 123] on span ".hambuger-icon" at bounding box center [574, 126] width 78 height 12
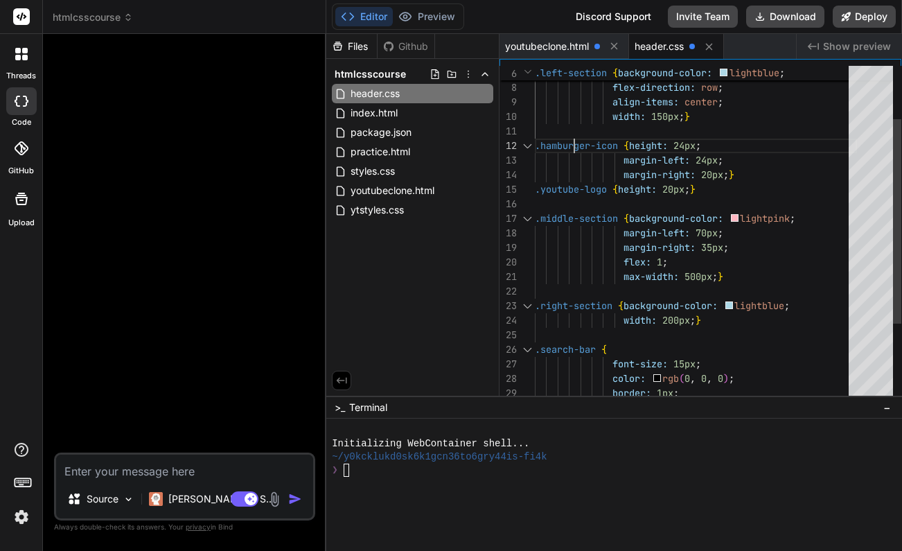
scroll to position [15, 0]
click at [782, 179] on div "margin-right: 20px ; }" at bounding box center [696, 175] width 322 height 15
click at [393, 186] on span "youtubeclone.html" at bounding box center [392, 190] width 87 height 17
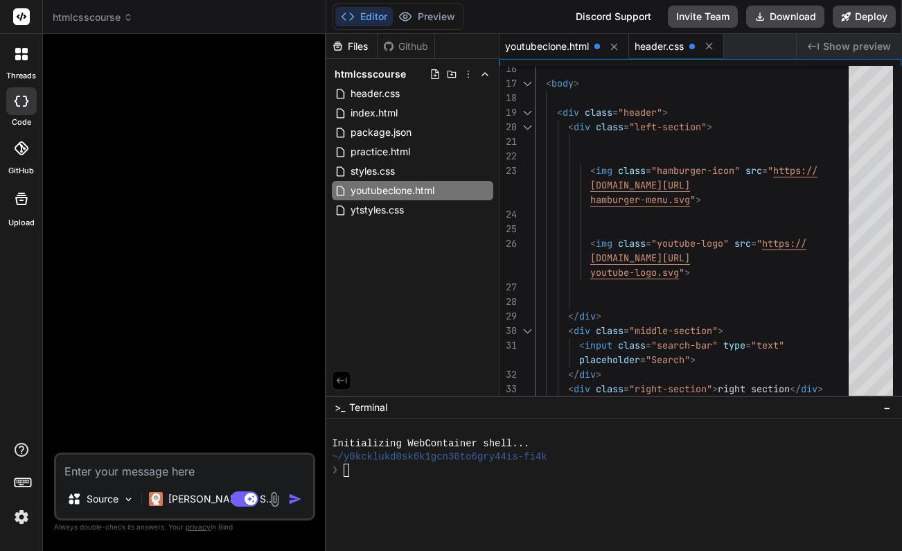
click at [671, 52] on span "header.css" at bounding box center [658, 46] width 49 height 14
type textarea "border-style: solid; } .search-bar::placeholder { font-size: 15px; color: darkg…"
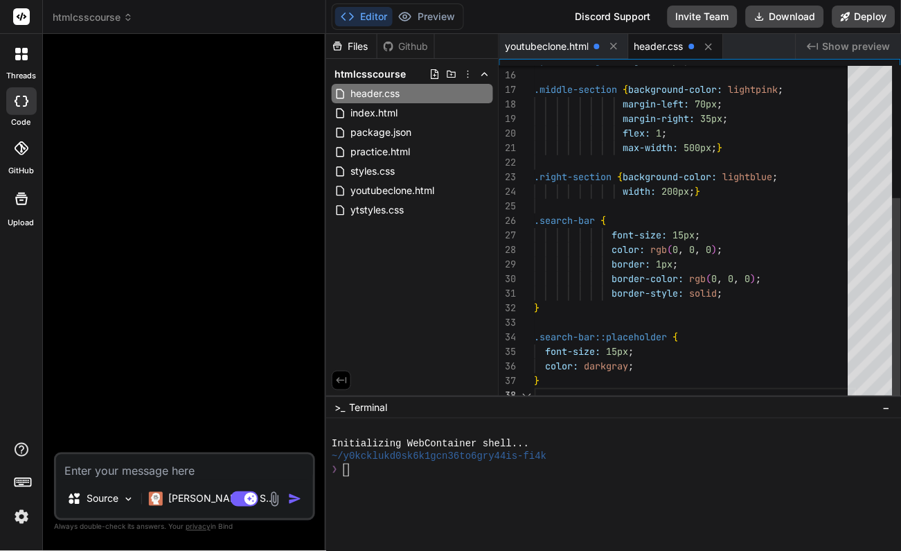
scroll to position [102, 0]
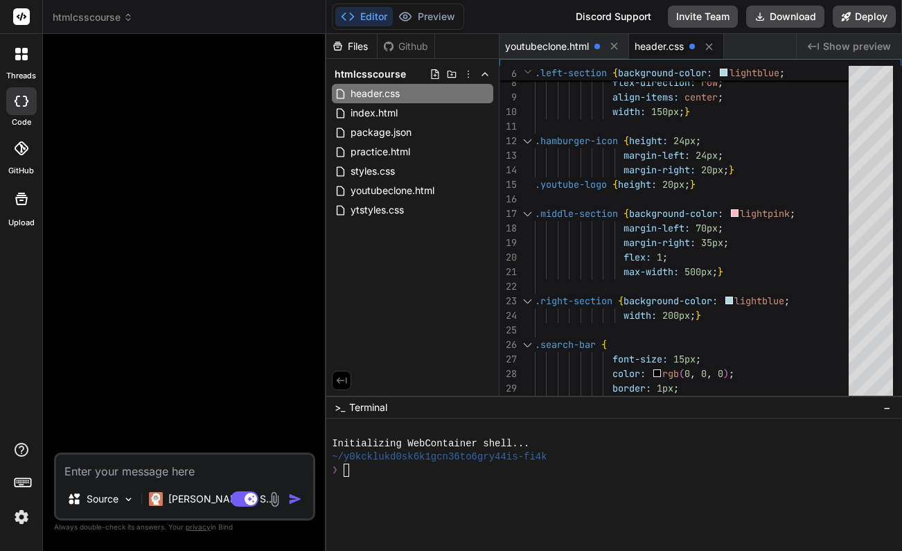
type textarea "x"
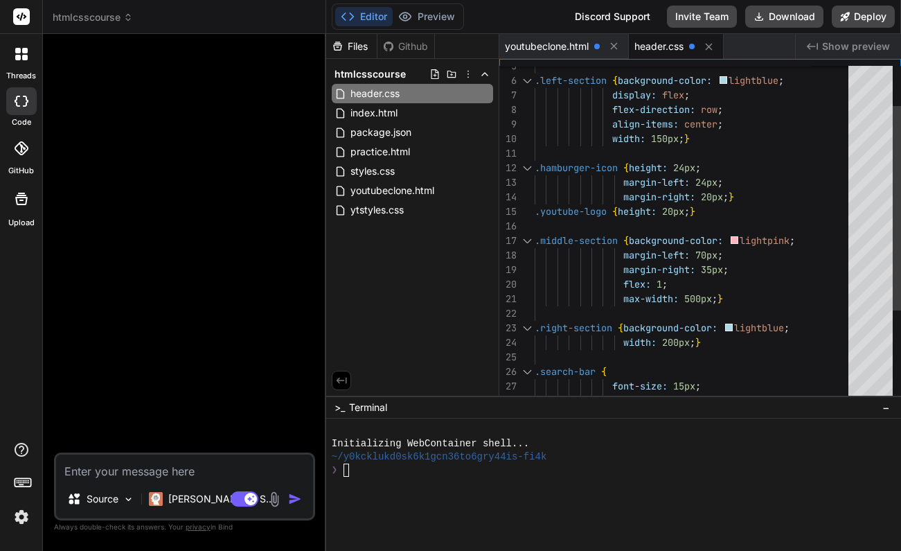
click at [771, 141] on div "width: 150px ; }" at bounding box center [696, 139] width 322 height 15
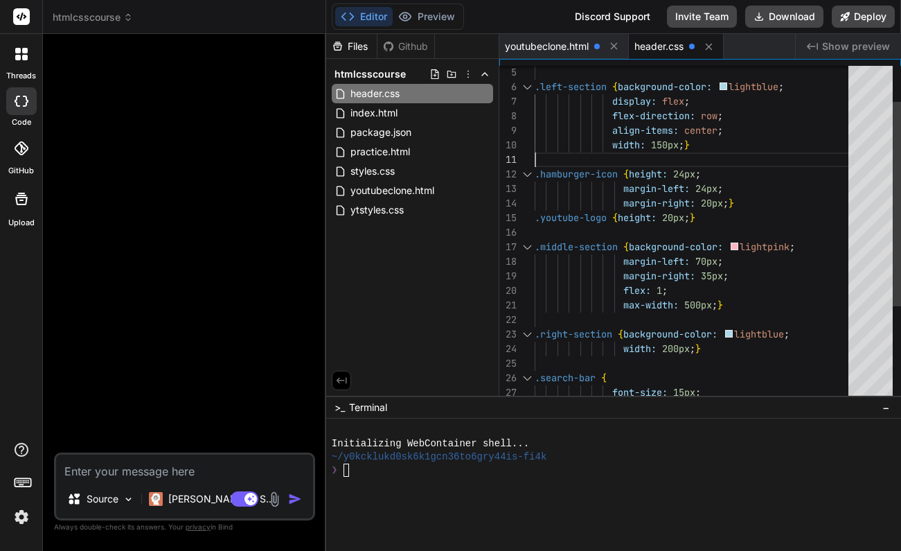
click at [746, 203] on div "margin-right: 20px ; }" at bounding box center [696, 203] width 322 height 15
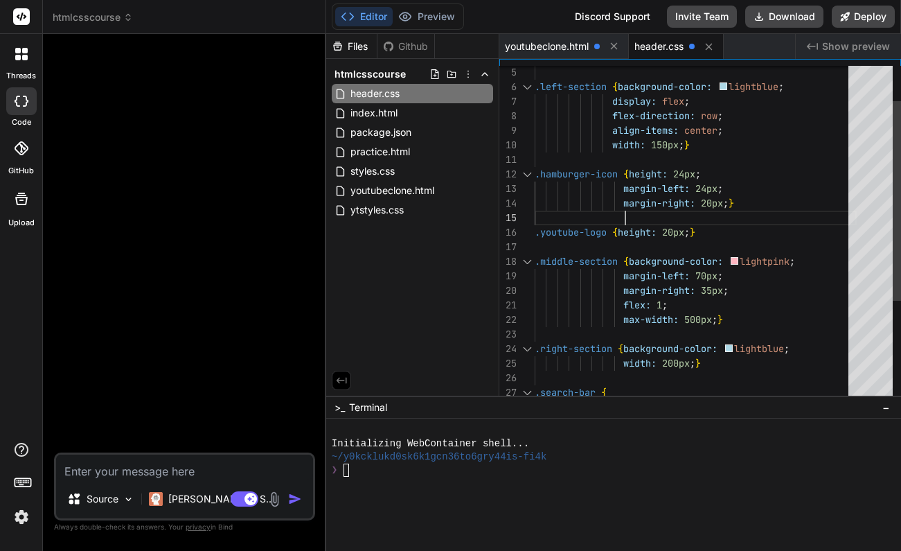
scroll to position [58, 0]
click at [592, 229] on span ".youtube-logo" at bounding box center [571, 232] width 72 height 12
click at [731, 226] on div ".youtube-logo { height: 20px ; }" at bounding box center [696, 232] width 322 height 15
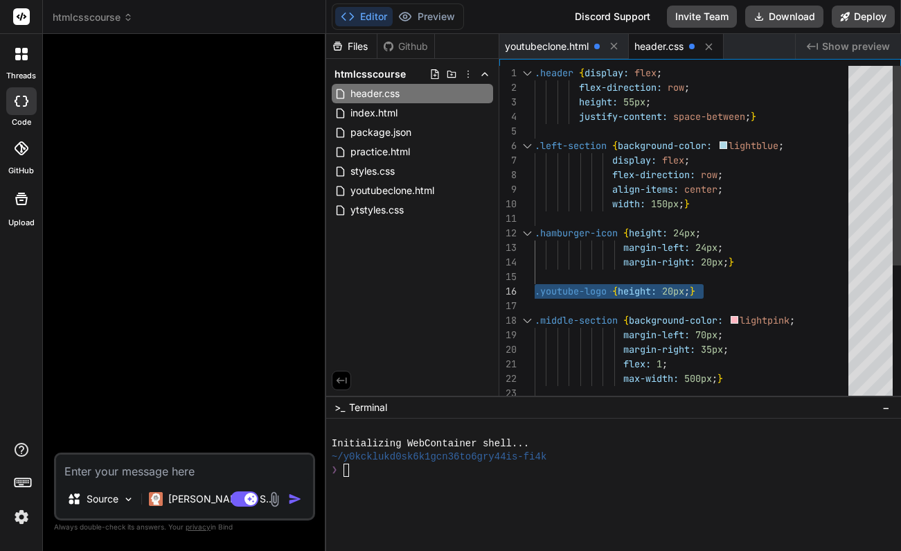
drag, startPoint x: 708, startPoint y: 292, endPoint x: 532, endPoint y: 289, distance: 175.9
click at [532, 289] on div "21 22 23 24 20 19 18 17 16 15 13 14 12 10 11 8 9 7 5 6 4 3 2 1 flex: 1 ; max-wi…" at bounding box center [700, 234] width 402 height 337
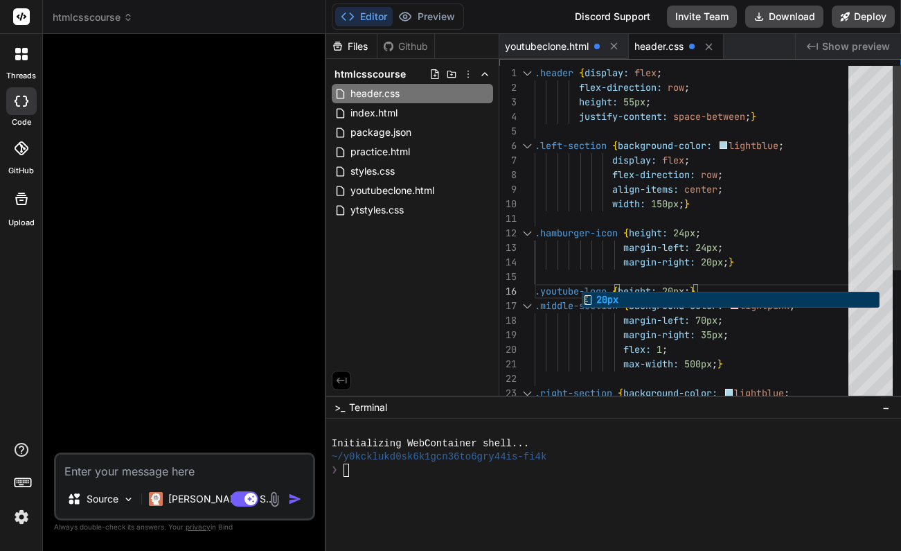
click at [780, 350] on div "flex: 1 ;" at bounding box center [696, 349] width 322 height 15
click at [715, 292] on div ".youtube-logo { height: 20px ; }" at bounding box center [696, 291] width 322 height 15
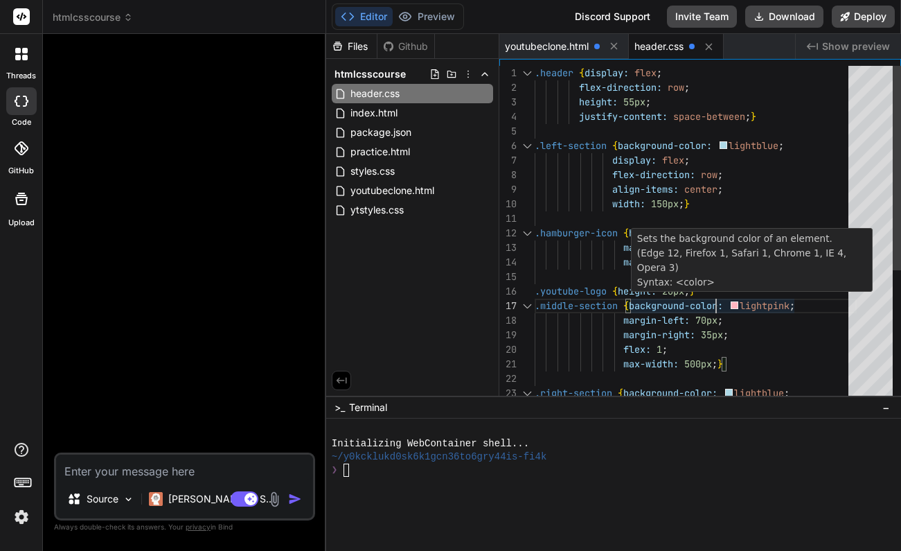
scroll to position [87, 0]
click at [703, 289] on p "MDN Reference" at bounding box center [751, 296] width 229 height 15
click at [695, 296] on span "}" at bounding box center [693, 291] width 6 height 12
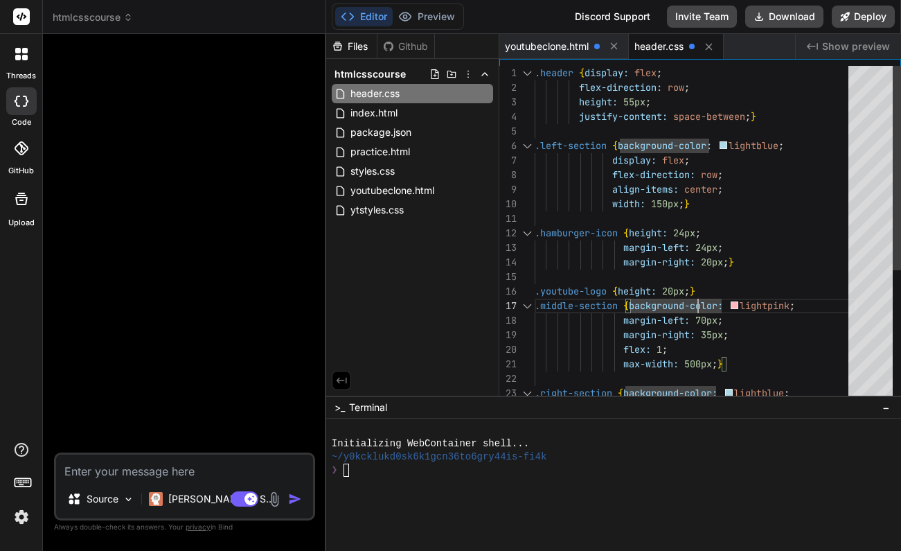
click at [596, 268] on span "margin-right: 20px ; }" at bounding box center [634, 262] width 199 height 15
click at [700, 287] on div ".youtube-logo { height: 20px ; }" at bounding box center [696, 291] width 322 height 15
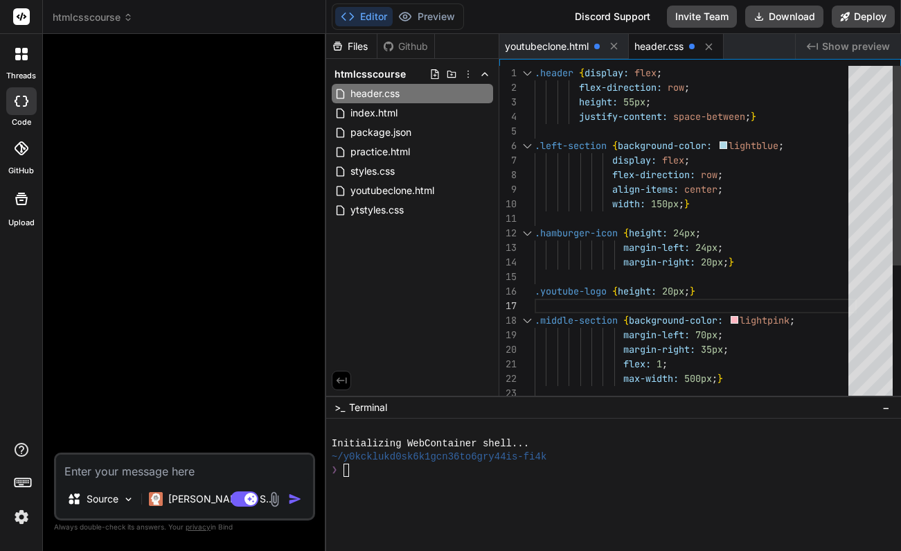
click at [836, 253] on div "margin-left: 24px ;" at bounding box center [696, 247] width 322 height 15
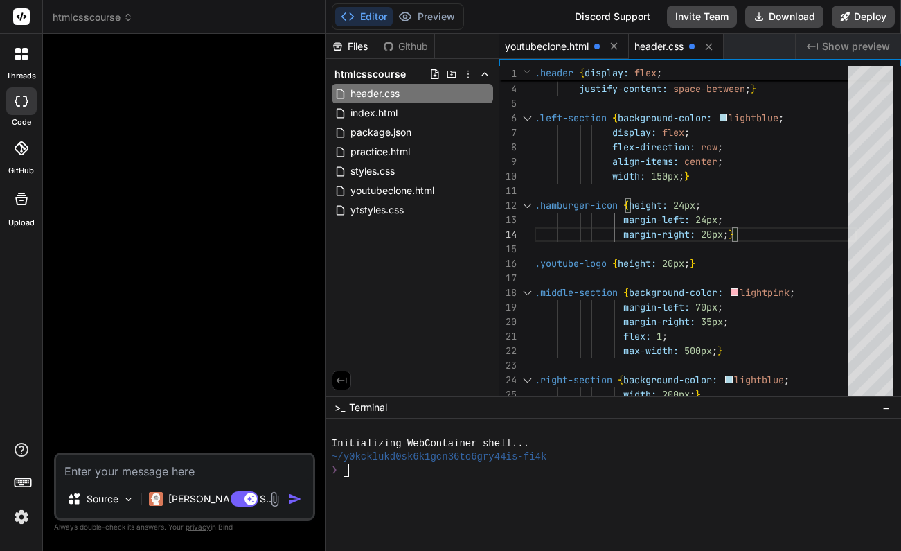
click at [575, 44] on span "youtubeclone.html" at bounding box center [547, 46] width 84 height 14
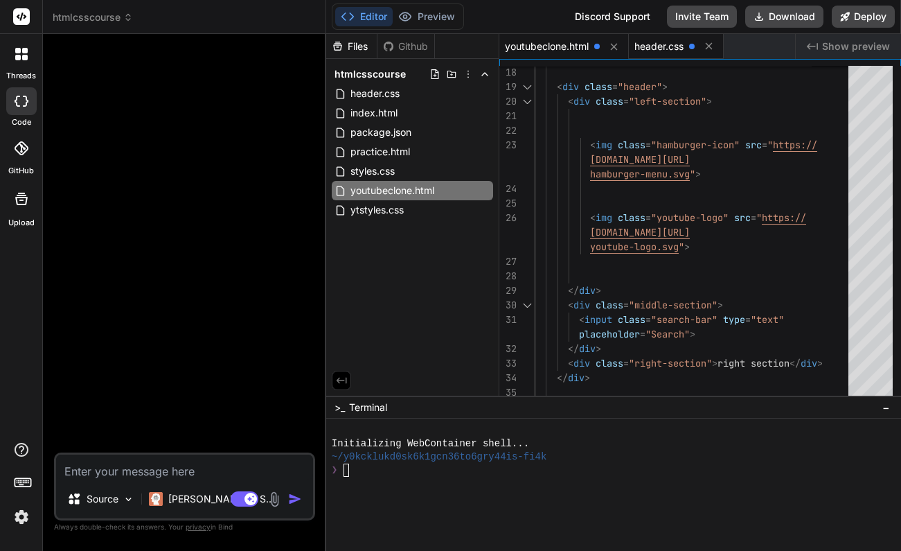
click at [651, 44] on span "header.css" at bounding box center [658, 46] width 49 height 14
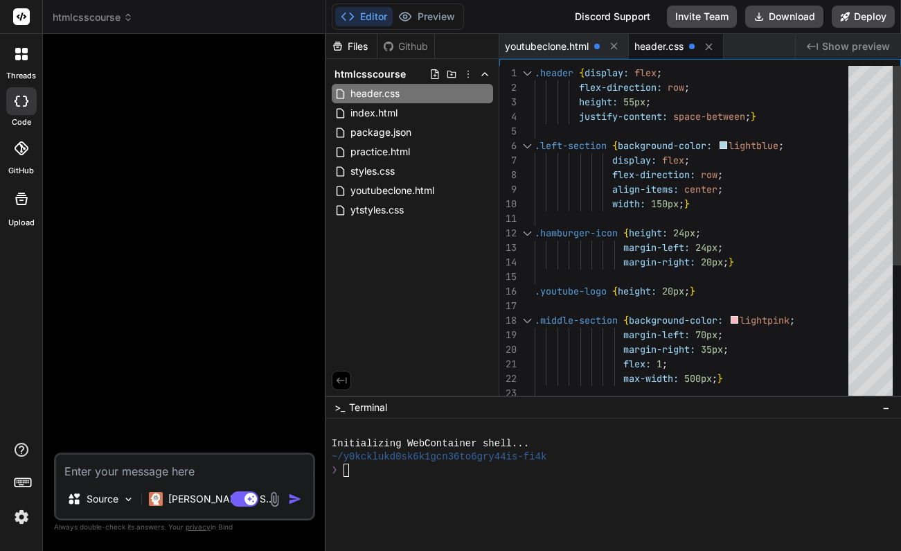
scroll to position [15, 0]
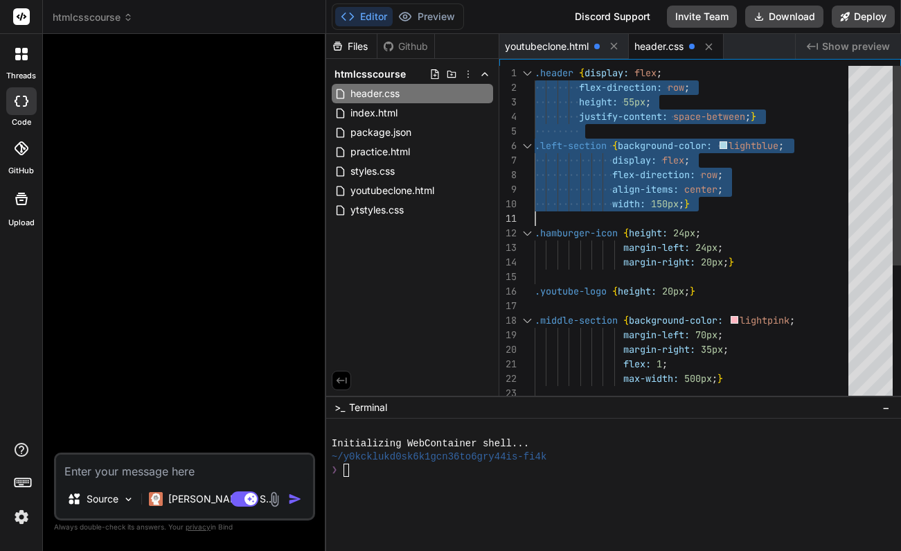
drag, startPoint x: 535, startPoint y: 73, endPoint x: 619, endPoint y: 216, distance: 165.8
click at [619, 216] on div "margin-left: 70px ; margin-right: 35px ; flex: 1 ; max-width: 500px ; } .right-…" at bounding box center [696, 349] width 322 height 567
click at [535, 71] on span ".header" at bounding box center [554, 72] width 39 height 12
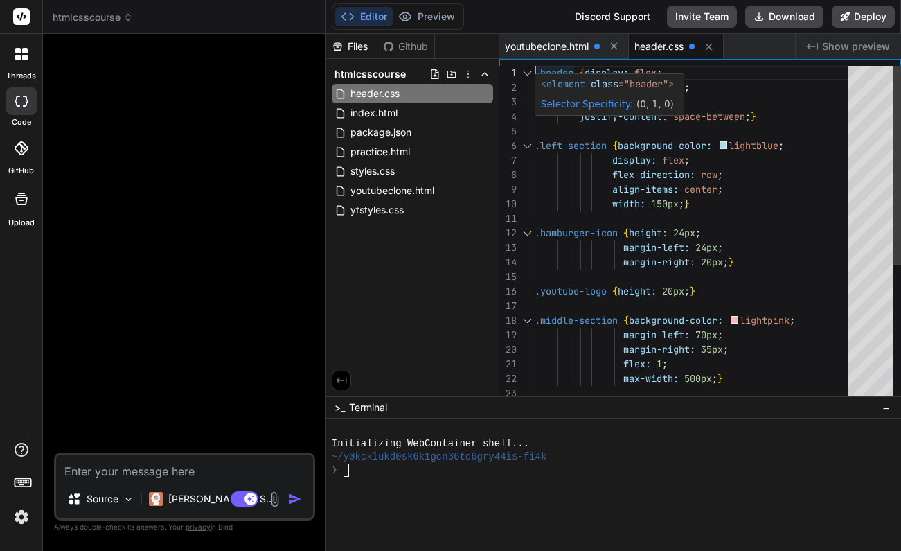
scroll to position [0, 0]
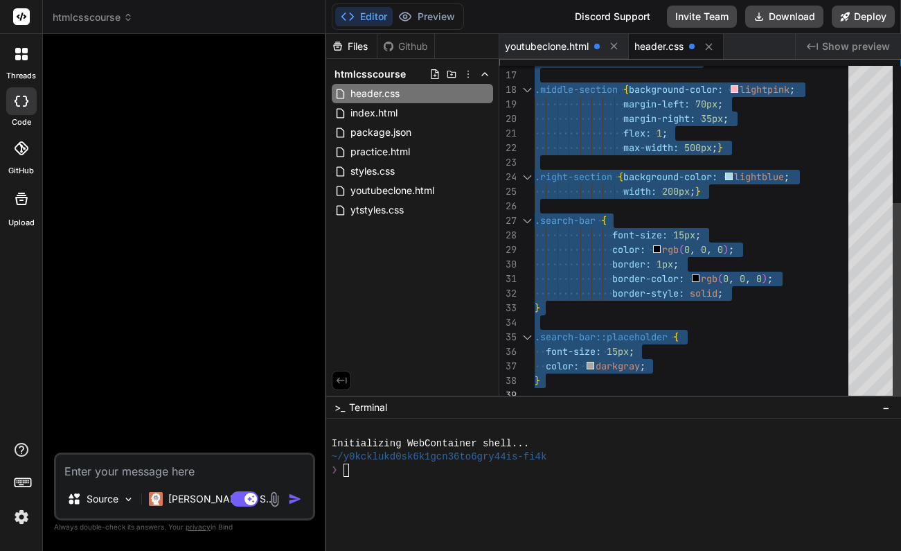
drag, startPoint x: 535, startPoint y: 71, endPoint x: 748, endPoint y: 416, distance: 406.1
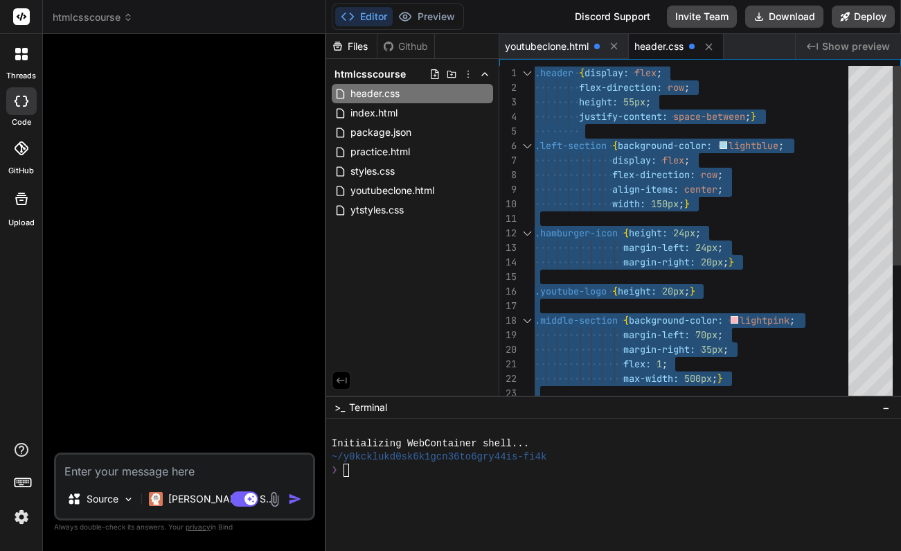
click at [804, 206] on div "width: 150px ; }" at bounding box center [696, 204] width 322 height 15
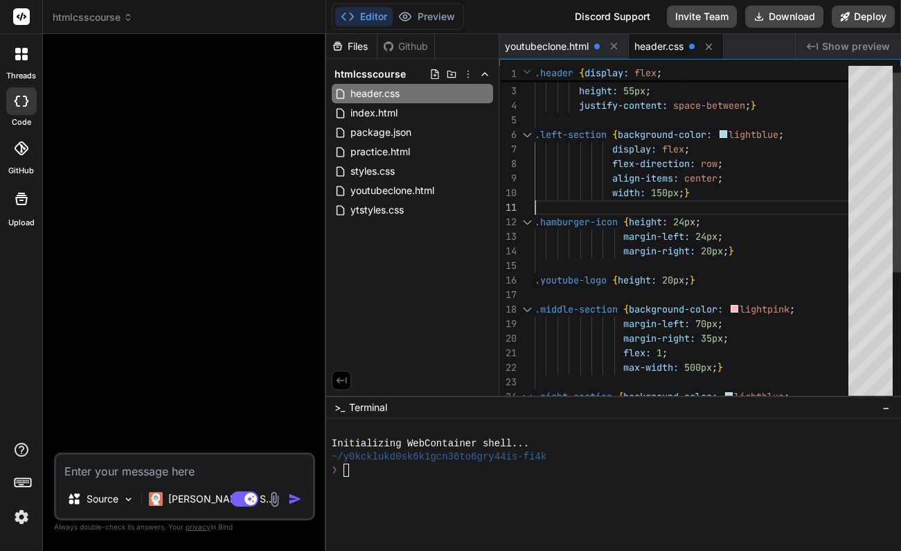
click at [804, 206] on div at bounding box center [696, 207] width 322 height 15
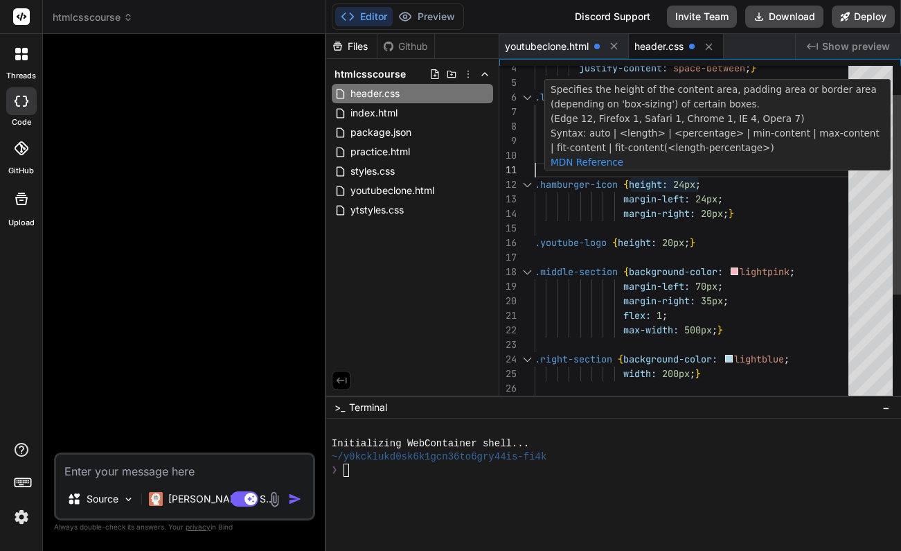
click at [686, 182] on span "24px" at bounding box center [684, 184] width 22 height 12
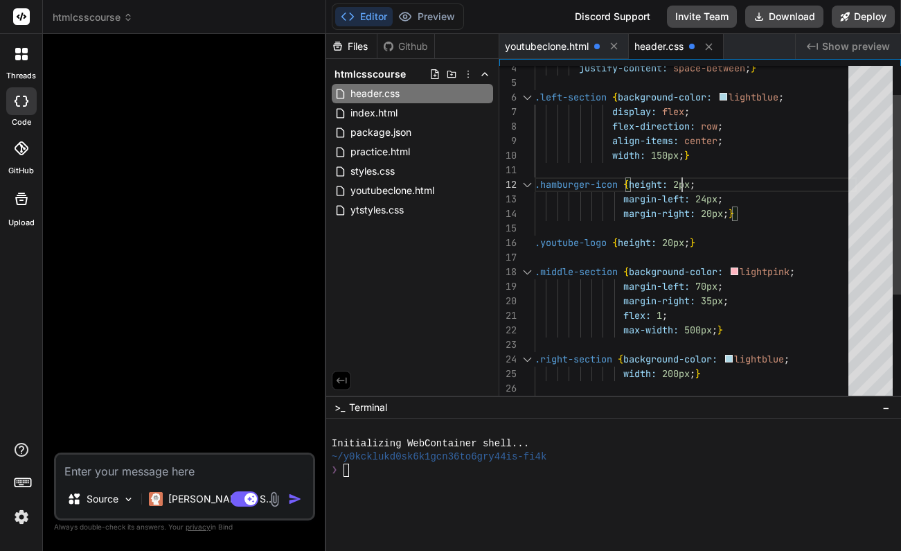
scroll to position [15, 0]
click at [833, 229] on div at bounding box center [696, 228] width 322 height 15
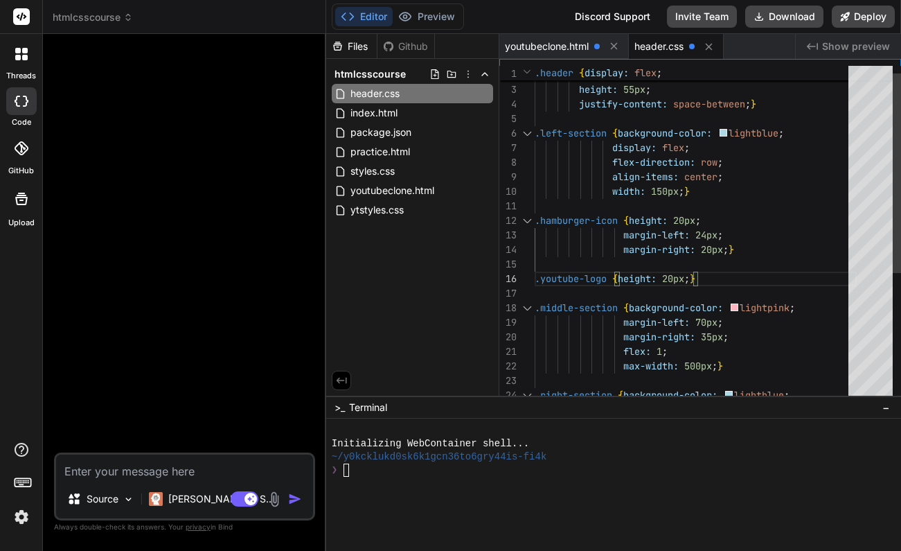
click at [798, 134] on div ".left-section { background-color: lightblue ;" at bounding box center [696, 133] width 322 height 15
click at [791, 130] on div ".left-section { background-color: lightblue ;" at bounding box center [696, 133] width 322 height 15
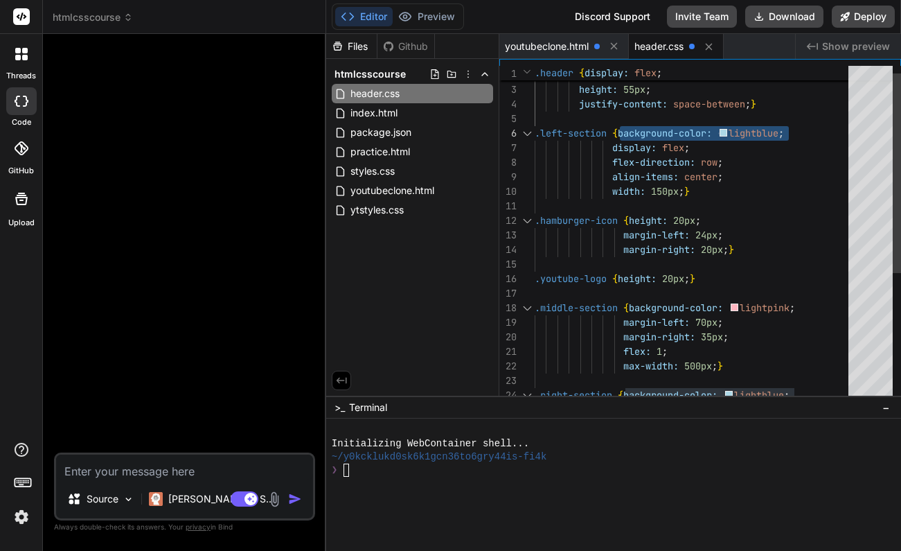
drag, startPoint x: 791, startPoint y: 130, endPoint x: 620, endPoint y: 126, distance: 171.1
click at [620, 126] on div ".left-section { background-color: lightblue ;" at bounding box center [696, 133] width 322 height 15
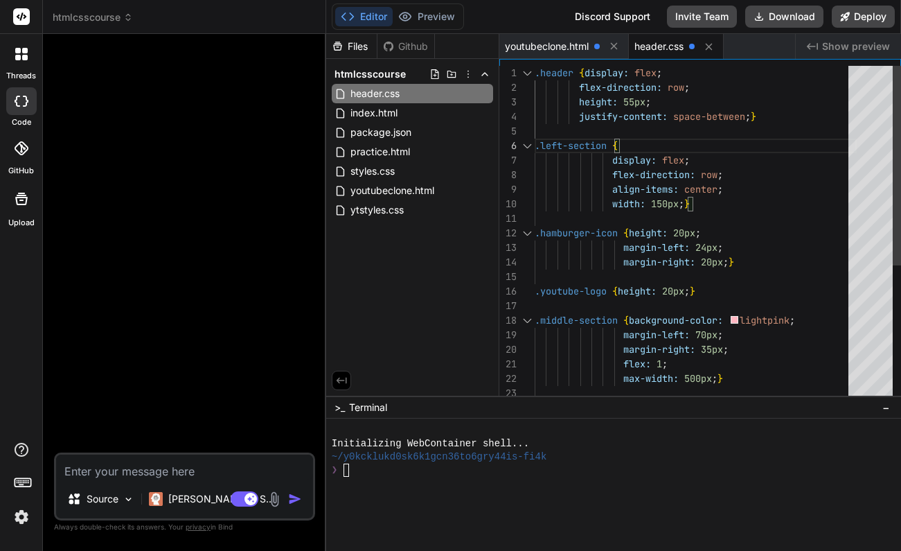
click at [839, 213] on div at bounding box center [696, 218] width 322 height 15
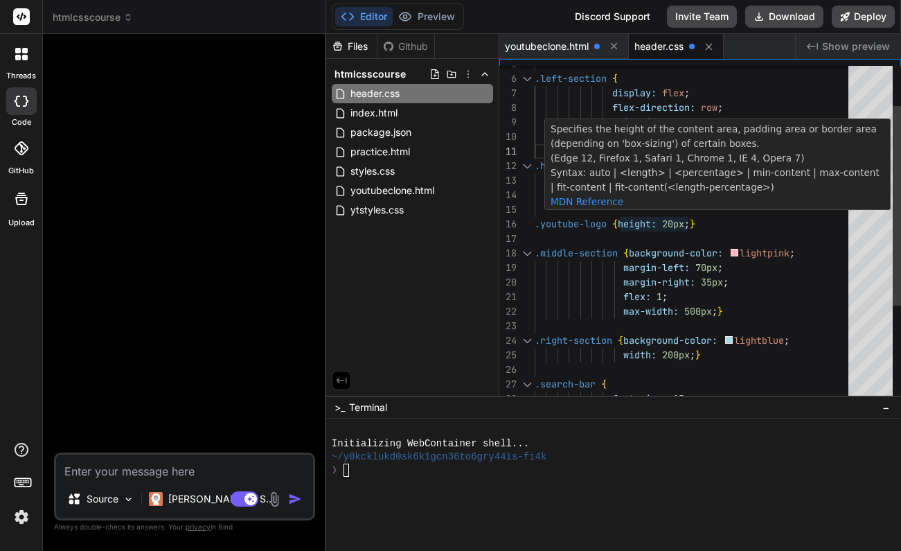
click at [677, 224] on span "20px" at bounding box center [673, 223] width 22 height 12
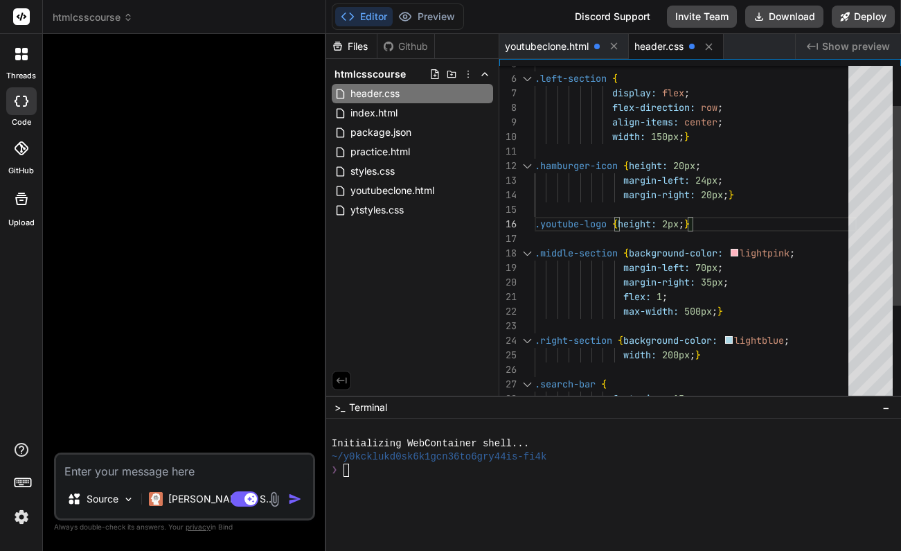
scroll to position [73, 0]
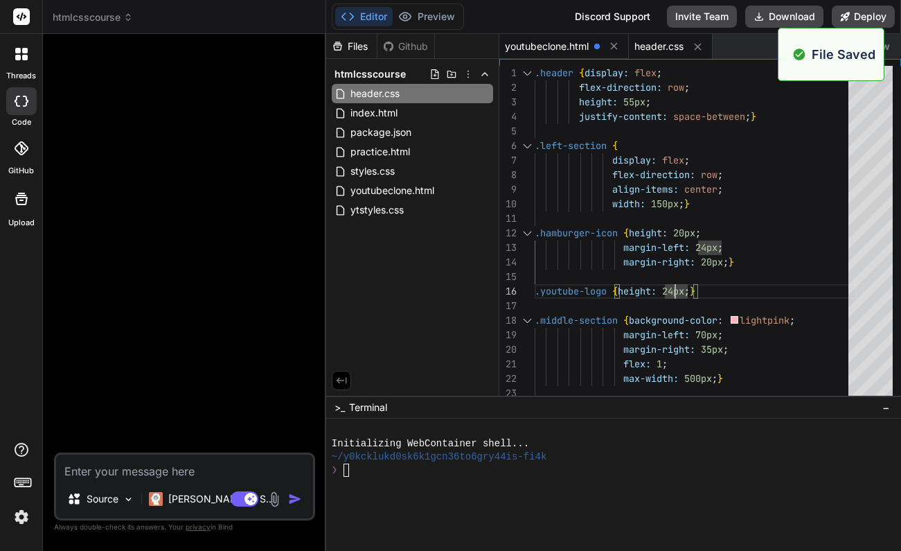
click at [580, 50] on span "youtubeclone.html" at bounding box center [547, 46] width 84 height 14
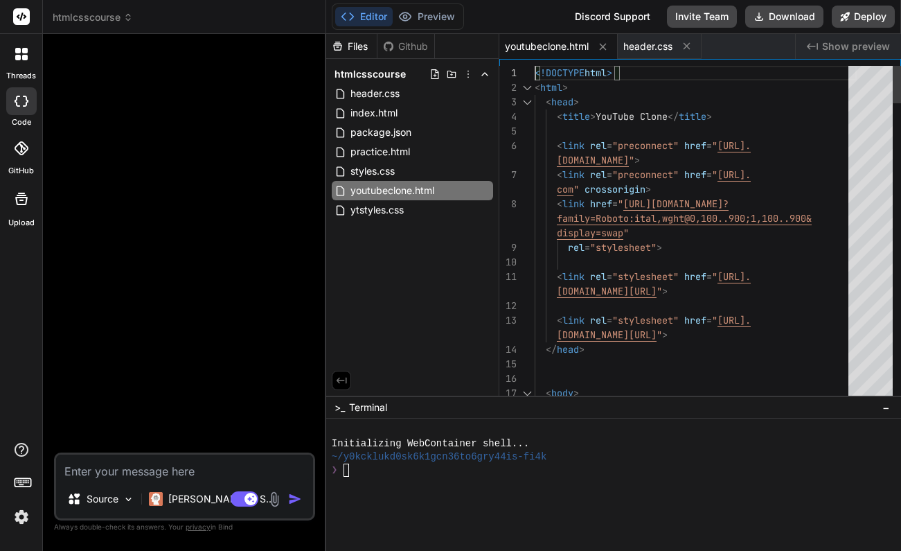
scroll to position [0, 0]
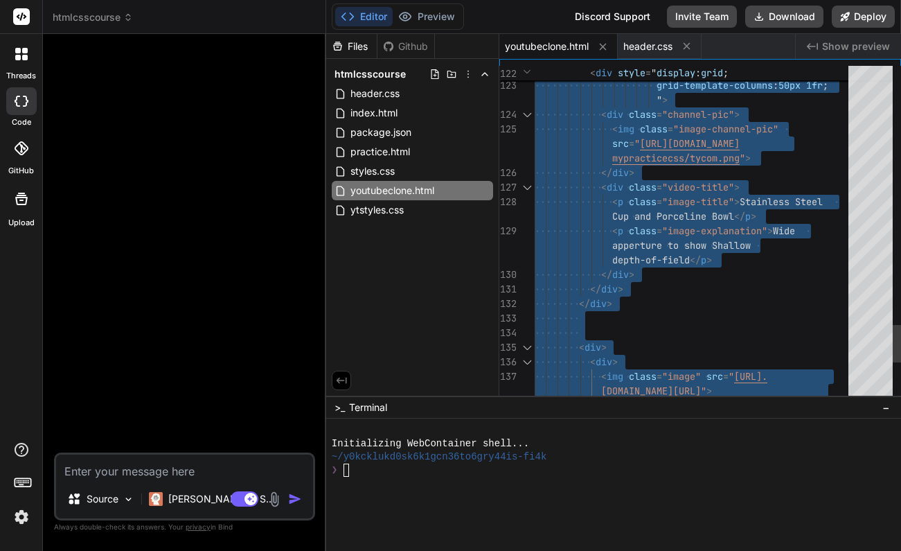
type textarea "<!DOCTYPE html> <html> <head> <title>YouTube Clone</title> <link rel="preconnec…"
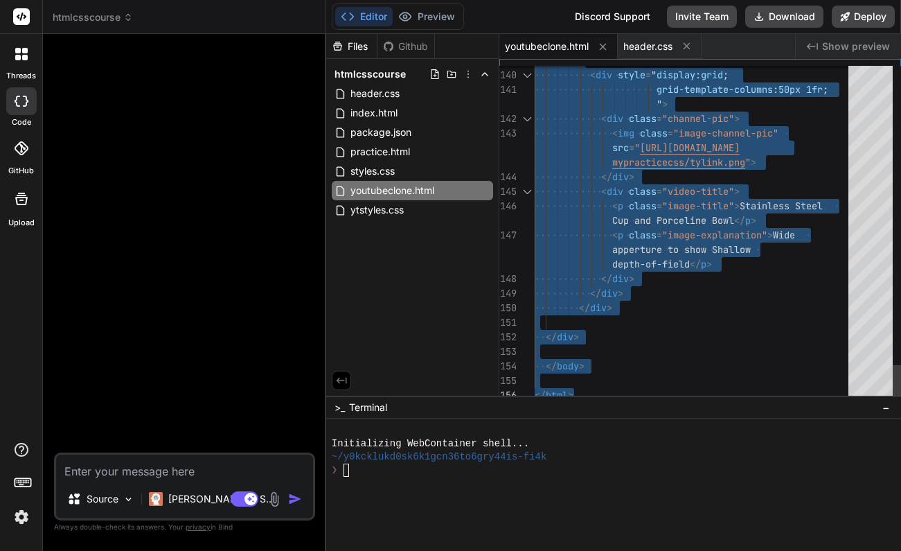
drag, startPoint x: 536, startPoint y: 72, endPoint x: 672, endPoint y: 433, distance: 386.3
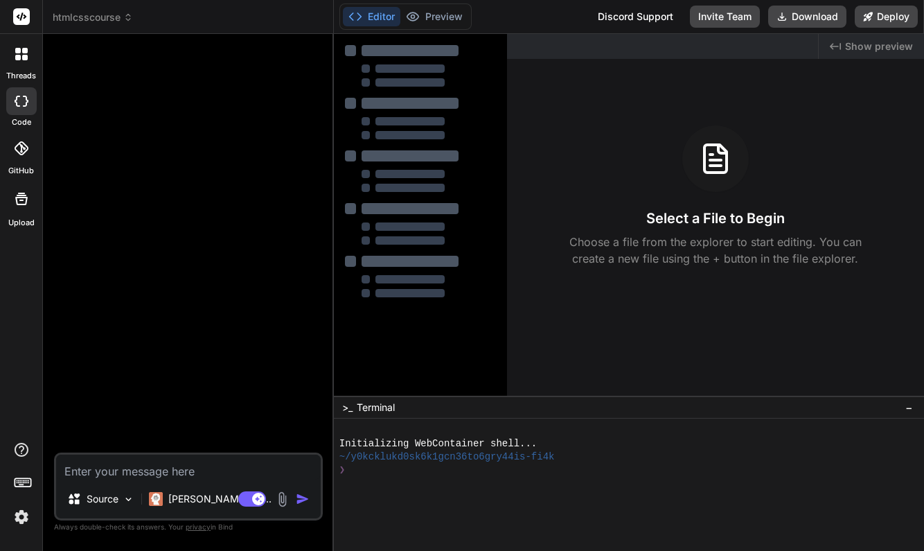
type textarea "x"
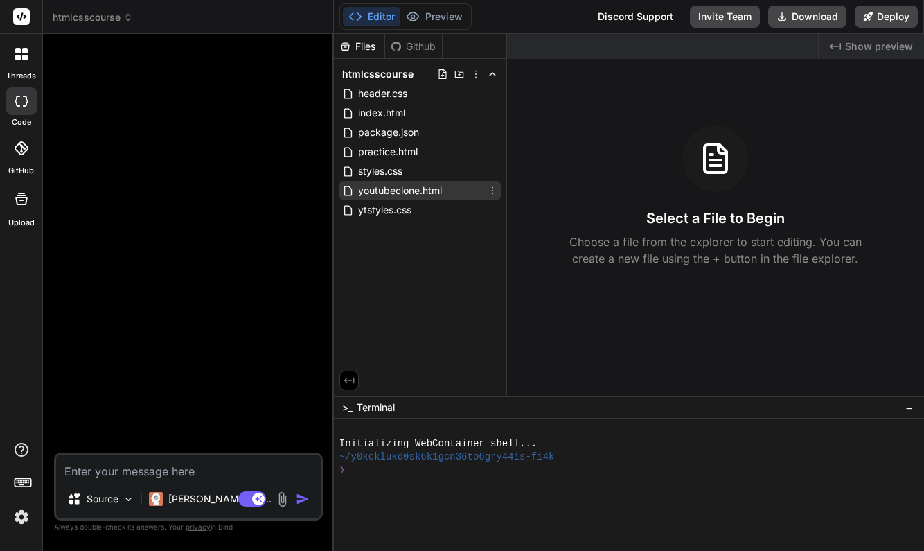
click at [403, 188] on span "youtubeclone.html" at bounding box center [400, 190] width 87 height 17
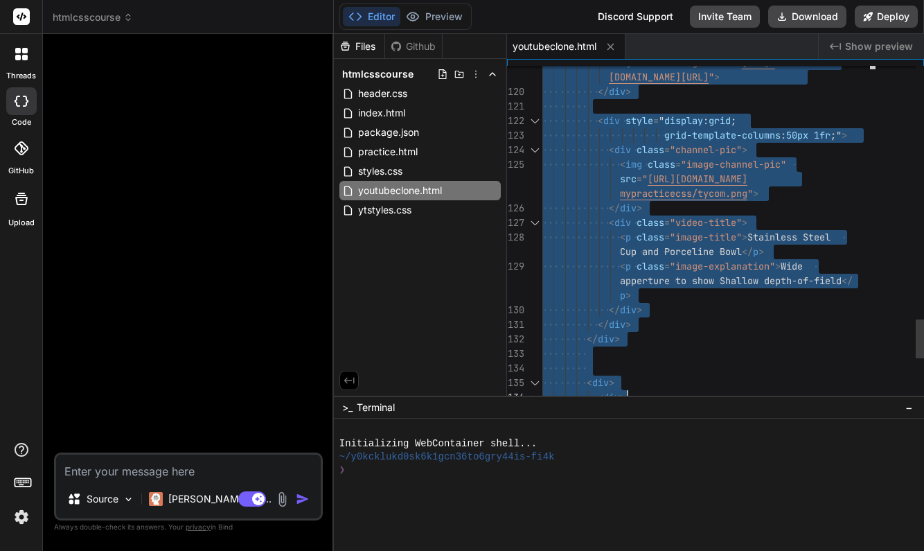
type textarea "<!DOCTYPE html> <html> <head> <title>YouTube Clone</title> <link rel="preconnec…"
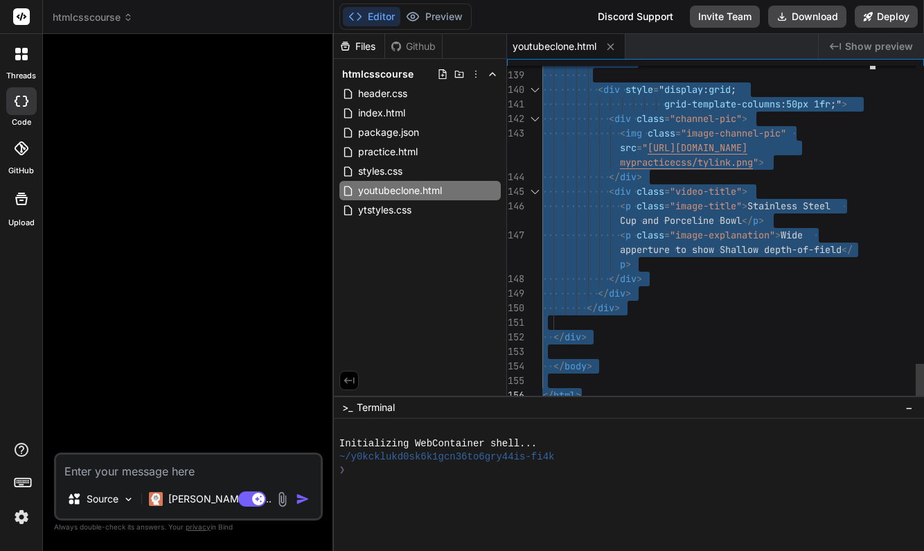
drag, startPoint x: 543, startPoint y: 71, endPoint x: 673, endPoint y: 422, distance: 375.1
